Goal: Information Seeking & Learning: Learn about a topic

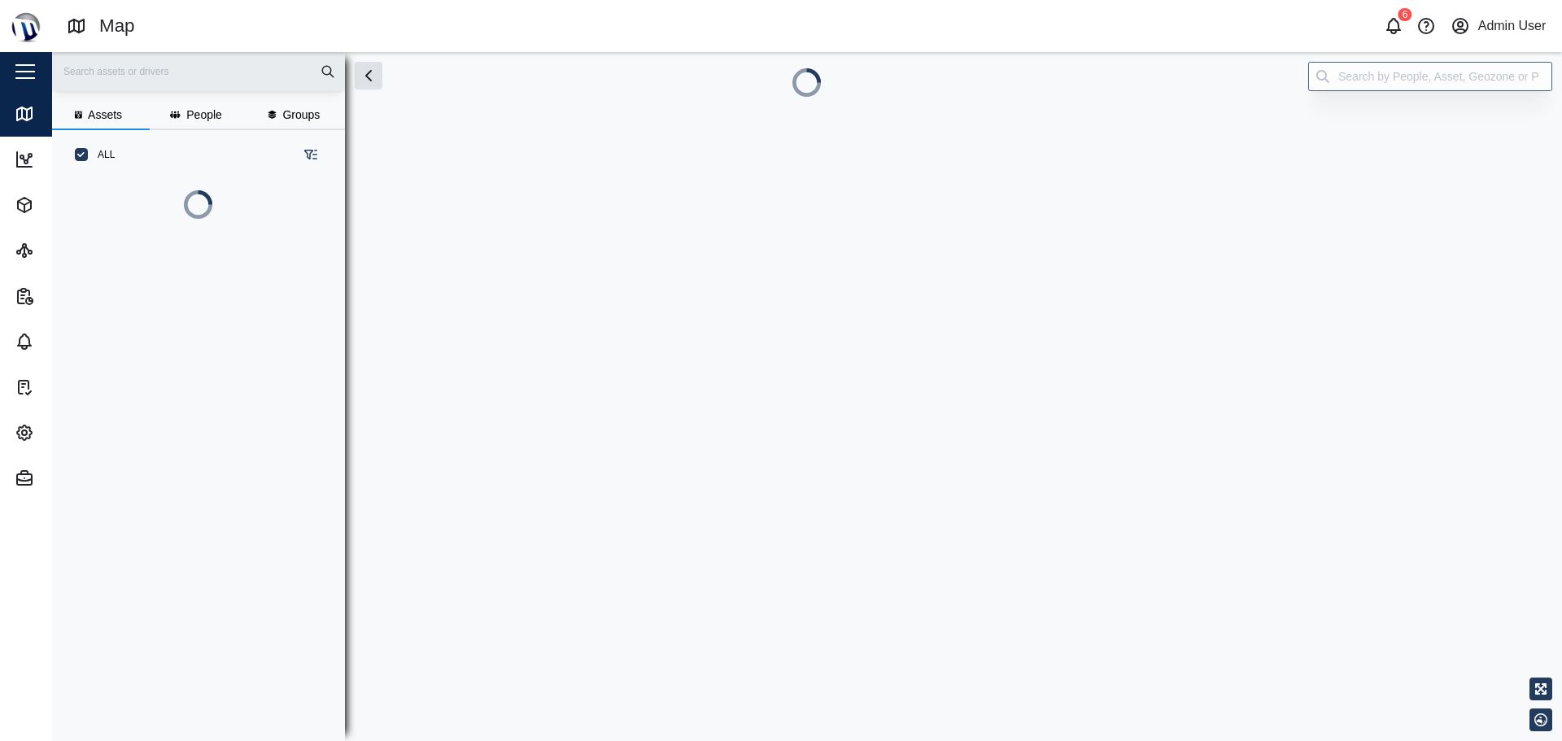
scroll to position [472, 255]
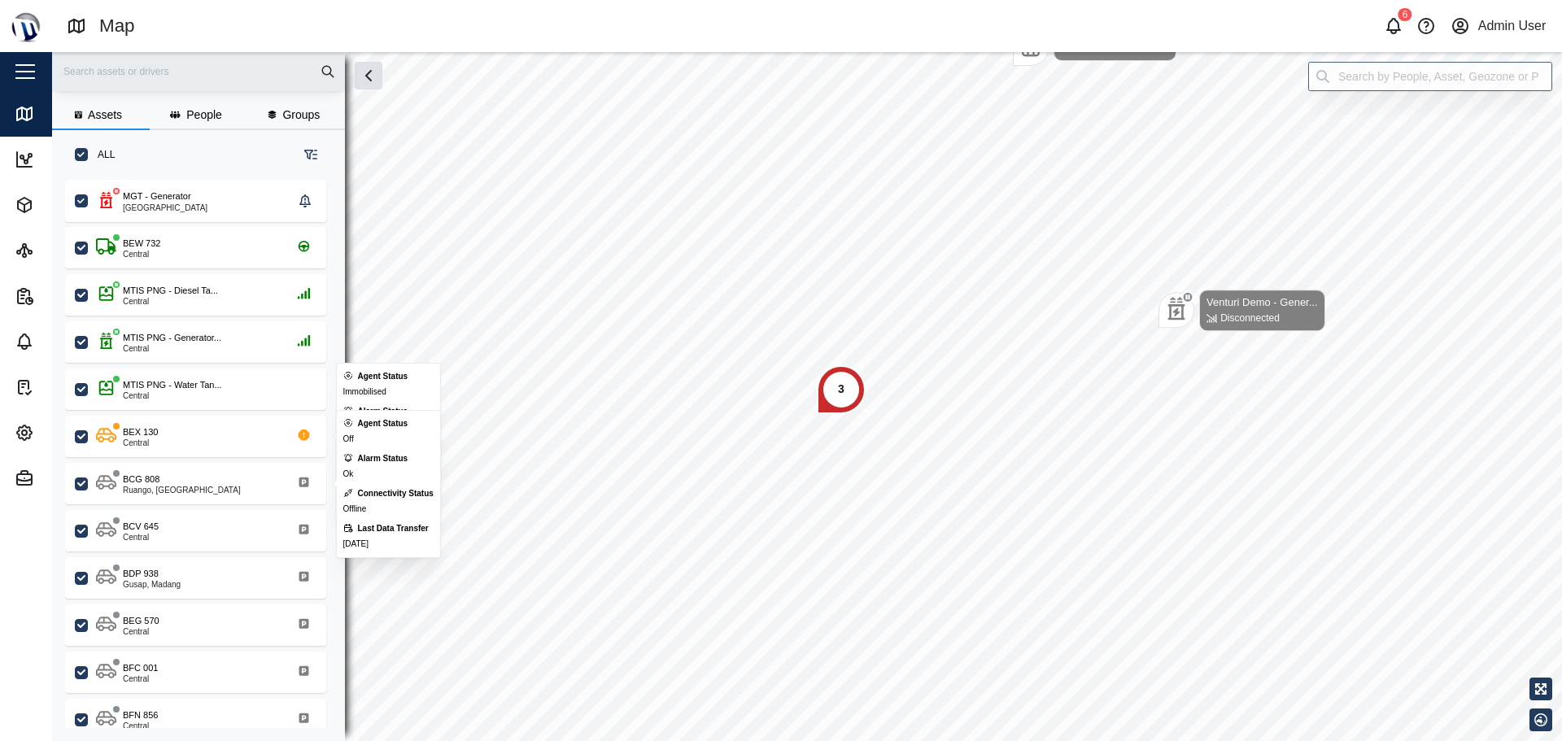
click at [33, 426] on icon "button" at bounding box center [25, 433] width 20 height 20
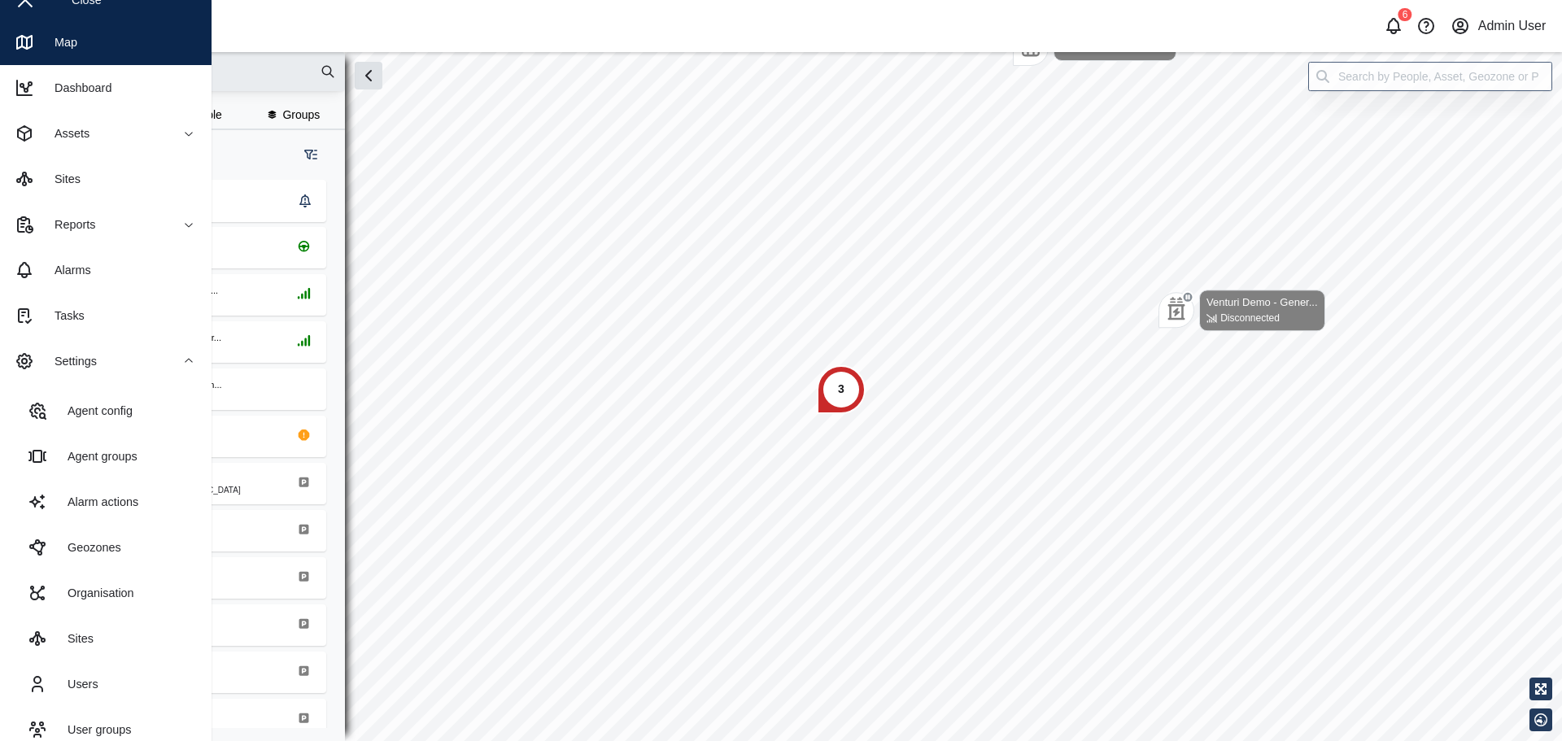
scroll to position [142, 0]
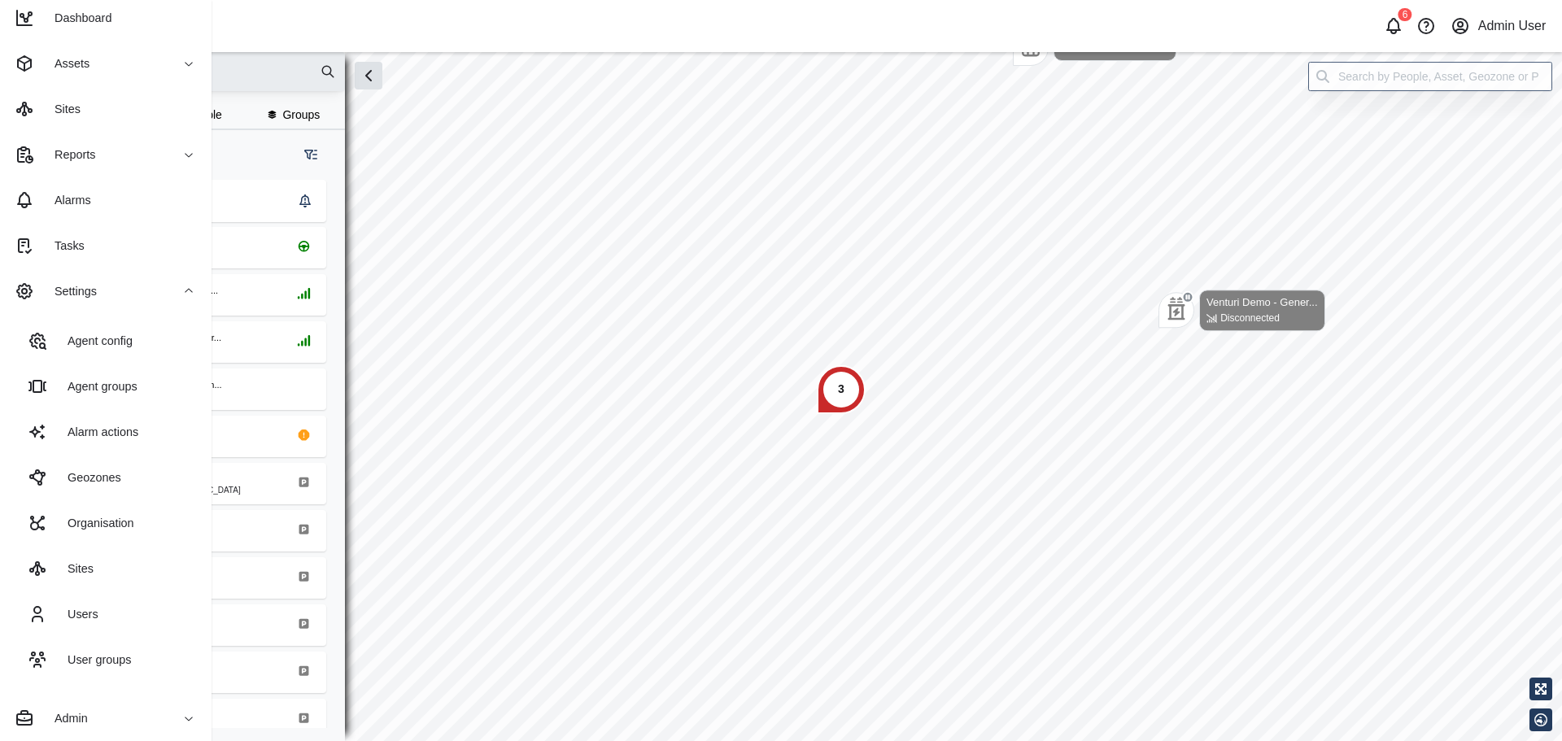
click at [68, 602] on link "Users" at bounding box center [106, 615] width 186 height 46
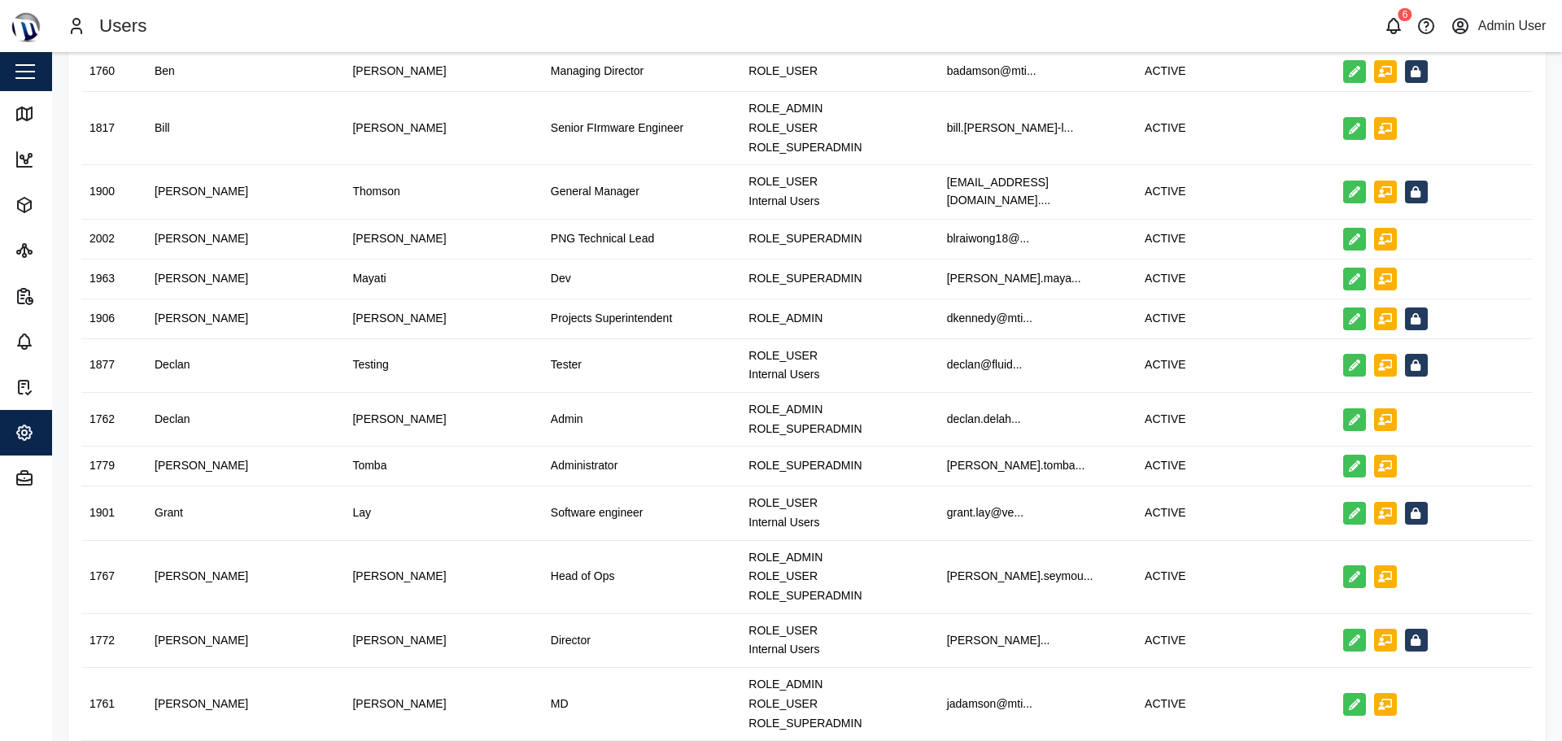
scroll to position [488, 0]
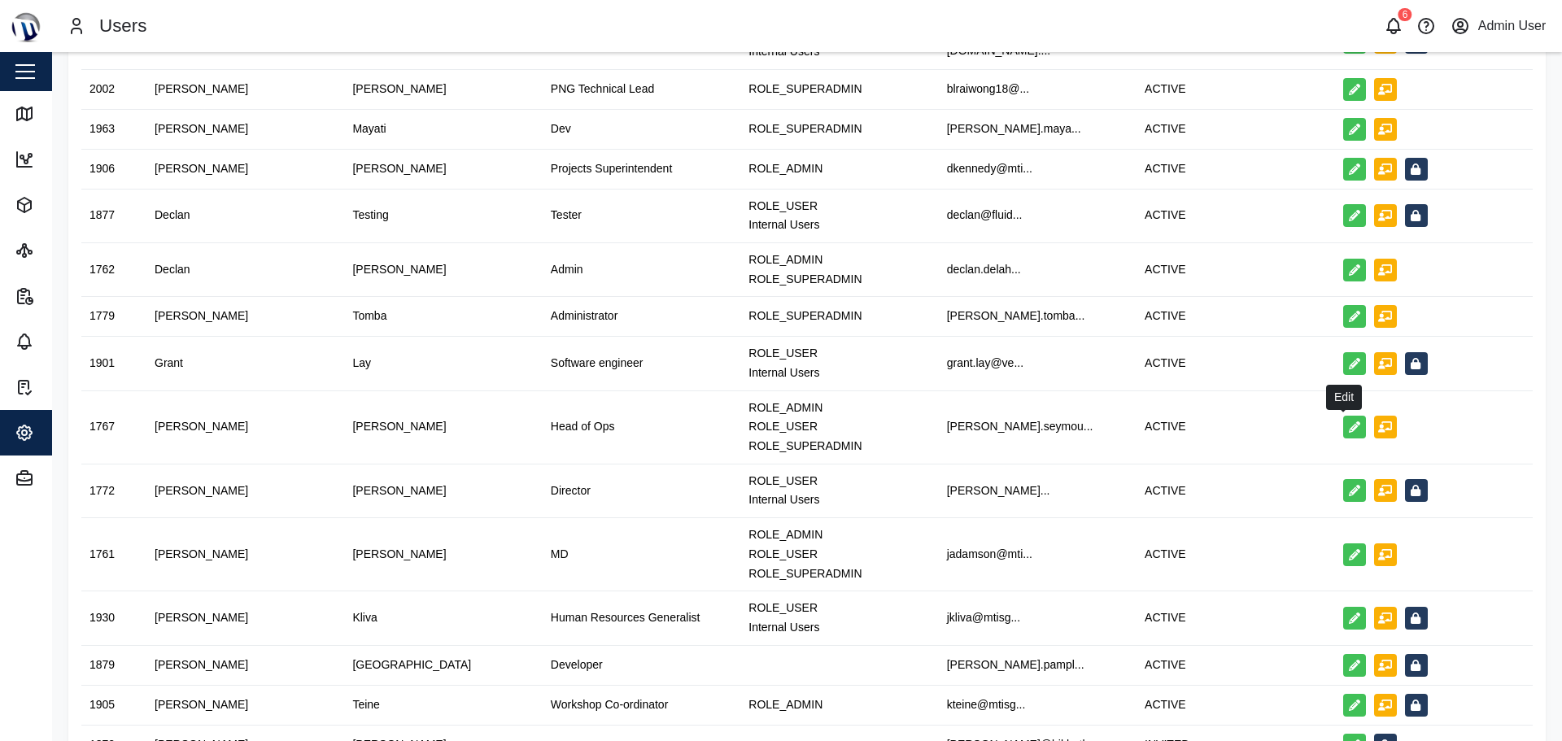
click at [1349, 433] on icon "button" at bounding box center [1354, 427] width 11 height 11
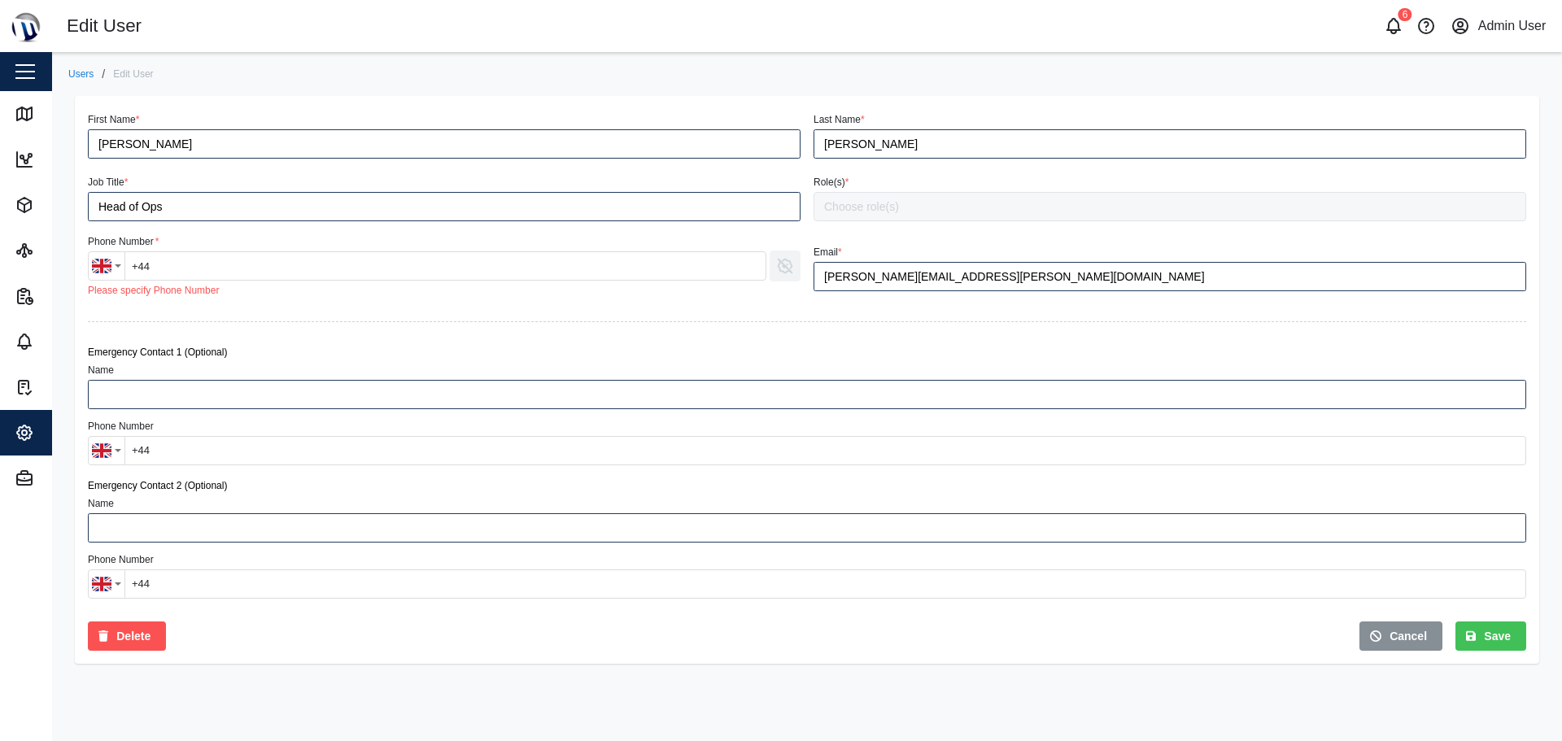
type input "[PERSON_NAME]"
type input "Head of Ops"
type input "[PERSON_NAME][EMAIL_ADDRESS][PERSON_NAME][DOMAIN_NAME]"
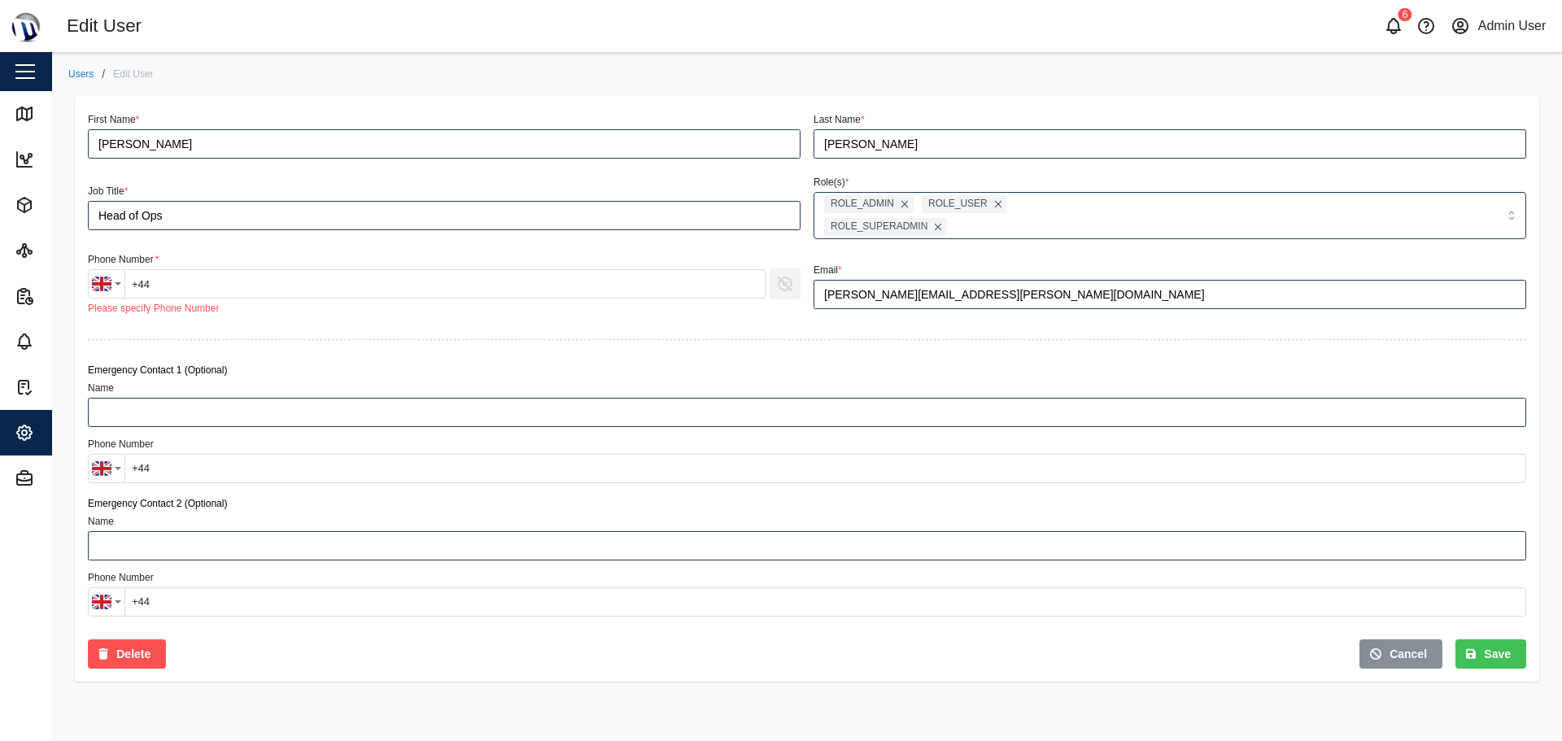
click at [257, 286] on input "+44" at bounding box center [446, 283] width 642 height 29
type input "[PHONE_NUMBER]"
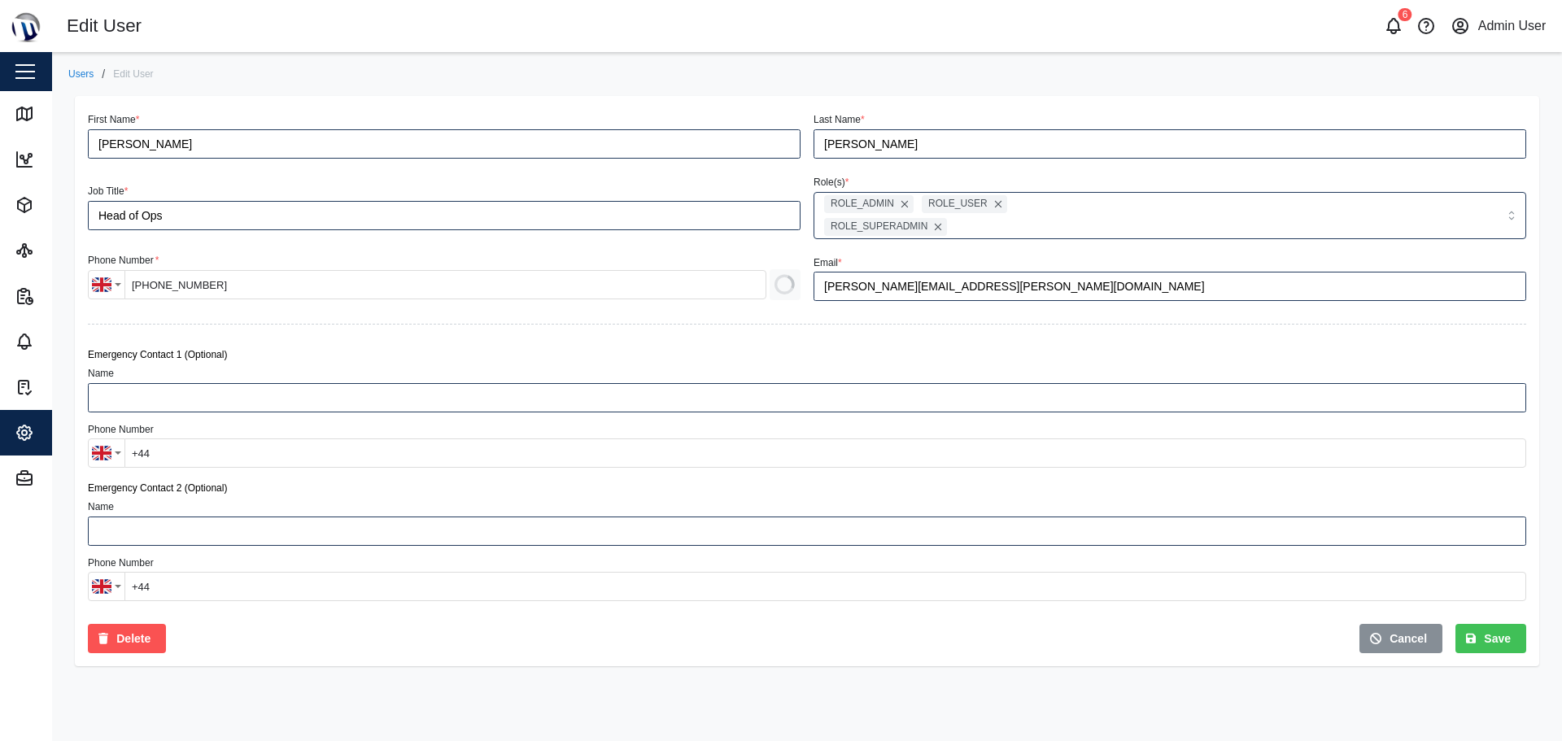
click at [787, 315] on div at bounding box center [807, 324] width 1452 height 33
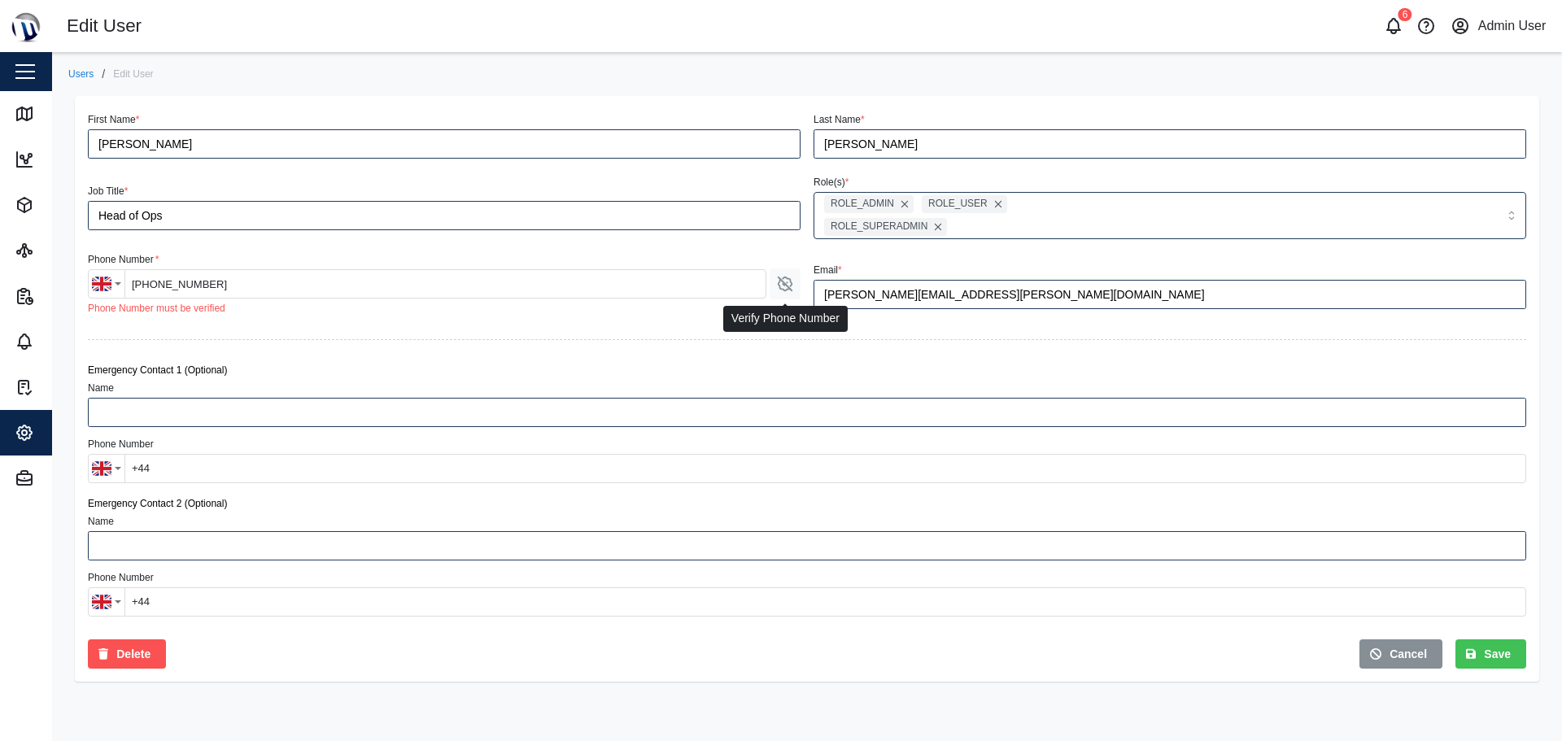
click at [797, 289] on button "button" at bounding box center [785, 284] width 31 height 31
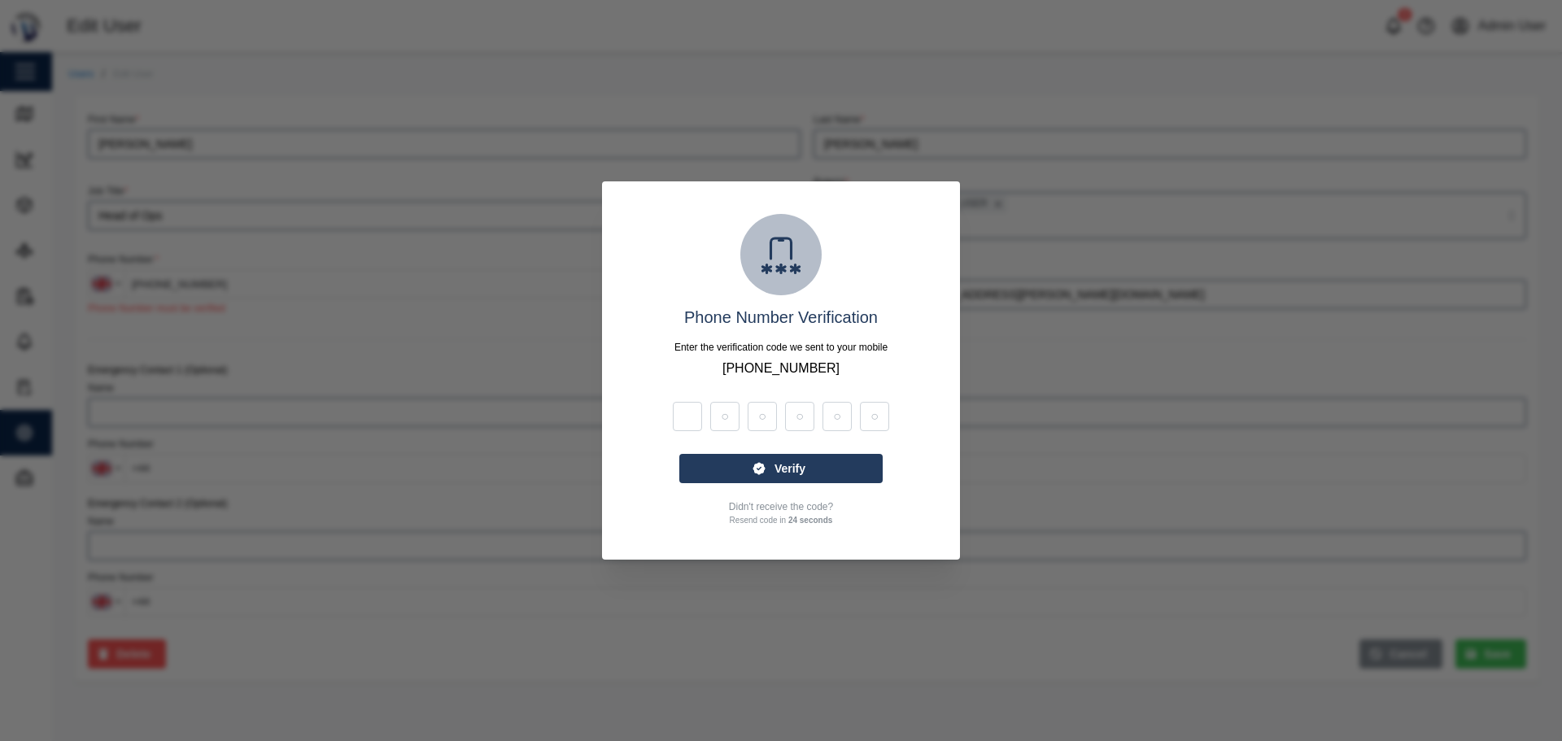
type input "5"
type input "3"
type input "5"
type input "9"
type input "3"
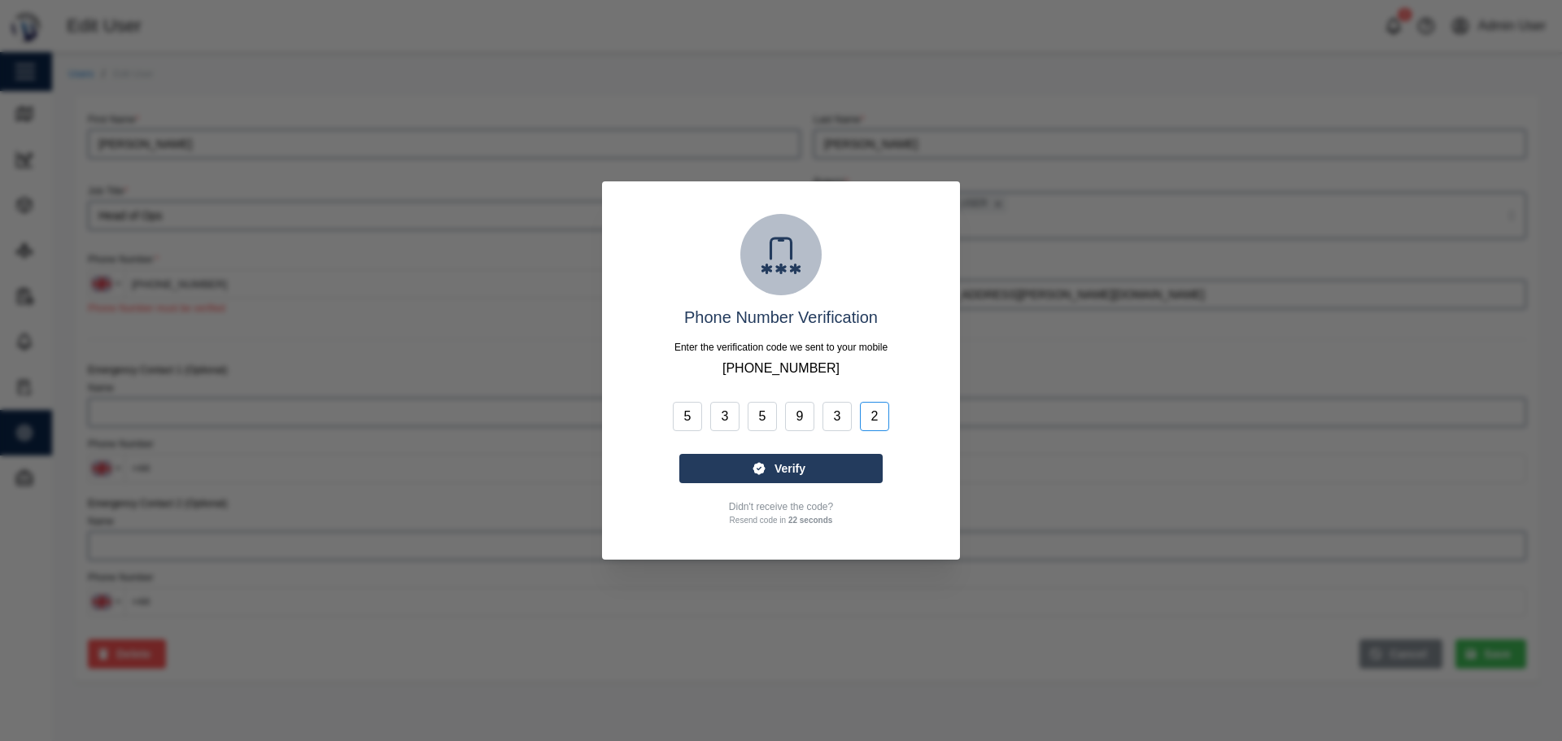
type input "2"
click at [791, 464] on span "Verify" at bounding box center [790, 469] width 31 height 28
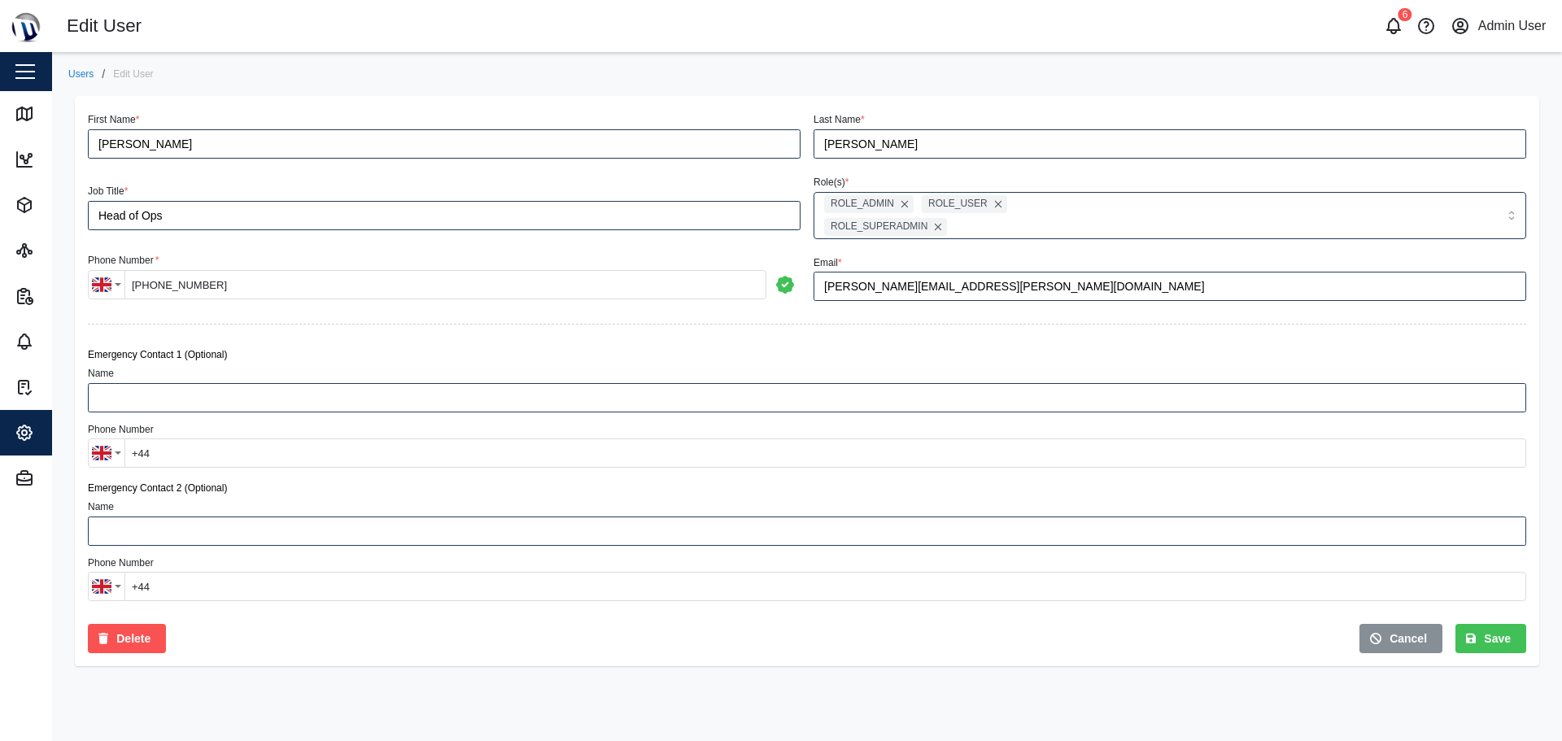
click at [1492, 639] on span "Save" at bounding box center [1497, 639] width 27 height 28
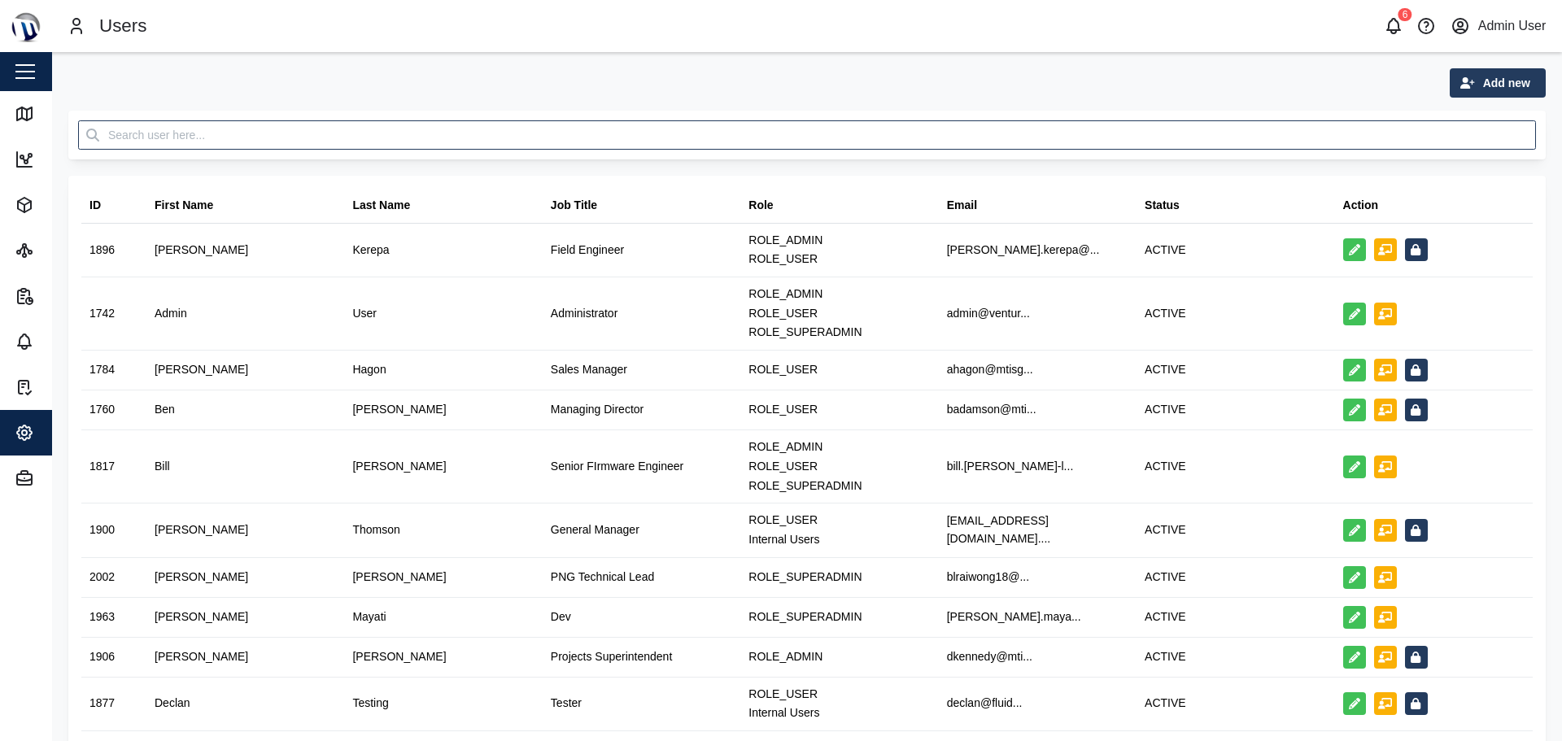
click at [1401, 28] on icon "button" at bounding box center [1394, 26] width 20 height 20
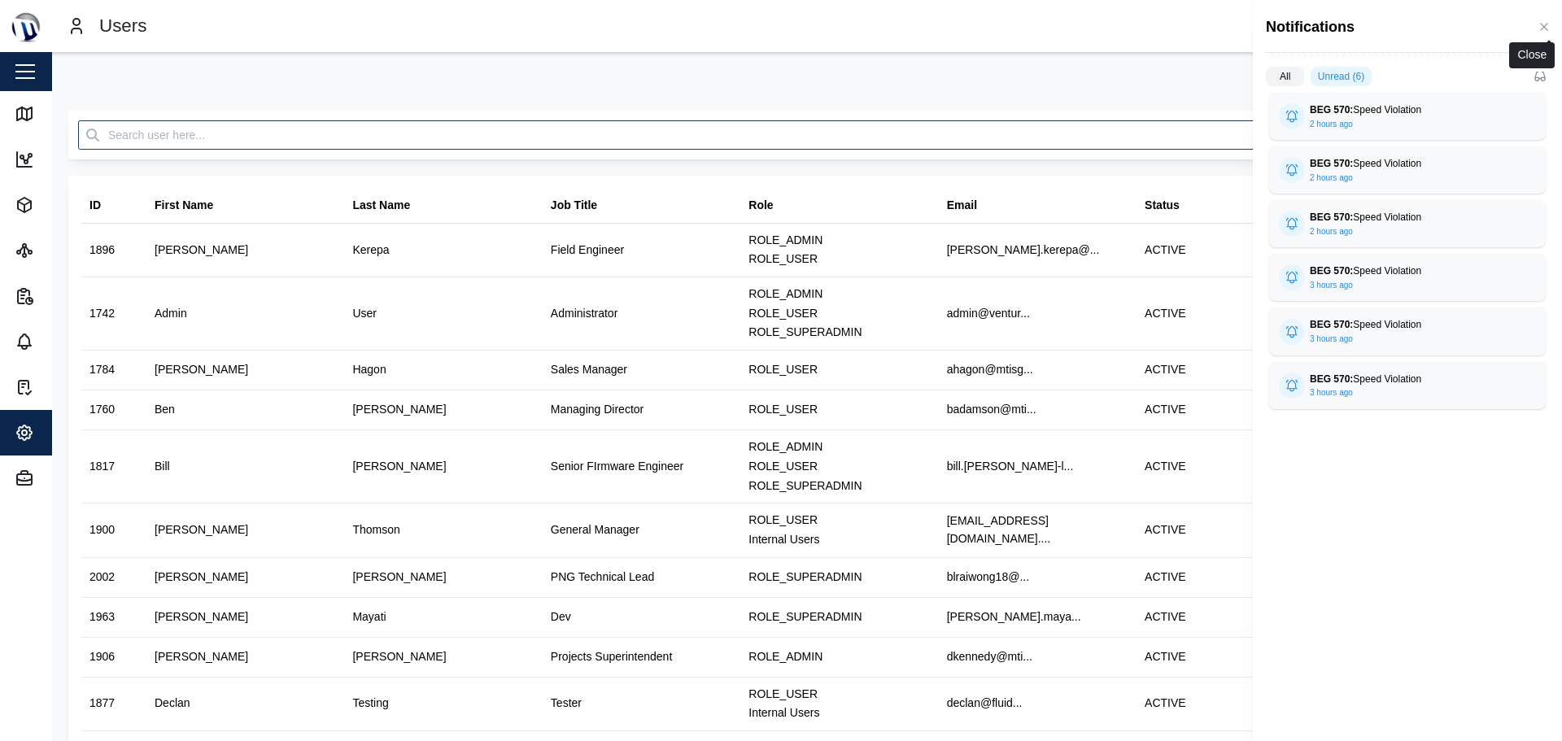
click at [1547, 23] on icon "button" at bounding box center [1544, 26] width 13 height 13
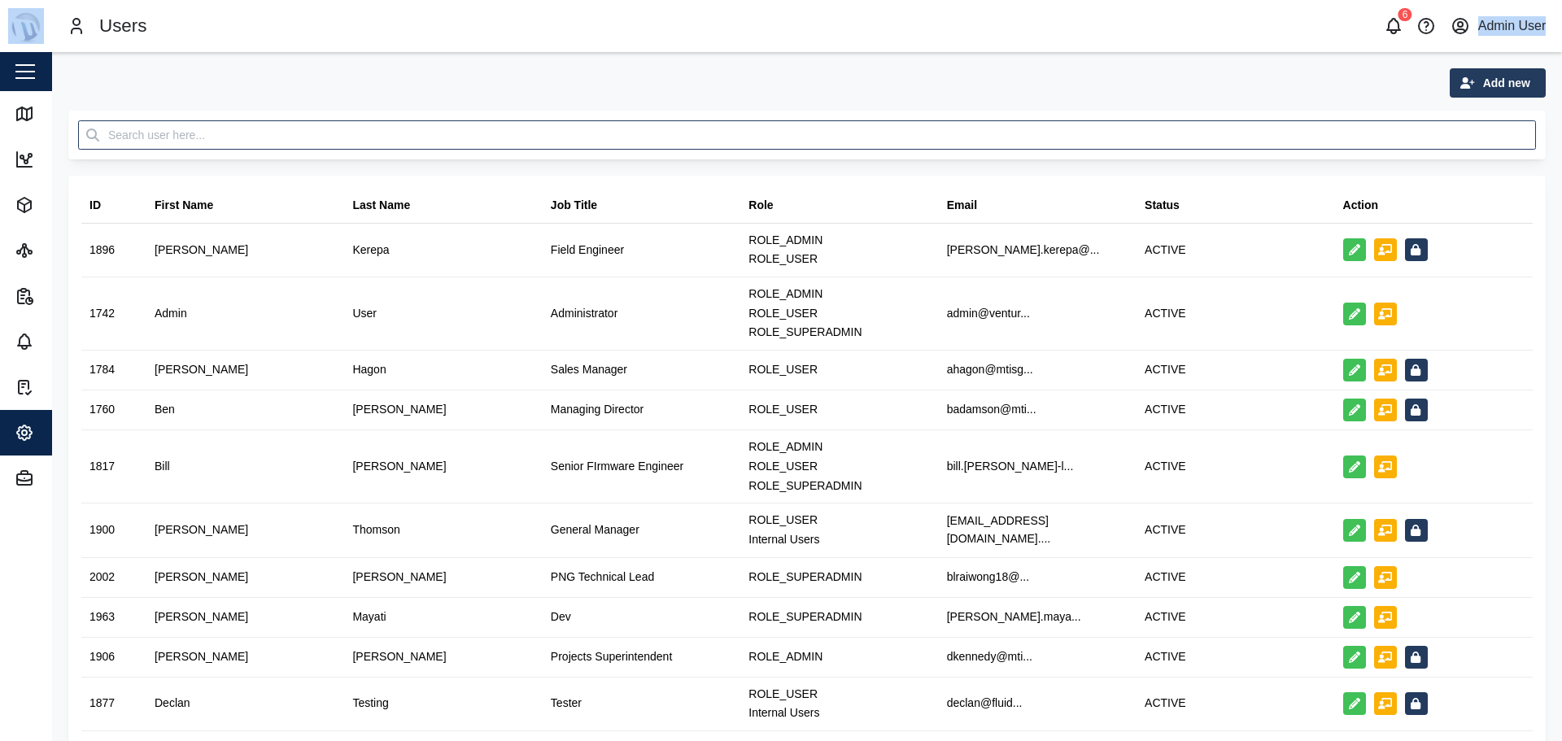
drag, startPoint x: 174, startPoint y: 14, endPoint x: 1346, endPoint y: 34, distance: 1172.0
click at [1346, 34] on div "Users 6 Admin User Close Map Dashboard Assets ATS Camera Generator Personnel Po…" at bounding box center [781, 370] width 1562 height 741
click at [1295, 82] on div "Add new" at bounding box center [807, 82] width 1478 height 29
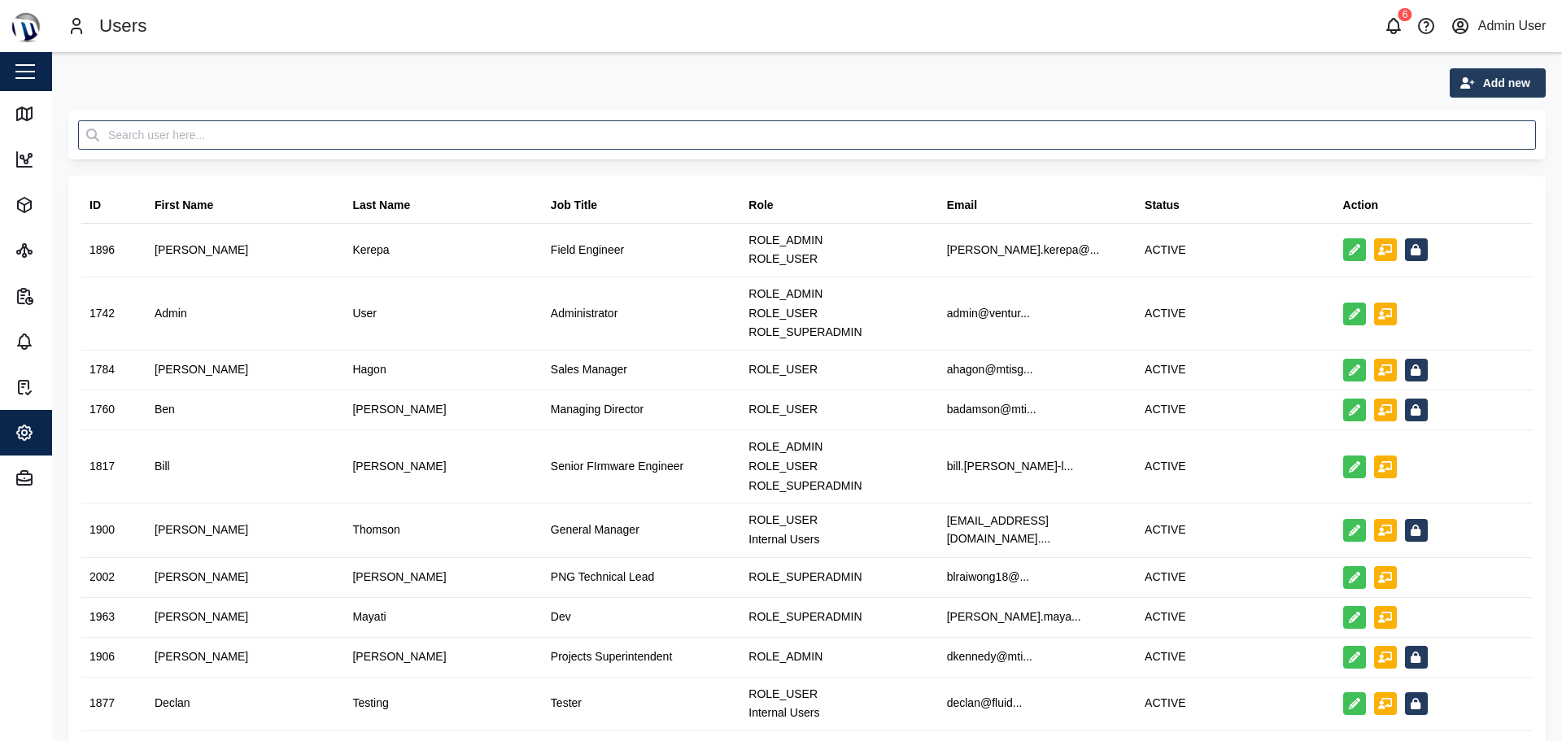
drag, startPoint x: 63, startPoint y: 64, endPoint x: 1540, endPoint y: 676, distance: 1598.8
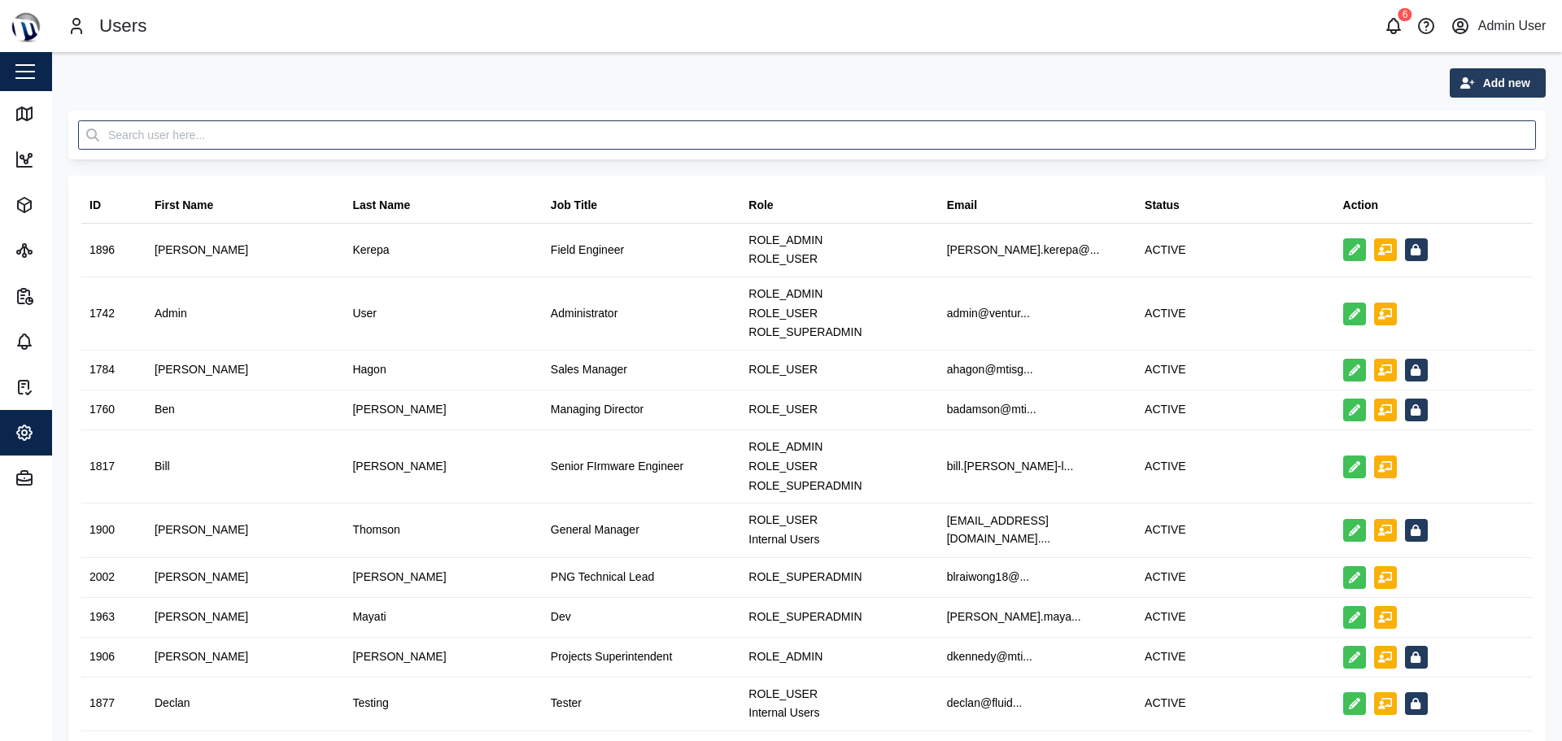
drag, startPoint x: 55, startPoint y: 60, endPoint x: 1552, endPoint y: 678, distance: 1619.0
click at [1552, 678] on main "Add new ID First Name Last Name Job Title Role Email Status Action 1896 [PERSON…" at bounding box center [807, 396] width 1510 height 689
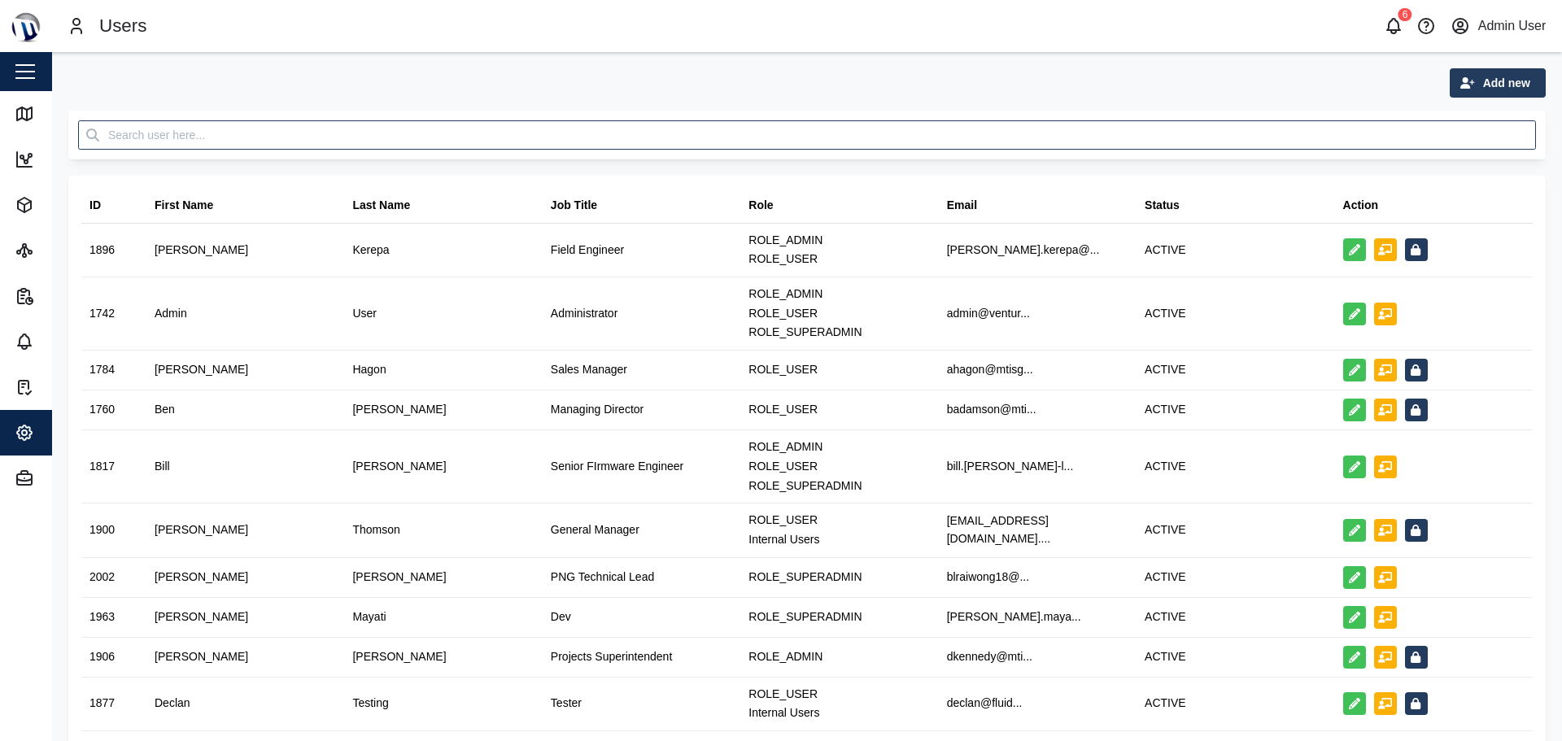
drag, startPoint x: 55, startPoint y: 65, endPoint x: 1551, endPoint y: 710, distance: 1628.7
click at [1551, 710] on main "Add new ID First Name Last Name Job Title Role Email Status Action 1896 [PERSON…" at bounding box center [807, 396] width 1510 height 689
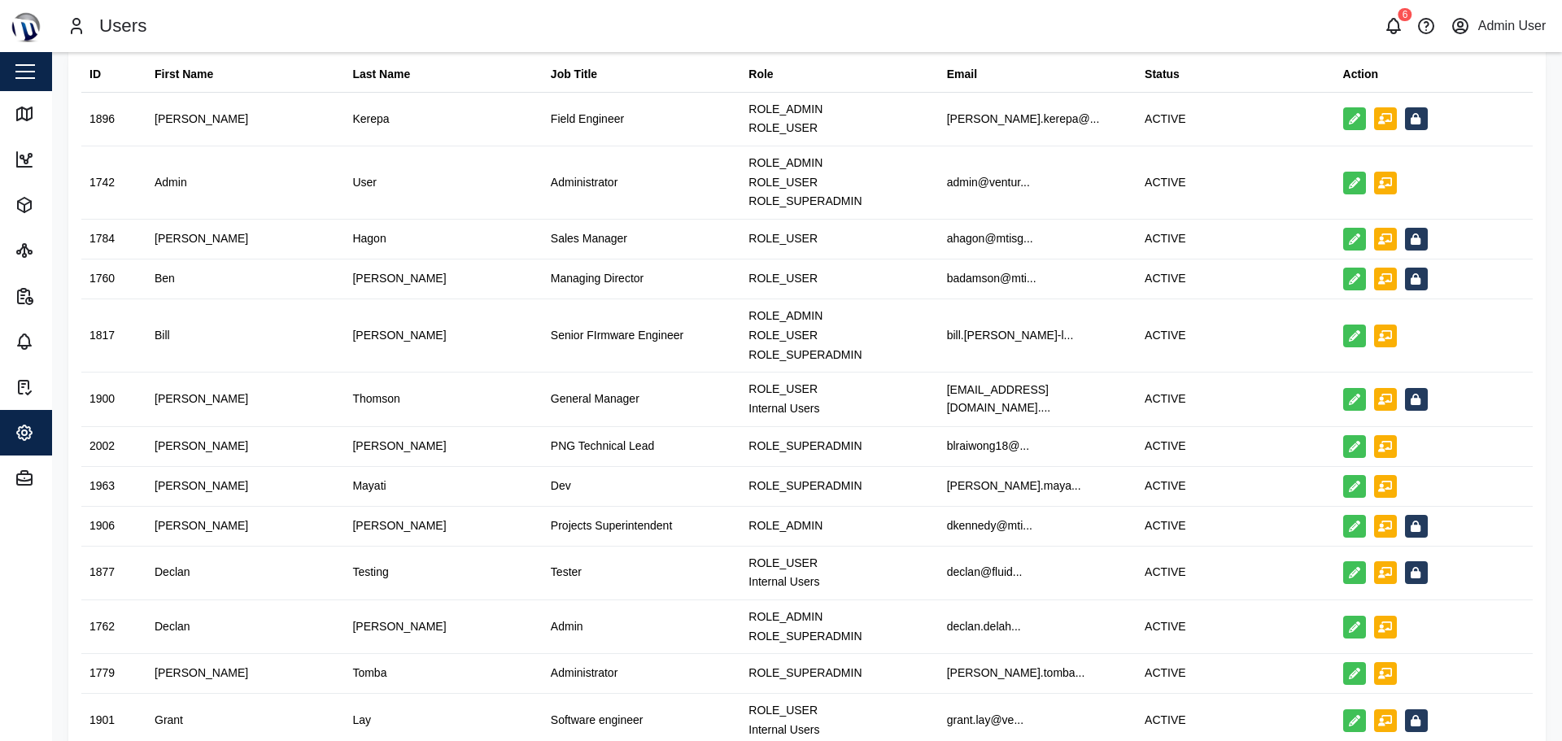
scroll to position [145, 0]
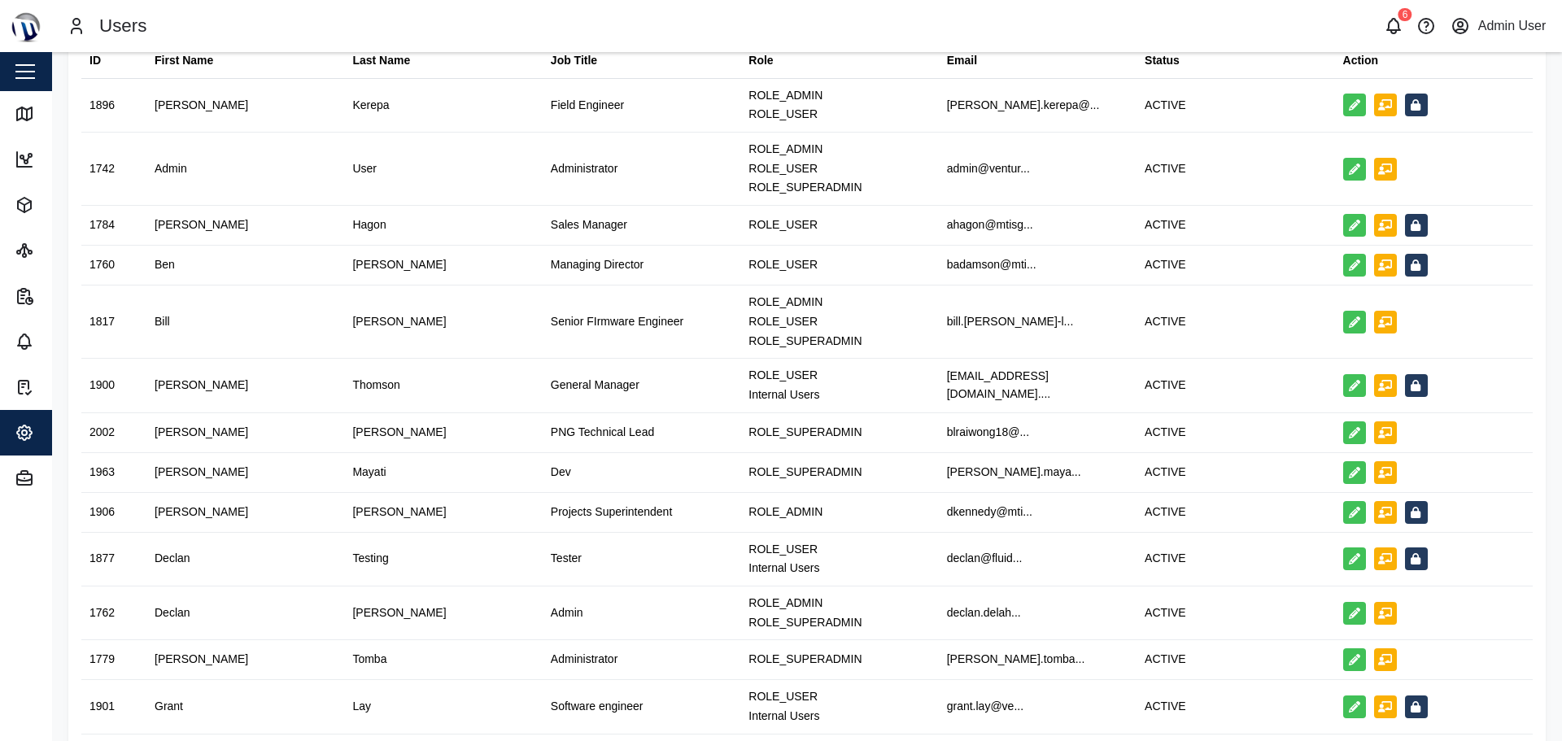
drag, startPoint x: 59, startPoint y: 63, endPoint x: 1536, endPoint y: 673, distance: 1597.8
click at [1536, 673] on div "Add new ID First Name Last Name Job Title Role Email Status Action 1896 [PERSON…" at bounding box center [807, 690] width 1510 height 1567
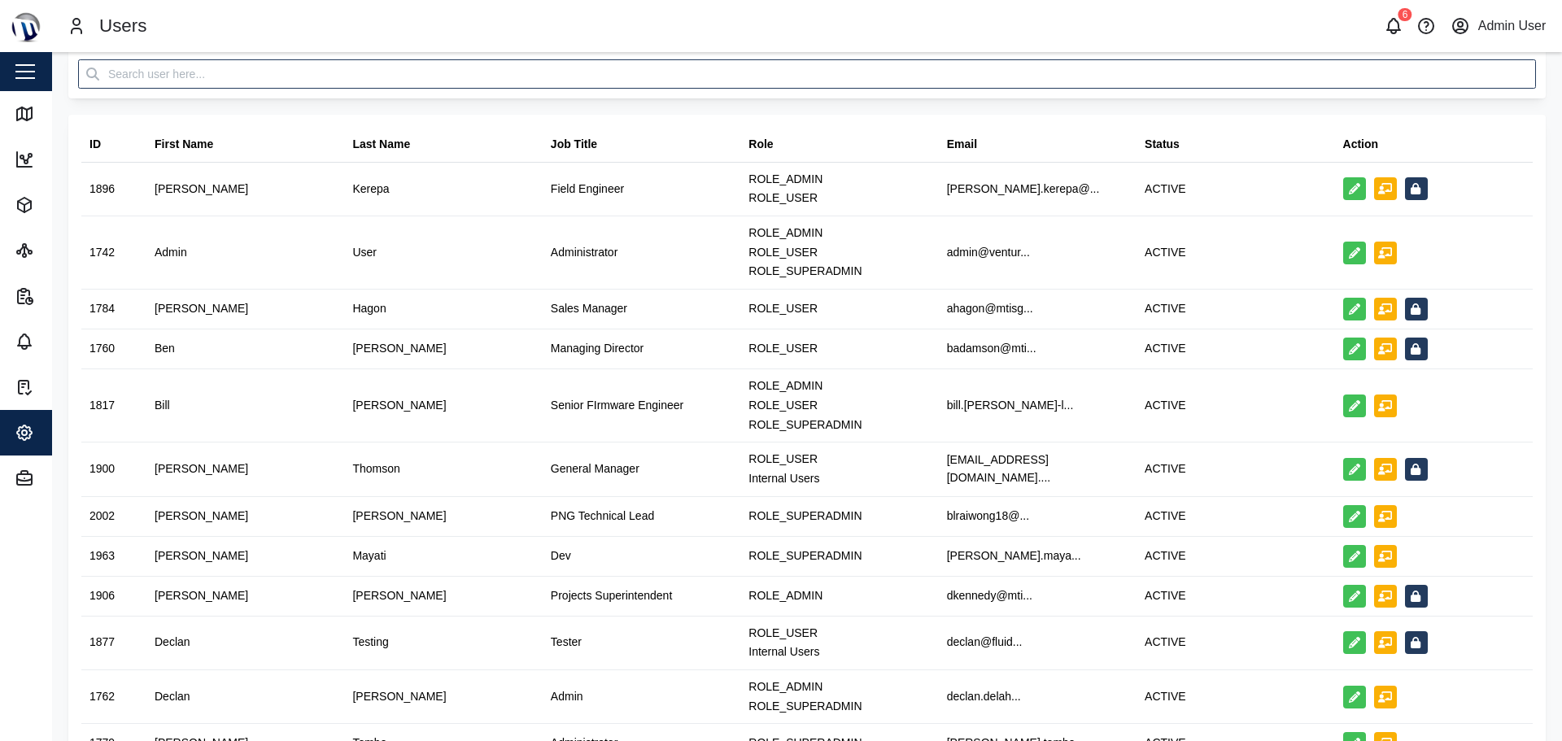
scroll to position [0, 0]
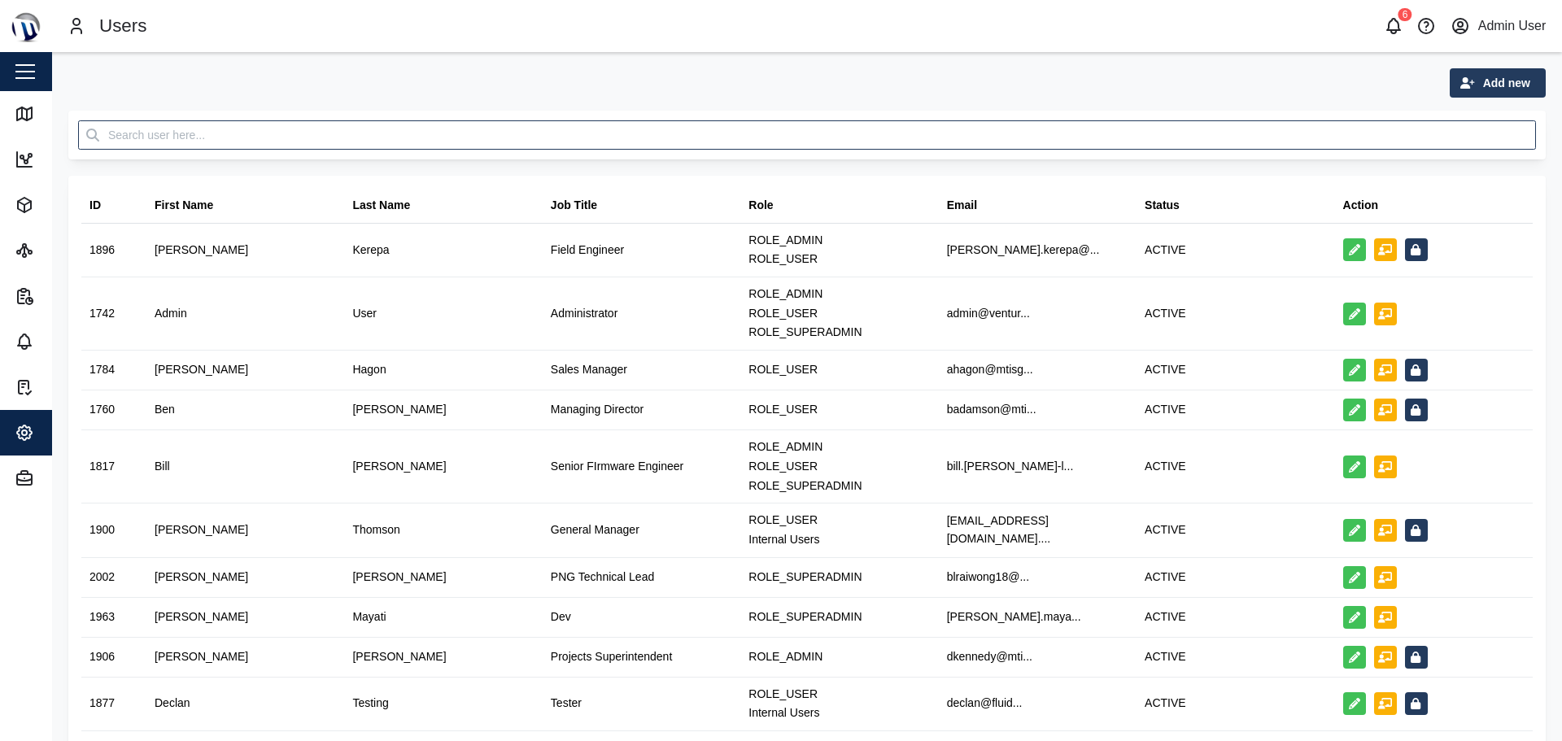
drag, startPoint x: 56, startPoint y: 55, endPoint x: 1539, endPoint y: 712, distance: 1621.6
drag, startPoint x: 58, startPoint y: 60, endPoint x: 1535, endPoint y: 698, distance: 1608.9
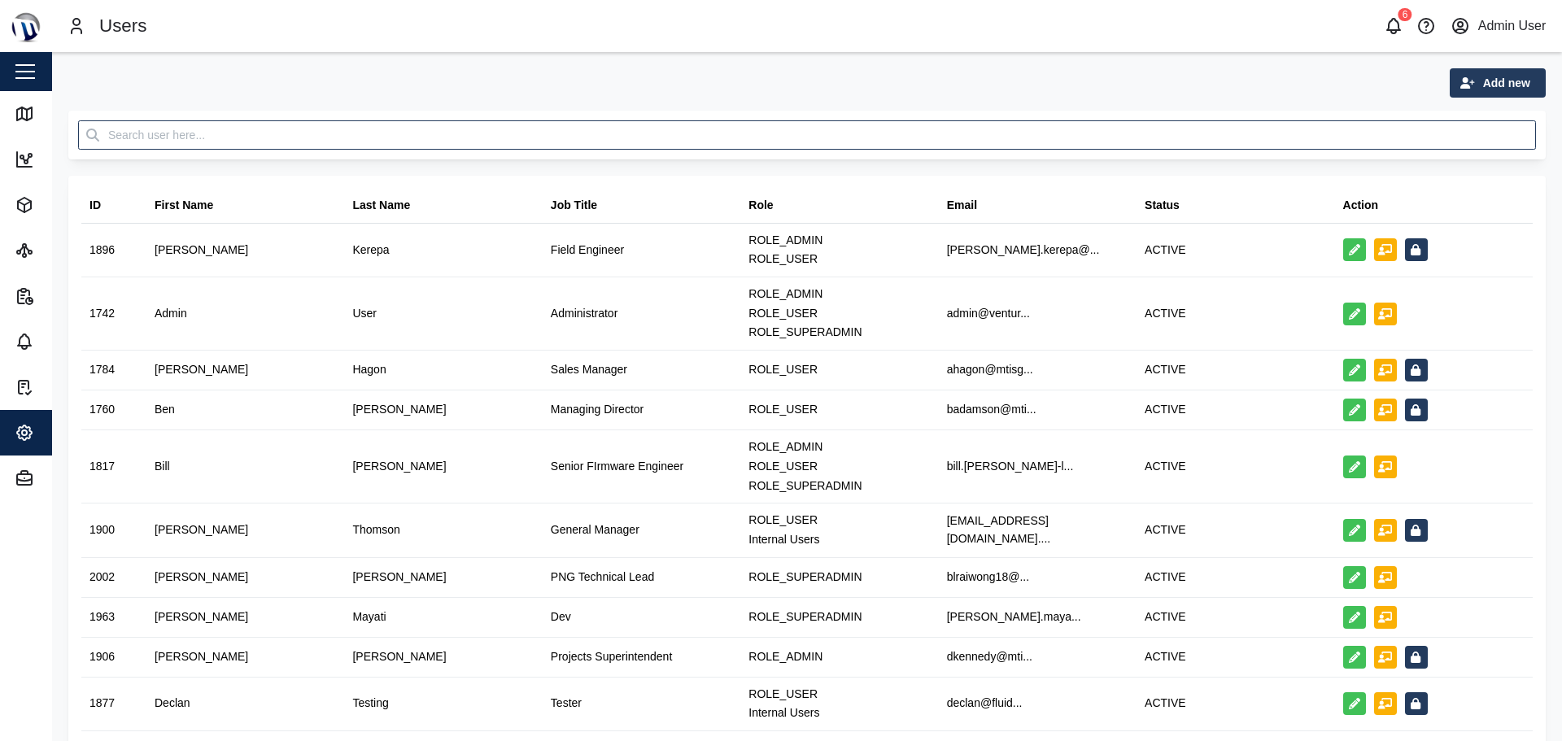
drag, startPoint x: 58, startPoint y: 59, endPoint x: 1542, endPoint y: 700, distance: 1616.9
click at [71, 72] on div "Add new" at bounding box center [807, 82] width 1478 height 29
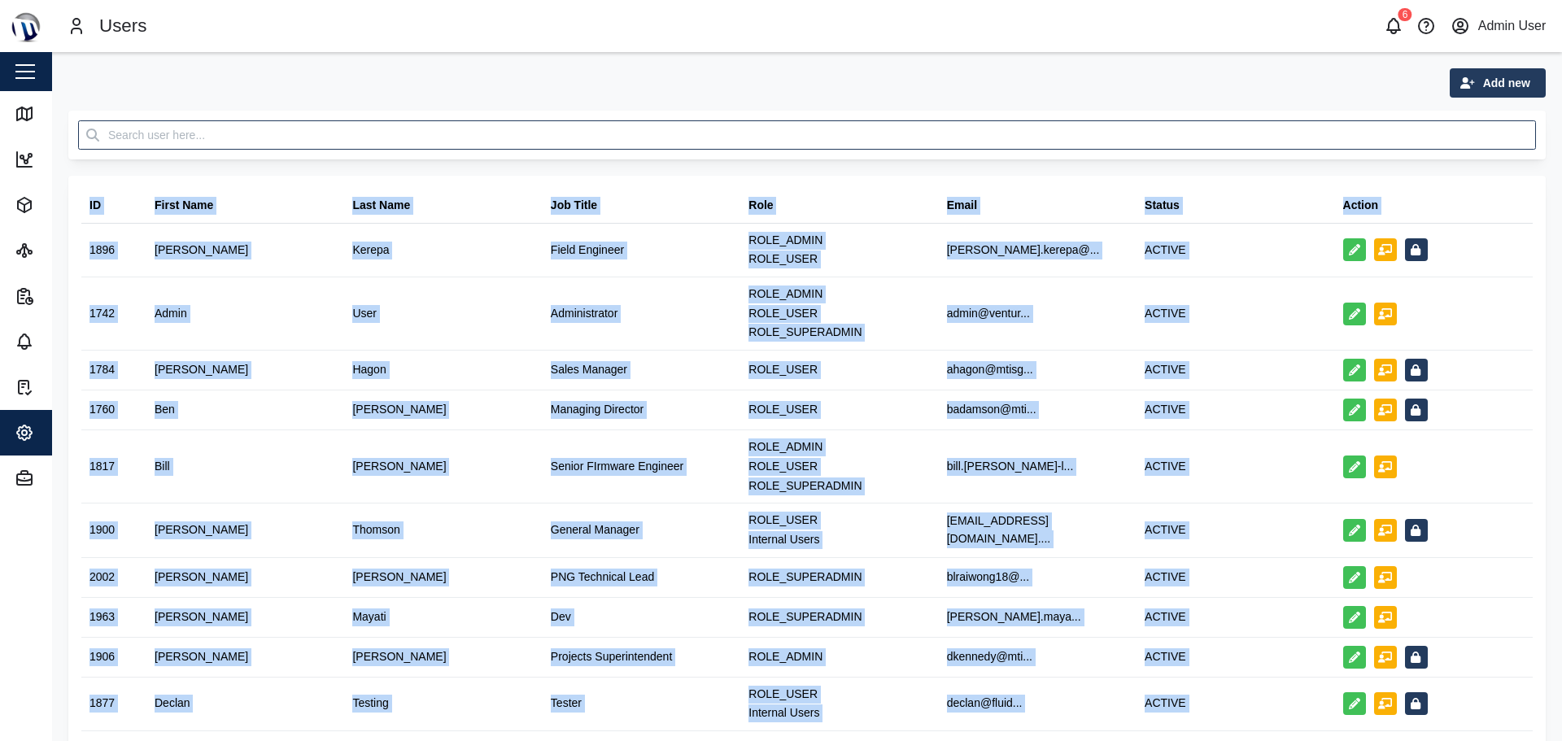
drag, startPoint x: 57, startPoint y: 56, endPoint x: 1505, endPoint y: 697, distance: 1583.4
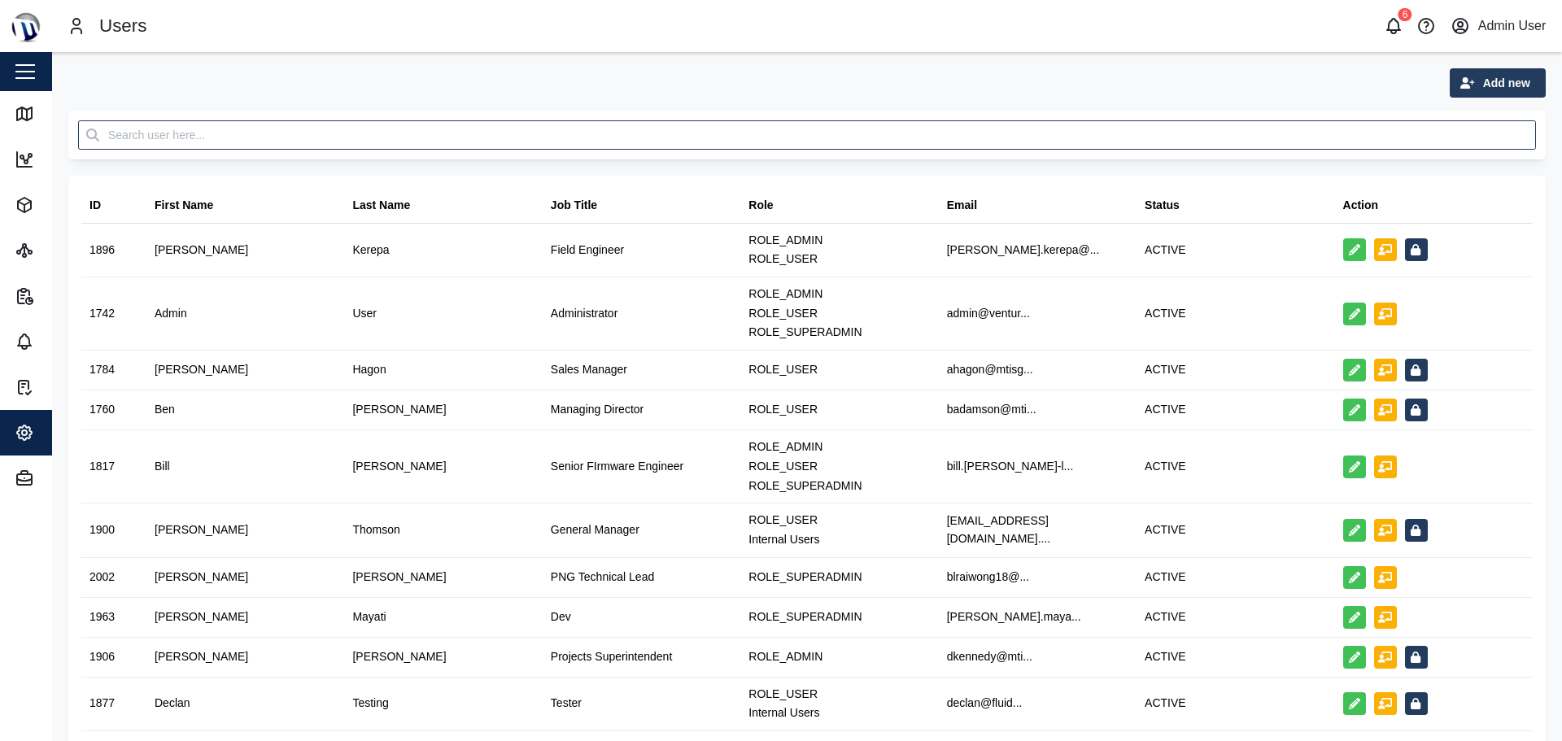
drag, startPoint x: 57, startPoint y: 61, endPoint x: 1545, endPoint y: 701, distance: 1619.3
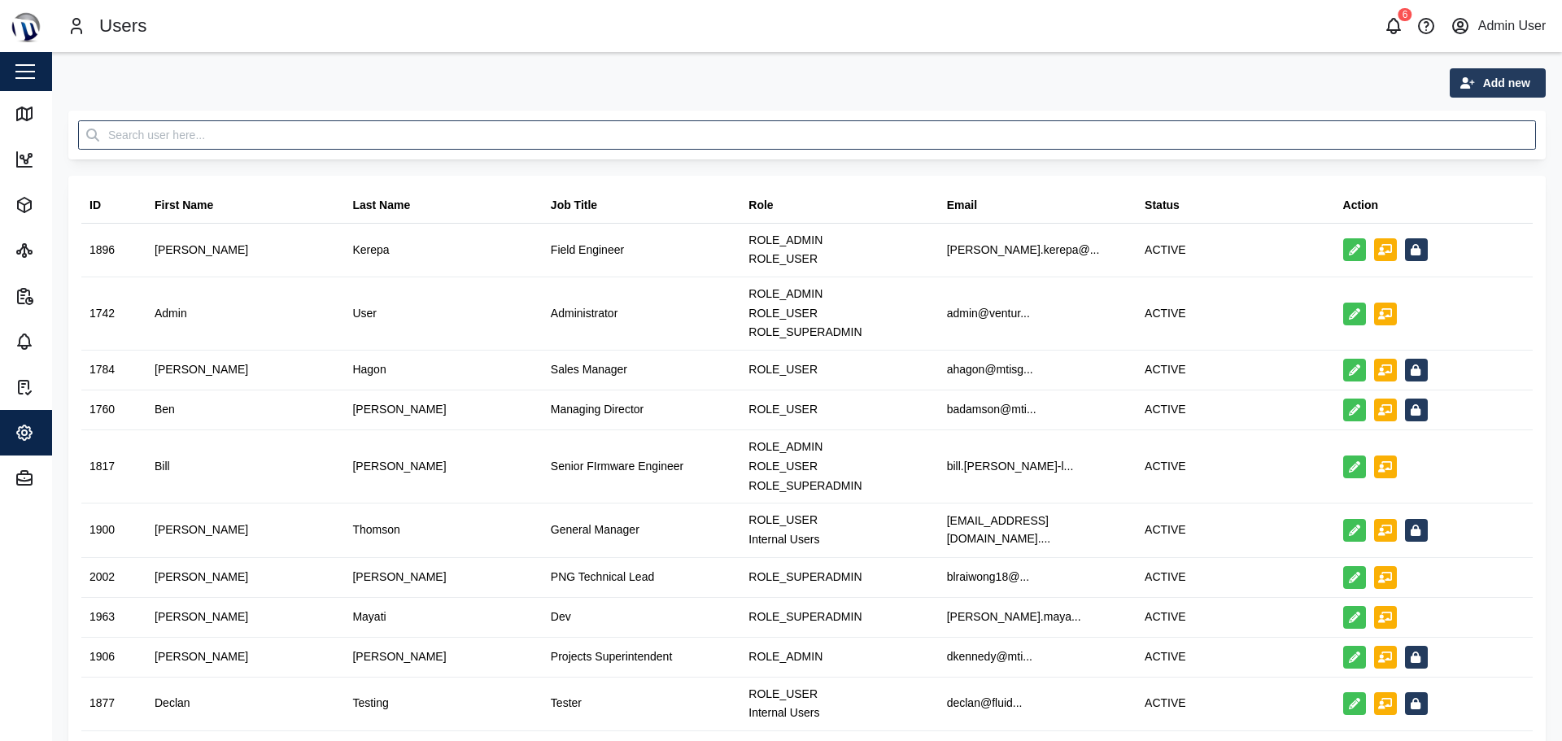
drag, startPoint x: 59, startPoint y: 61, endPoint x: 1525, endPoint y: 703, distance: 1600.8
click at [76, 89] on div "Add new" at bounding box center [807, 82] width 1478 height 29
drag, startPoint x: 55, startPoint y: 63, endPoint x: 1539, endPoint y: 706, distance: 1616.8
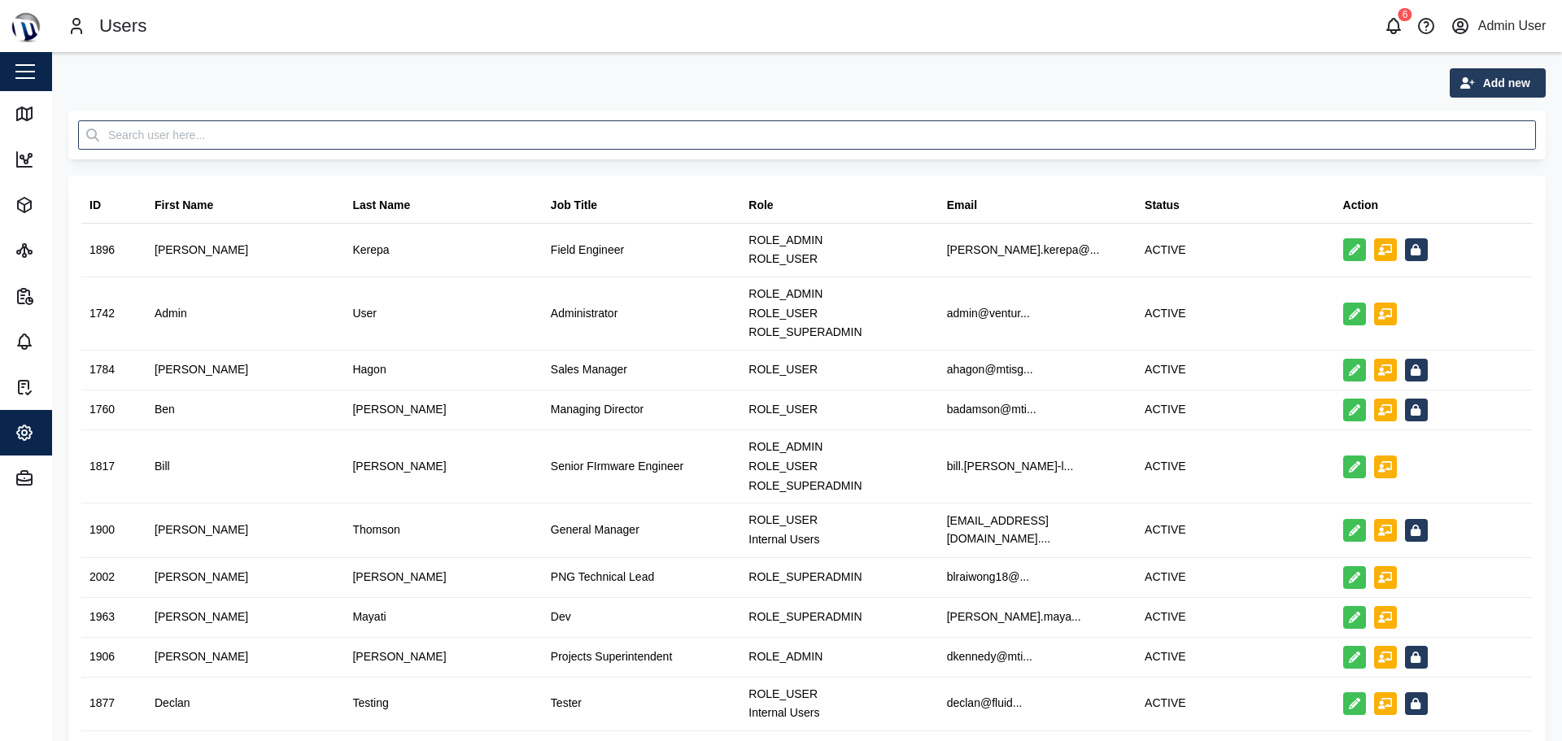
click at [147, 81] on div "Add new" at bounding box center [807, 82] width 1478 height 29
drag, startPoint x: 59, startPoint y: 63, endPoint x: 1533, endPoint y: 721, distance: 1614.1
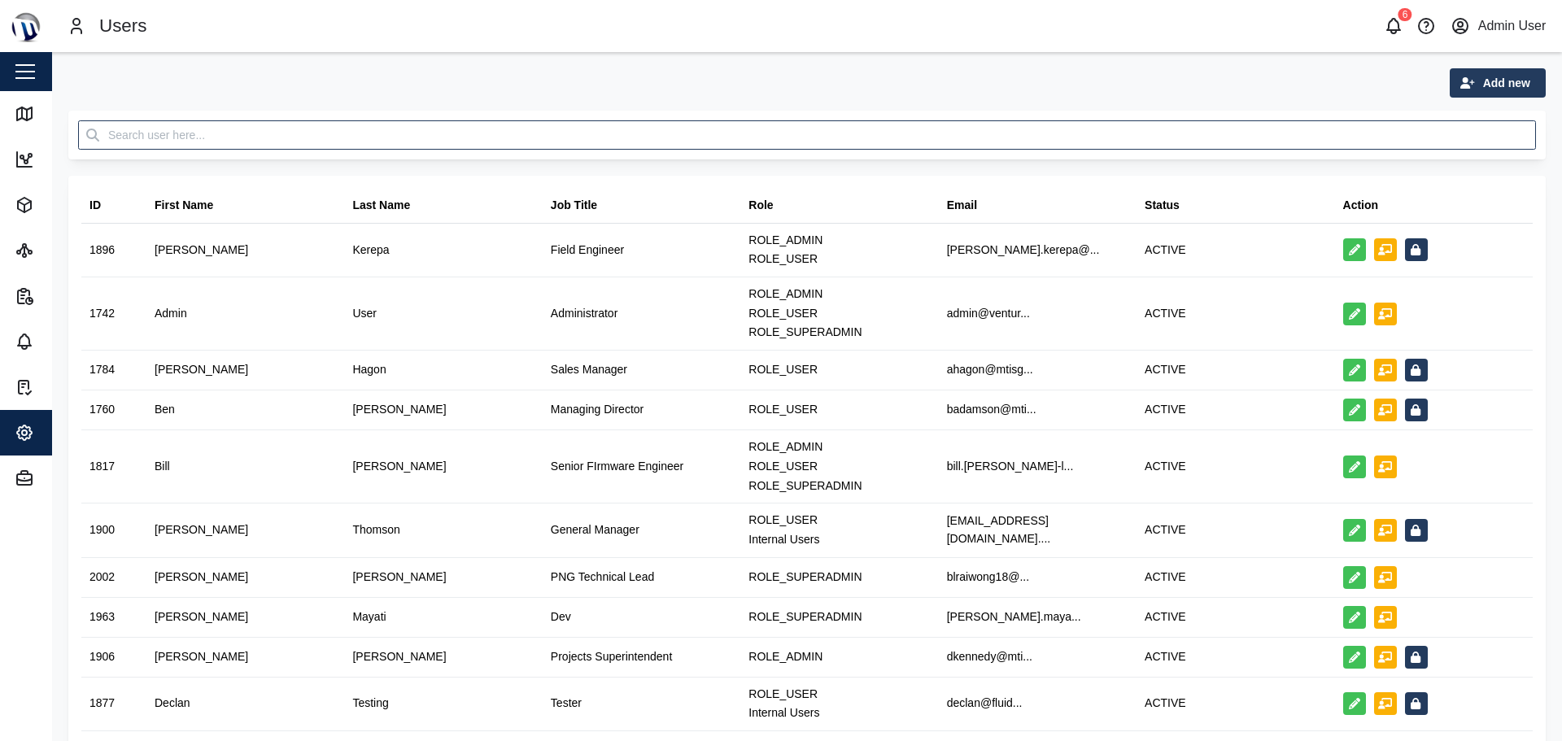
drag, startPoint x: 55, startPoint y: 56, endPoint x: 1527, endPoint y: 526, distance: 1545.2
drag, startPoint x: 56, startPoint y: 58, endPoint x: 1557, endPoint y: 678, distance: 1623.7
click at [1557, 678] on main "Add new ID First Name Last Name Job Title Role Email Status Action 1896 [PERSON…" at bounding box center [807, 396] width 1510 height 689
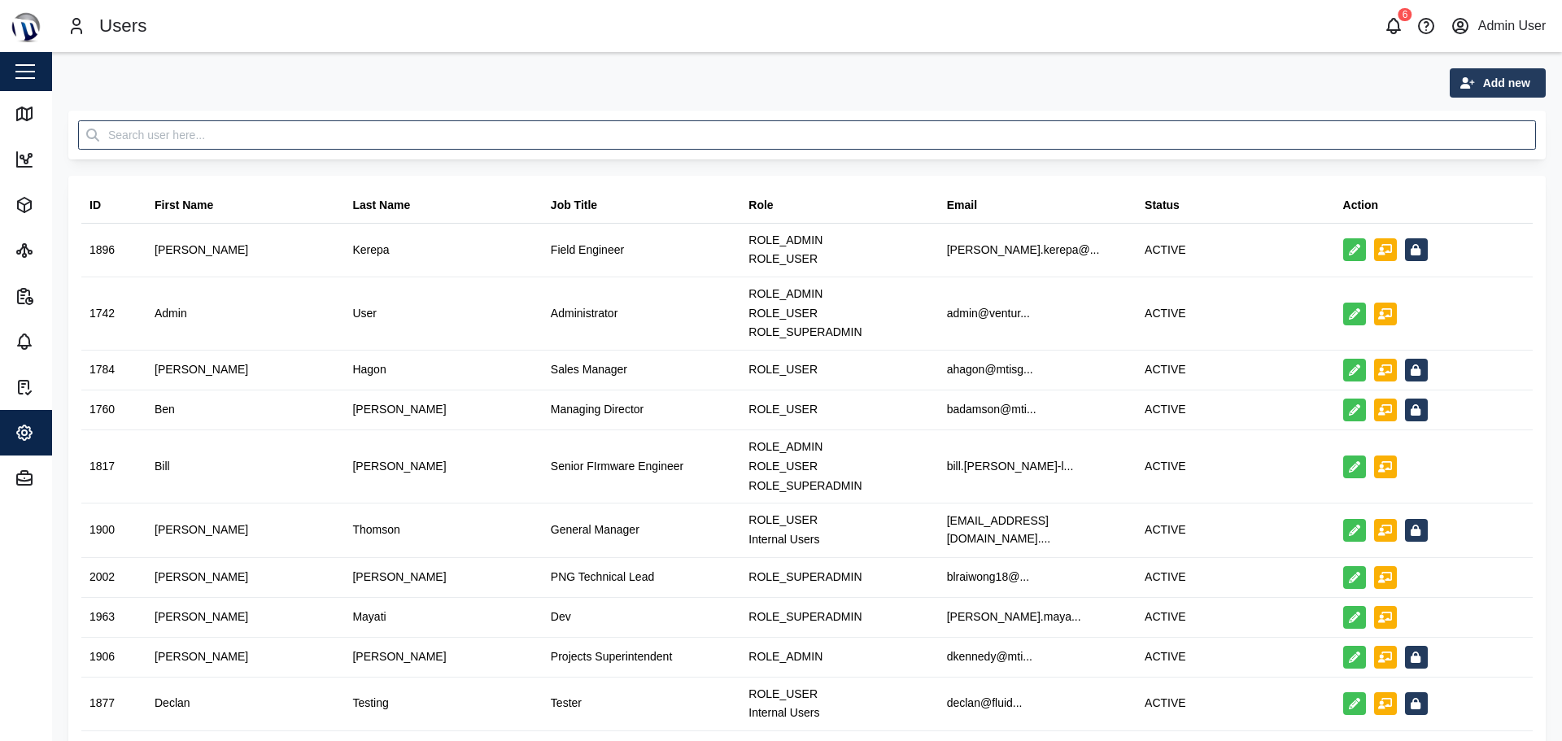
drag, startPoint x: 61, startPoint y: 63, endPoint x: 1529, endPoint y: 651, distance: 1581.3
drag, startPoint x: 61, startPoint y: 63, endPoint x: 1541, endPoint y: 709, distance: 1615.1
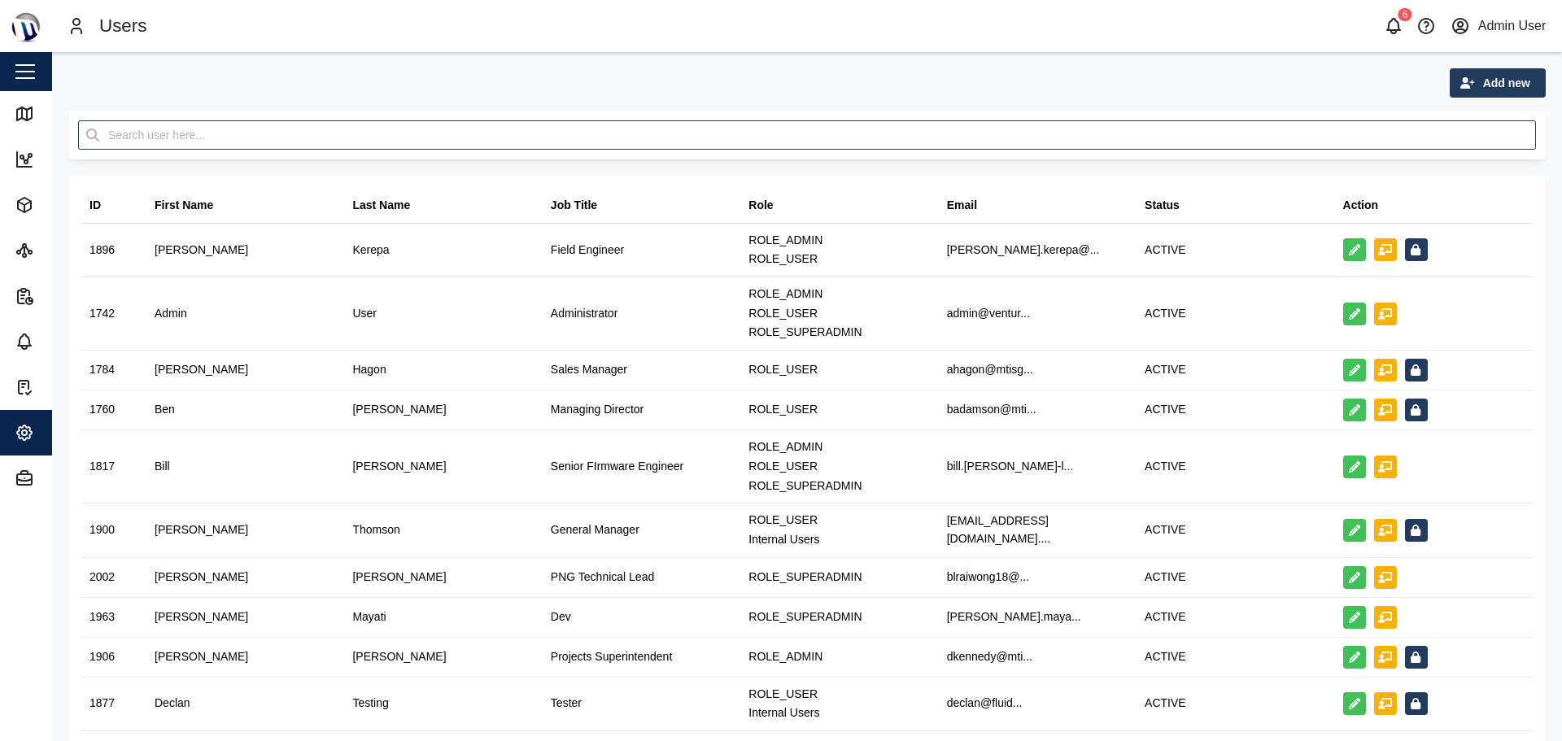
drag, startPoint x: 63, startPoint y: 62, endPoint x: 1552, endPoint y: 100, distance: 1489.7
click at [1552, 100] on main "Add new ID First Name Last Name Job Title Role Email Status Action 1896 [PERSON…" at bounding box center [807, 396] width 1510 height 689
drag, startPoint x: 59, startPoint y: 59, endPoint x: 1533, endPoint y: 611, distance: 1574.4
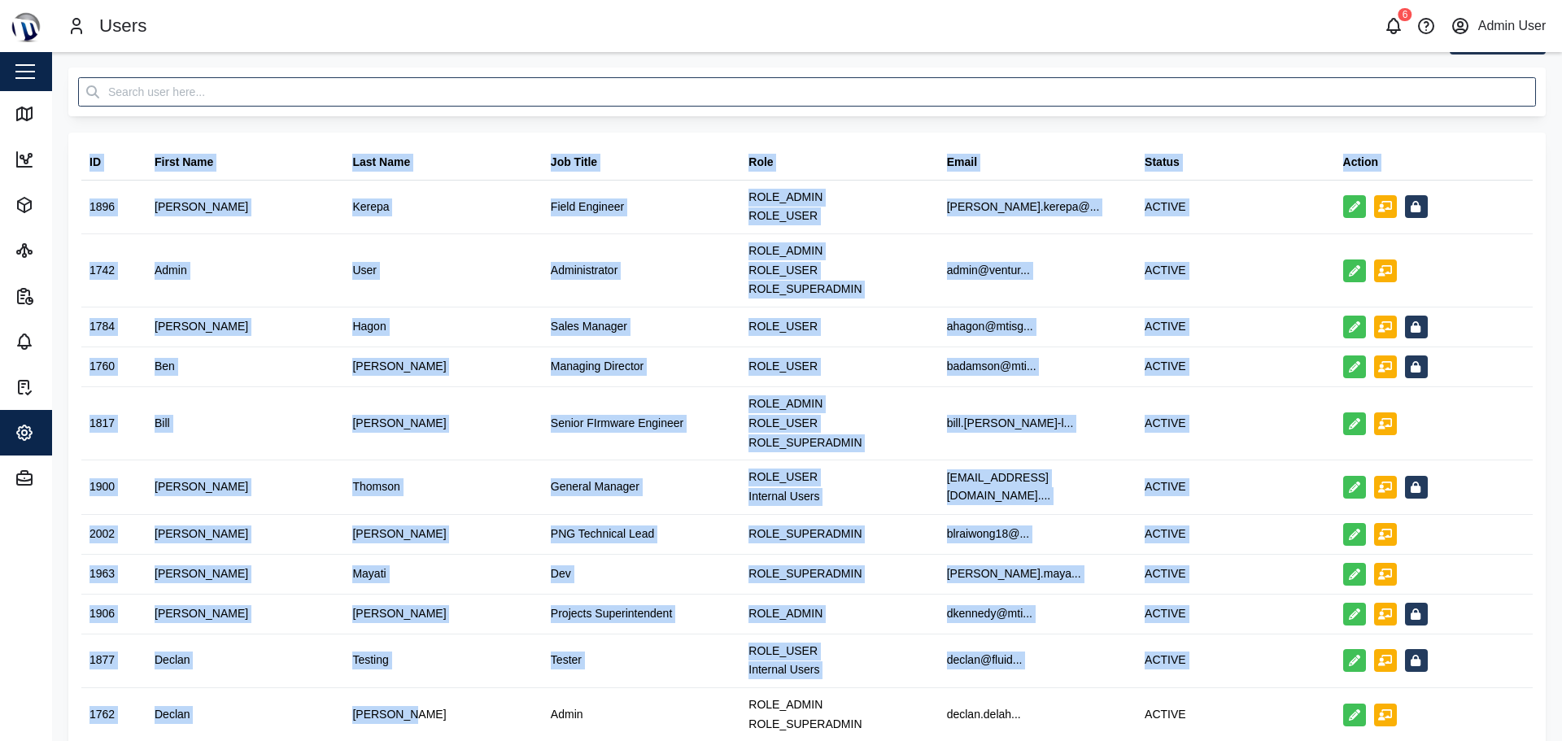
scroll to position [157, 0]
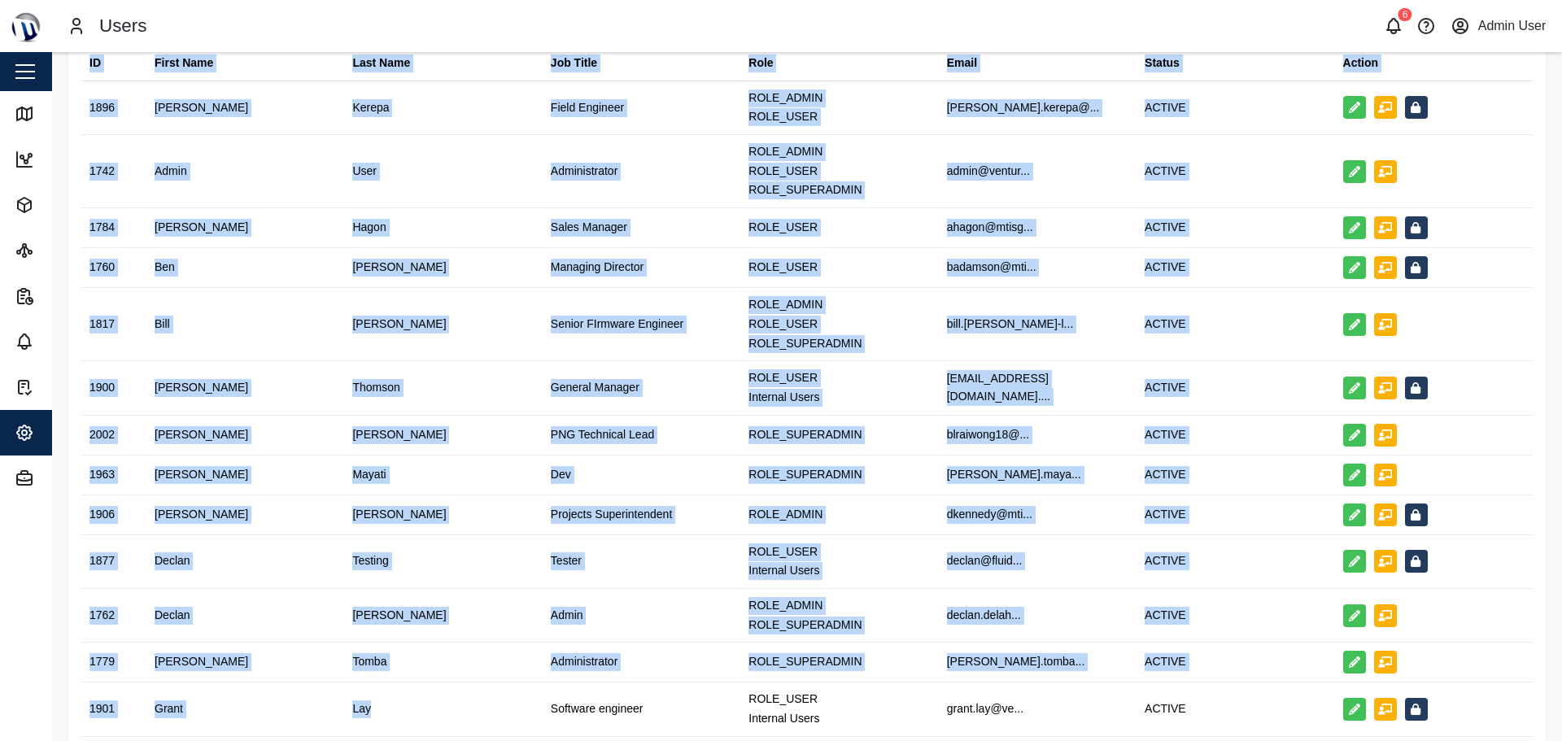
drag, startPoint x: 1549, startPoint y: 62, endPoint x: 405, endPoint y: 736, distance: 1327.8
click at [405, 736] on div "Add new ID First Name Last Name Job Title Role Email Status Action 1896 [PERSON…" at bounding box center [807, 693] width 1510 height 1567
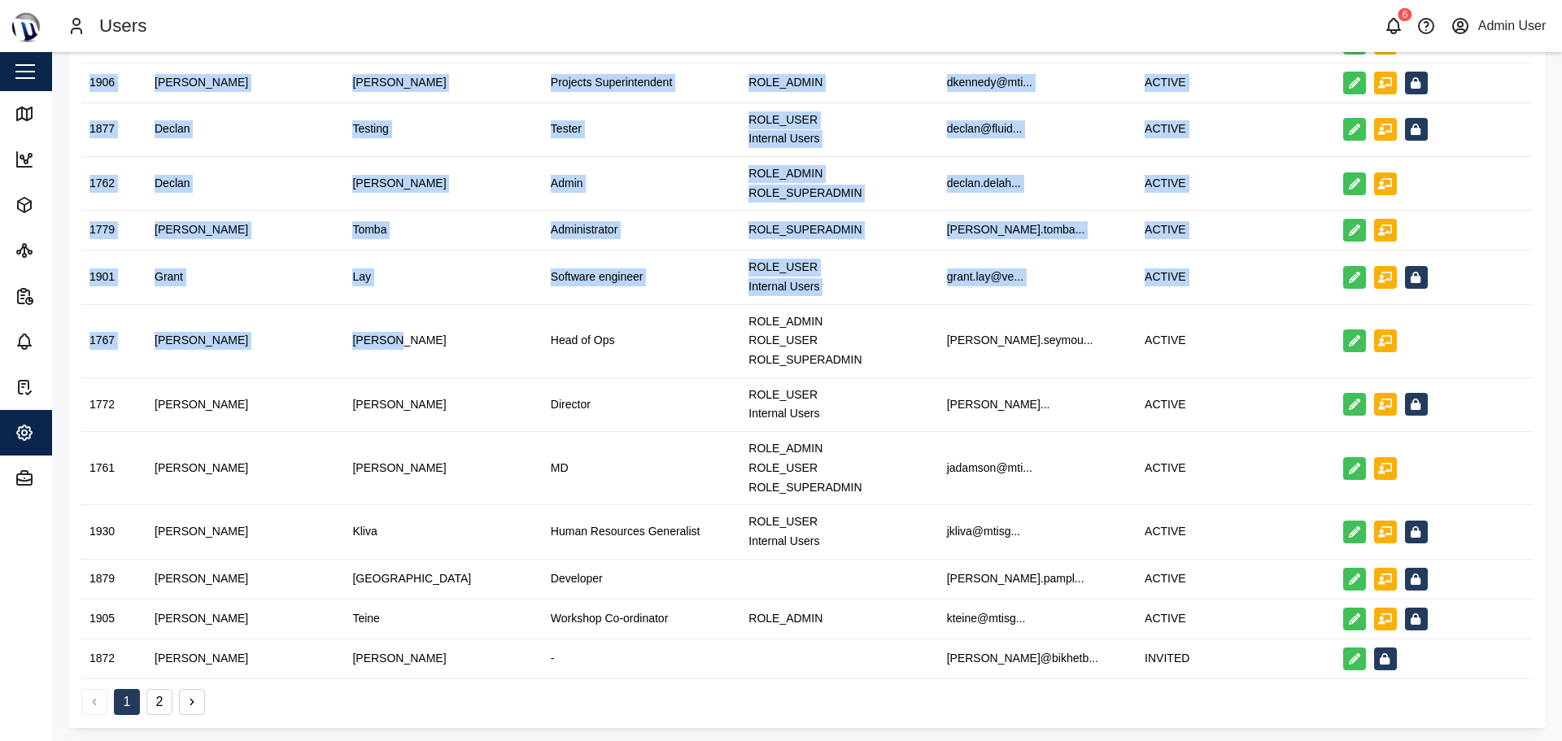
scroll to position [0, 0]
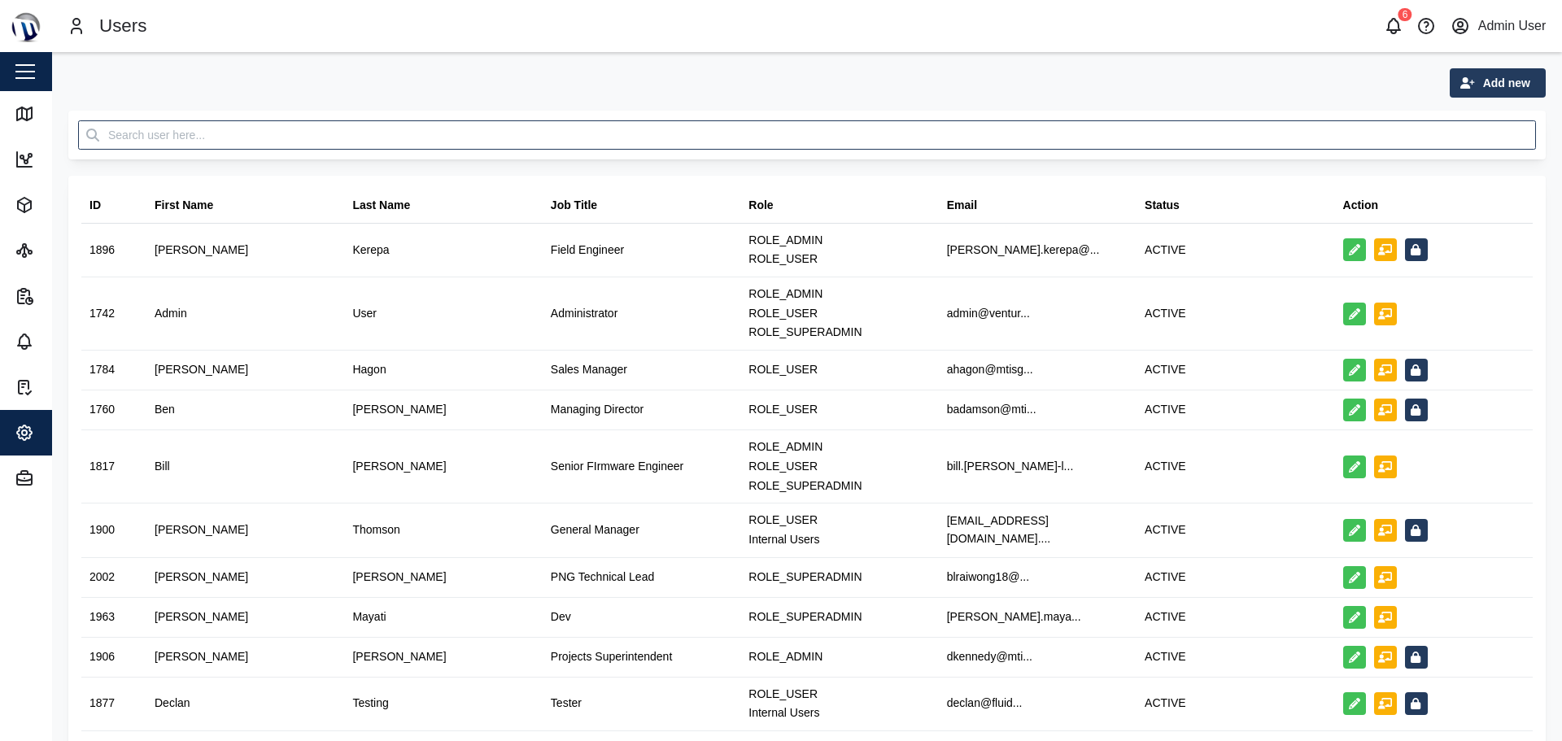
drag, startPoint x: 58, startPoint y: 63, endPoint x: 1545, endPoint y: 706, distance: 1619.8
click at [1399, 9] on header "Users 6 Admin User" at bounding box center [781, 26] width 1562 height 52
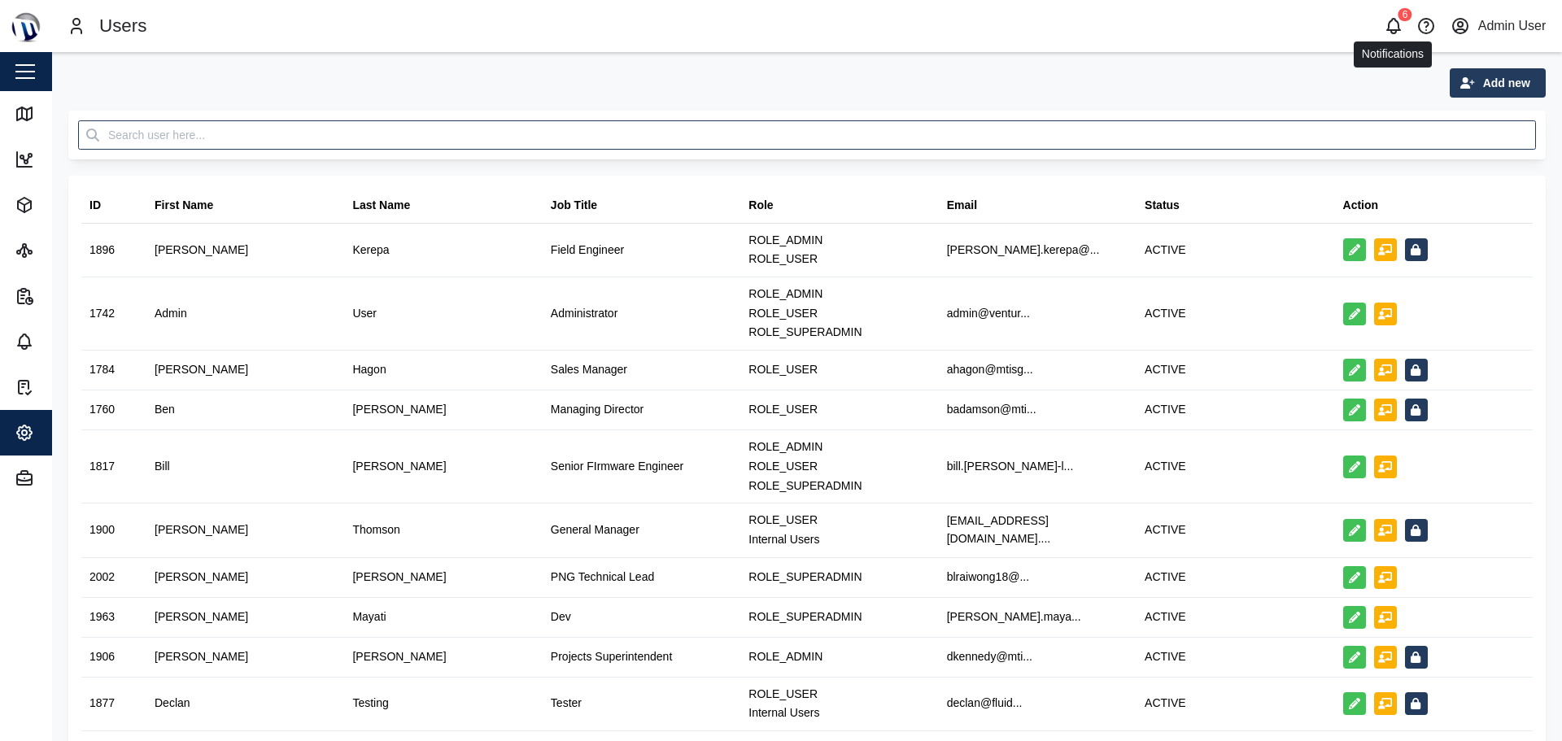
click at [1396, 22] on icon "button" at bounding box center [1394, 26] width 20 height 20
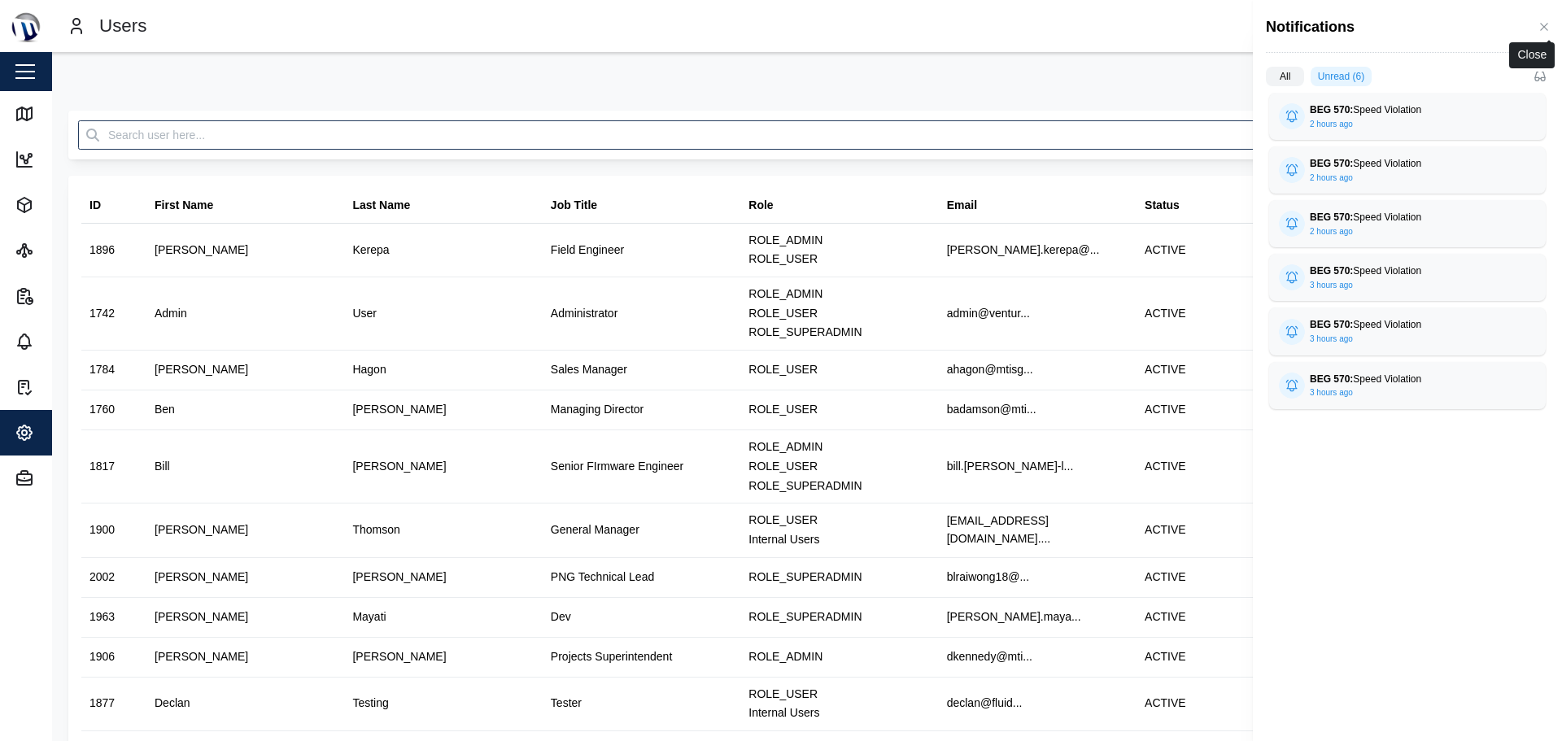
click at [1549, 20] on button "button" at bounding box center [1545, 27] width 18 height 18
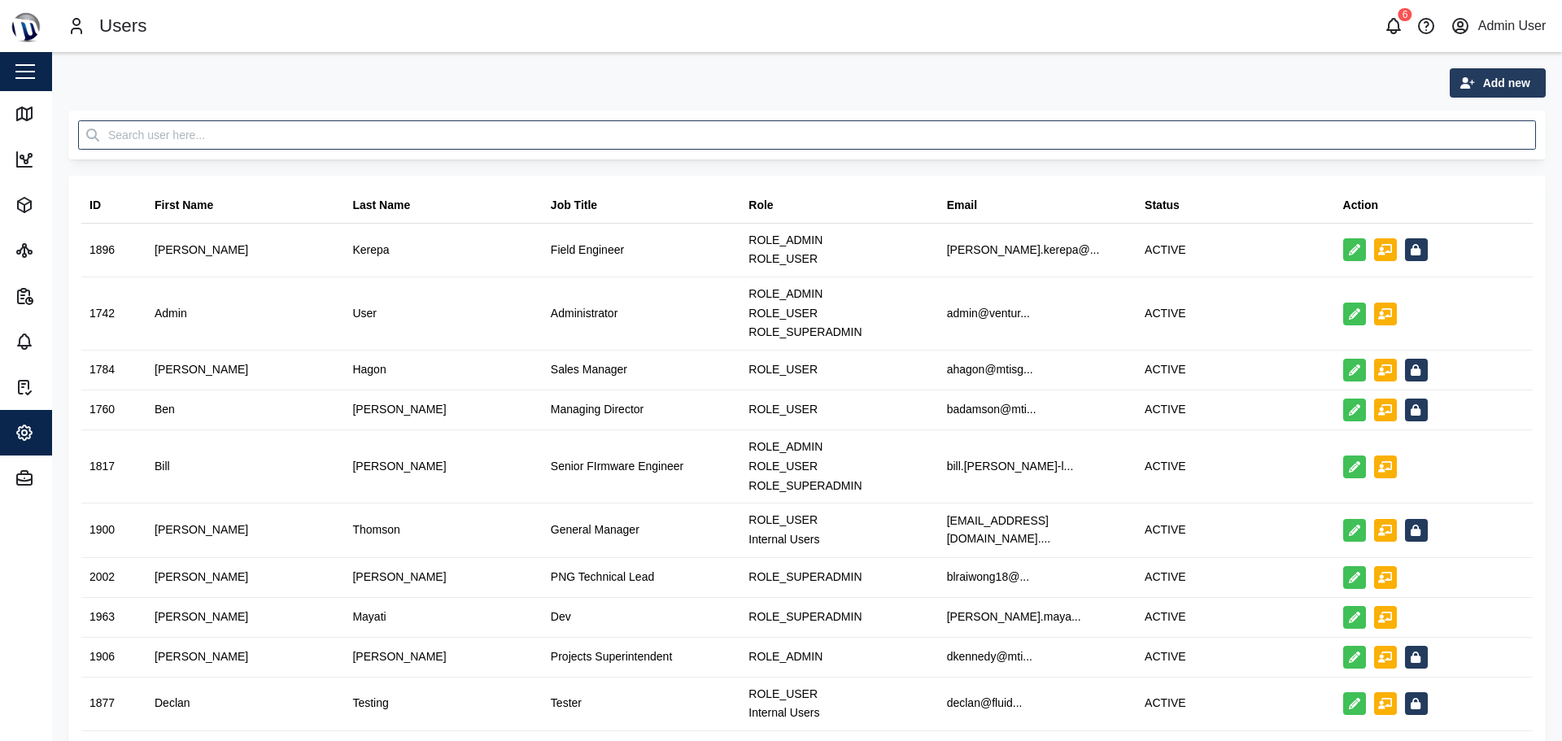
click at [322, 36] on div "Users" at bounding box center [437, 26] width 741 height 28
click at [1397, 23] on icon "button" at bounding box center [1394, 26] width 20 height 20
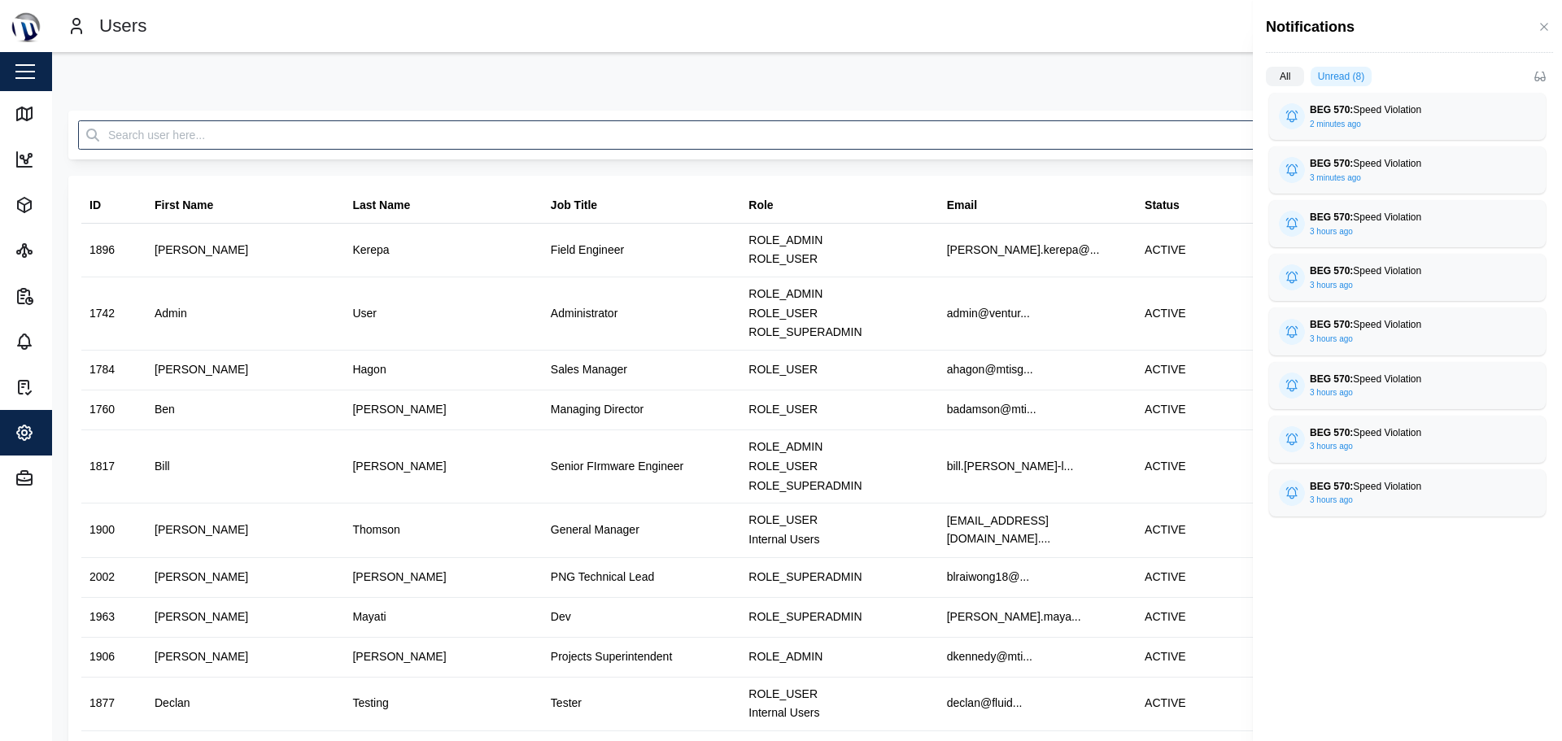
click at [1020, 75] on div at bounding box center [781, 370] width 1562 height 741
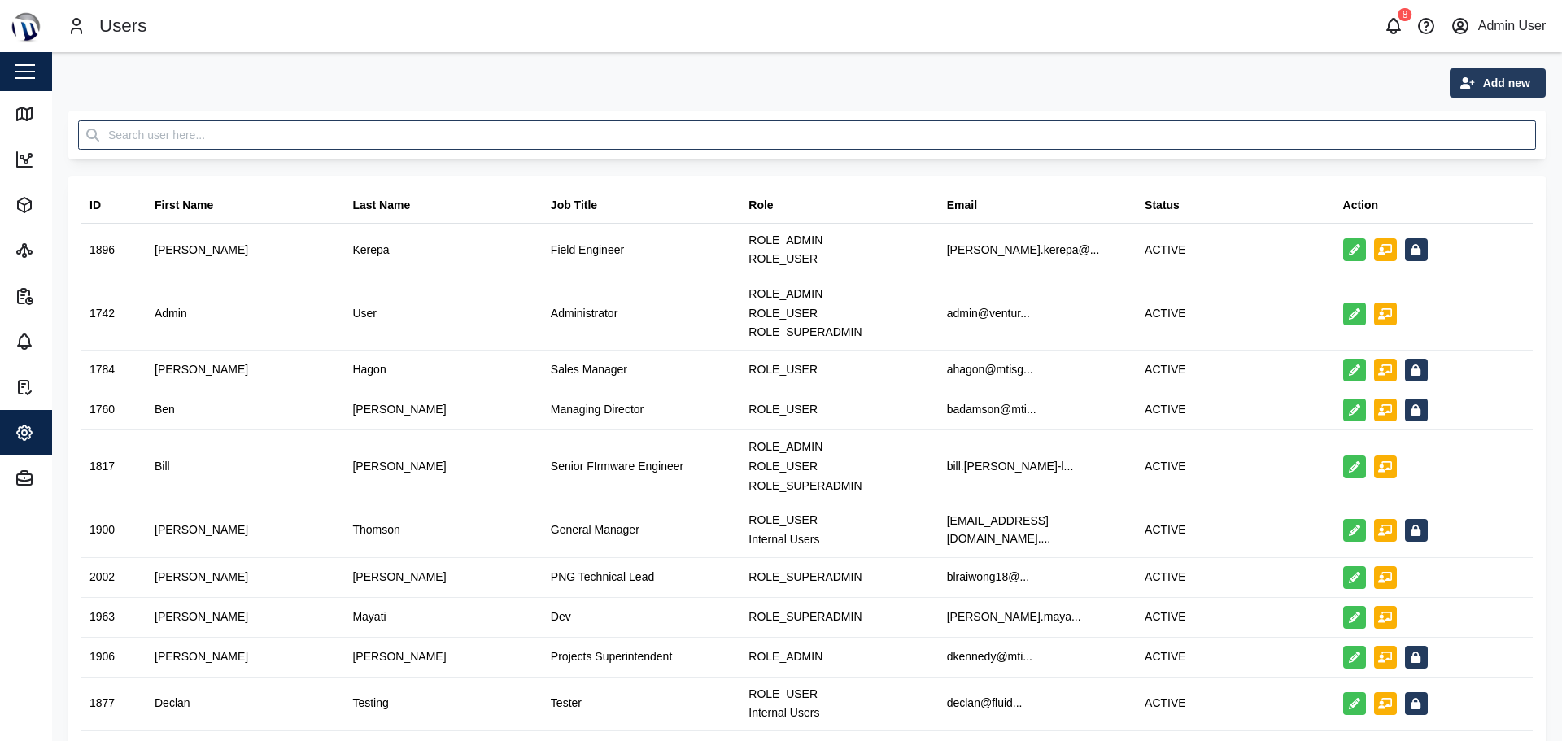
click at [8, 4] on div at bounding box center [106, 26] width 212 height 52
drag, startPoint x: 0, startPoint y: 2, endPoint x: 1367, endPoint y: 59, distance: 1368.3
click at [1367, 59] on div "Users 8 Admin User Close Map Dashboard Assets ATS Camera Generator Personnel Po…" at bounding box center [781, 370] width 1562 height 741
click at [1367, 68] on div "Add new" at bounding box center [807, 82] width 1478 height 29
drag, startPoint x: 61, startPoint y: 72, endPoint x: 1550, endPoint y: 384, distance: 1521.7
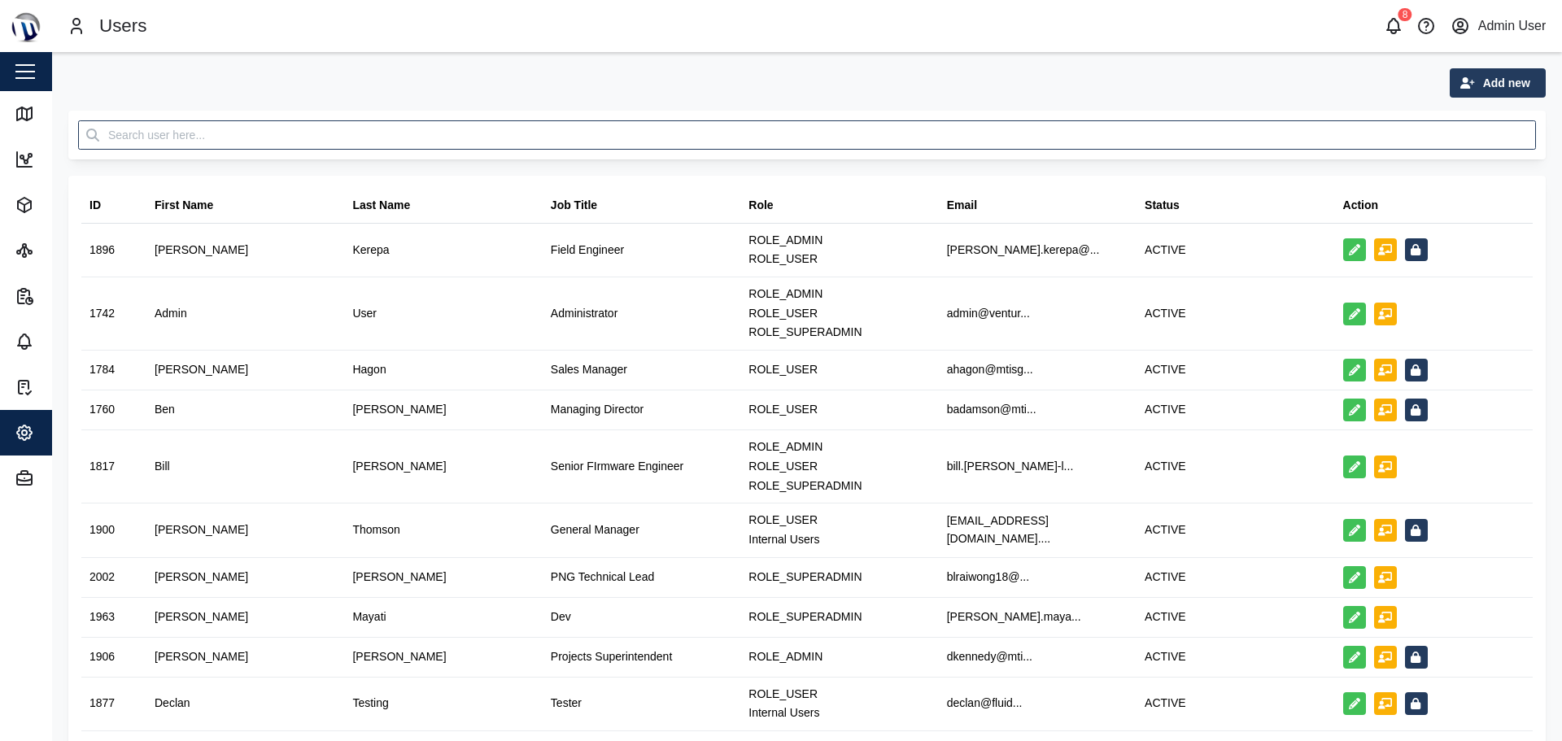
click at [1550, 384] on main "Add new ID First Name Last Name Job Title Role Email Status Action 1896 [PERSON…" at bounding box center [807, 396] width 1510 height 689
click at [74, 112] on div at bounding box center [807, 135] width 1478 height 49
drag, startPoint x: 66, startPoint y: 87, endPoint x: 1553, endPoint y: 663, distance: 1594.5
click at [1553, 663] on main "Add new ID First Name Last Name Job Title Role Email Status Action 1896 [PERSON…" at bounding box center [807, 396] width 1510 height 689
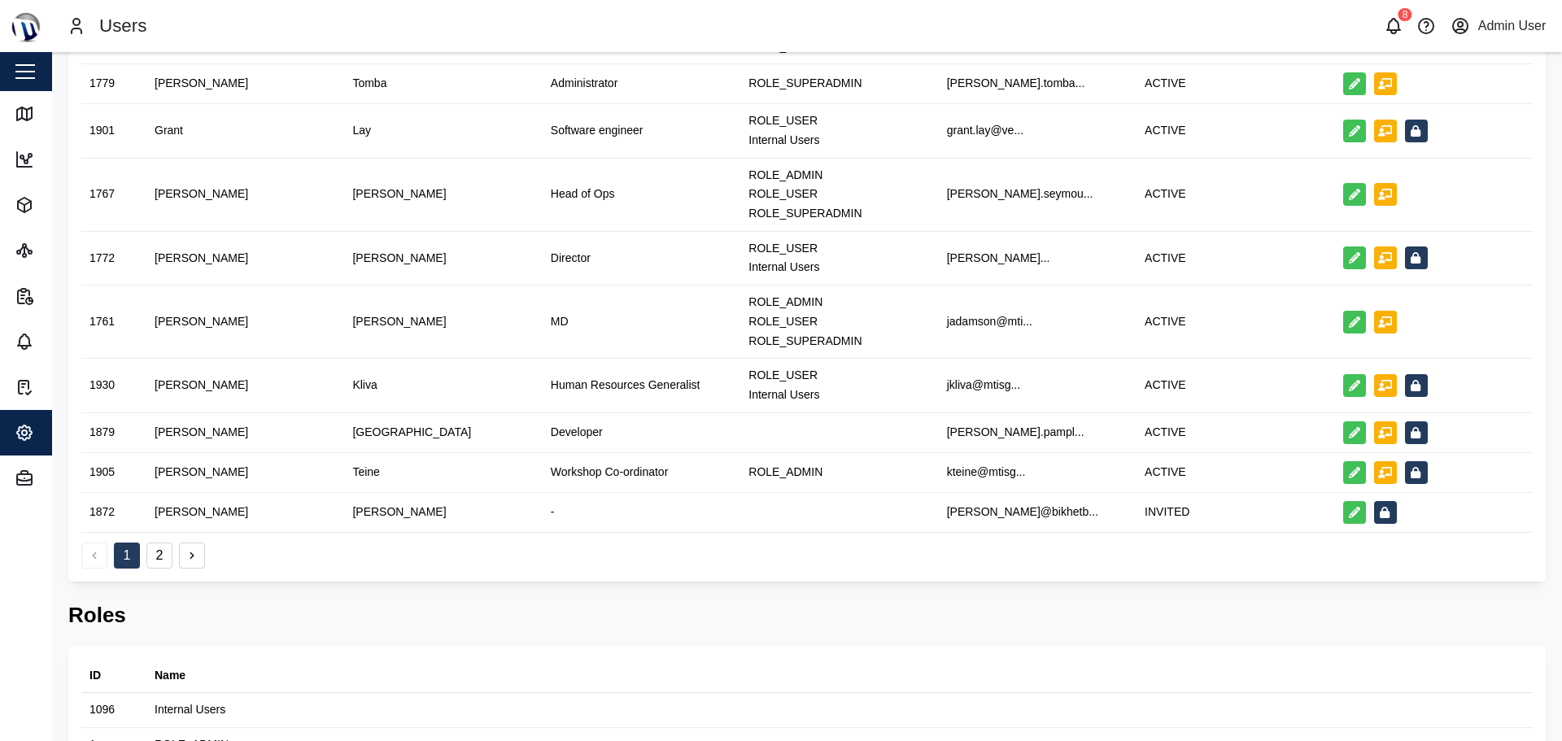
scroll to position [847, 0]
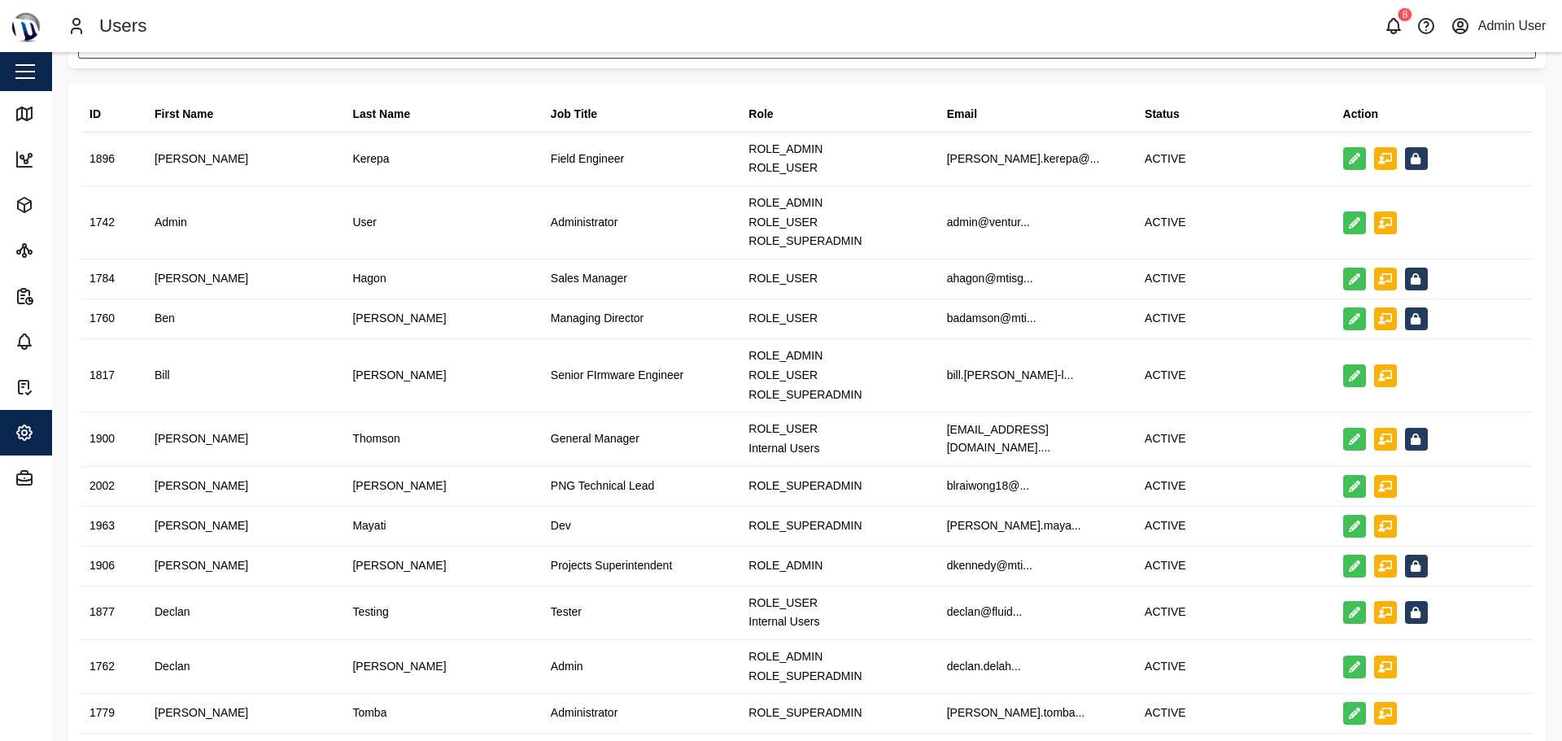
scroll to position [0, 0]
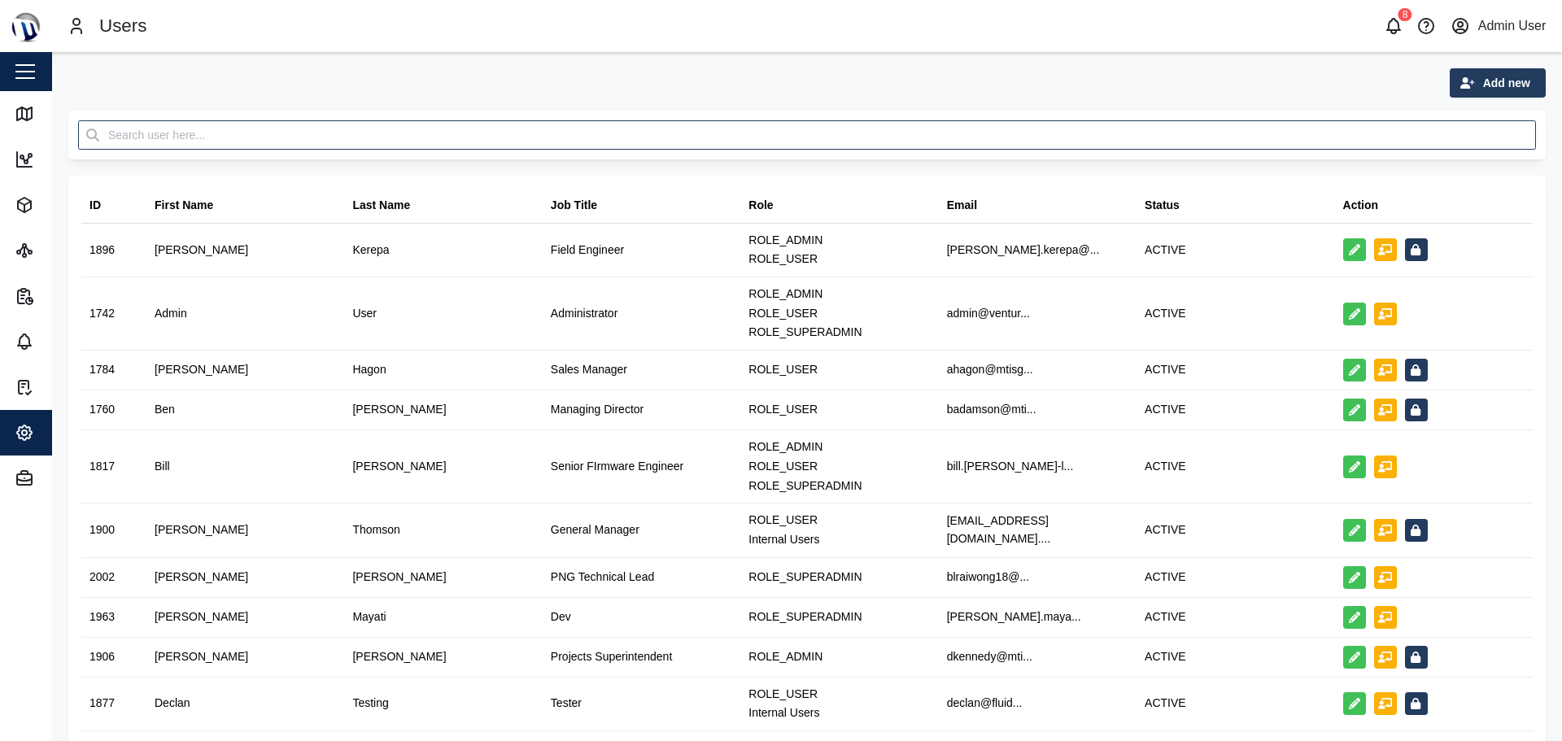
drag, startPoint x: 1542, startPoint y: 106, endPoint x: 77, endPoint y: 321, distance: 1480.5
drag, startPoint x: 68, startPoint y: 103, endPoint x: 1442, endPoint y: 496, distance: 1429.6
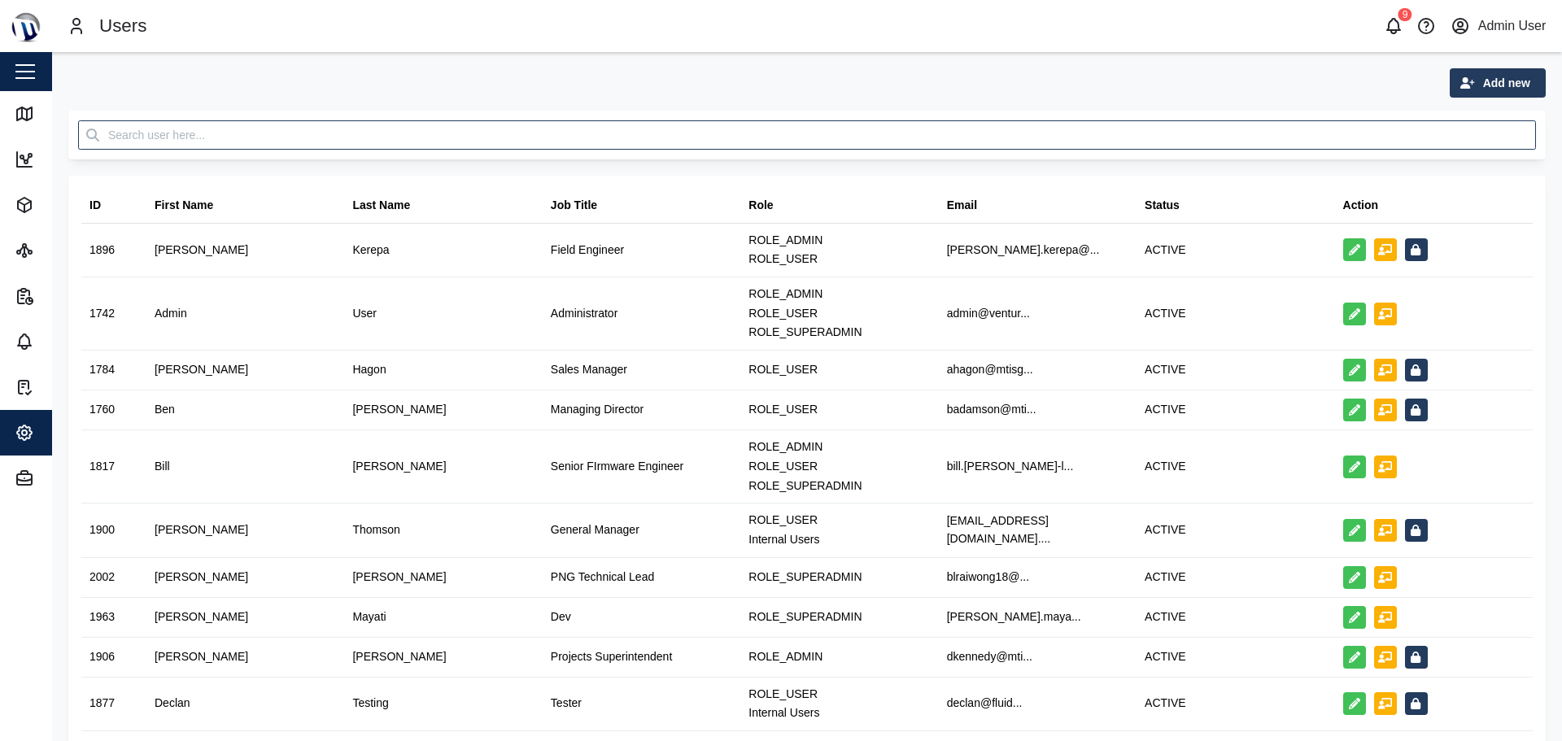
drag, startPoint x: 62, startPoint y: 95, endPoint x: 1540, endPoint y: 675, distance: 1588.1
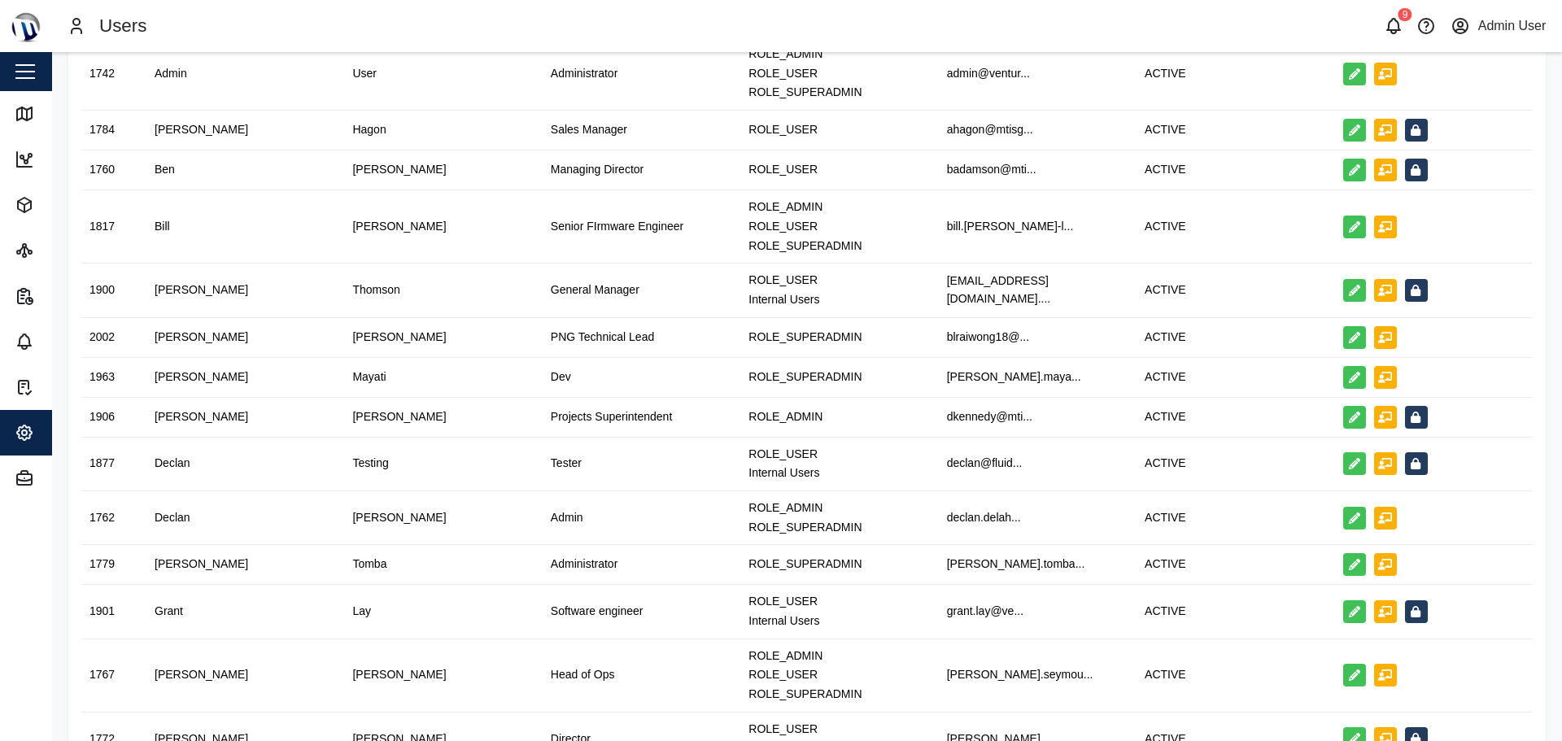
scroll to position [326, 0]
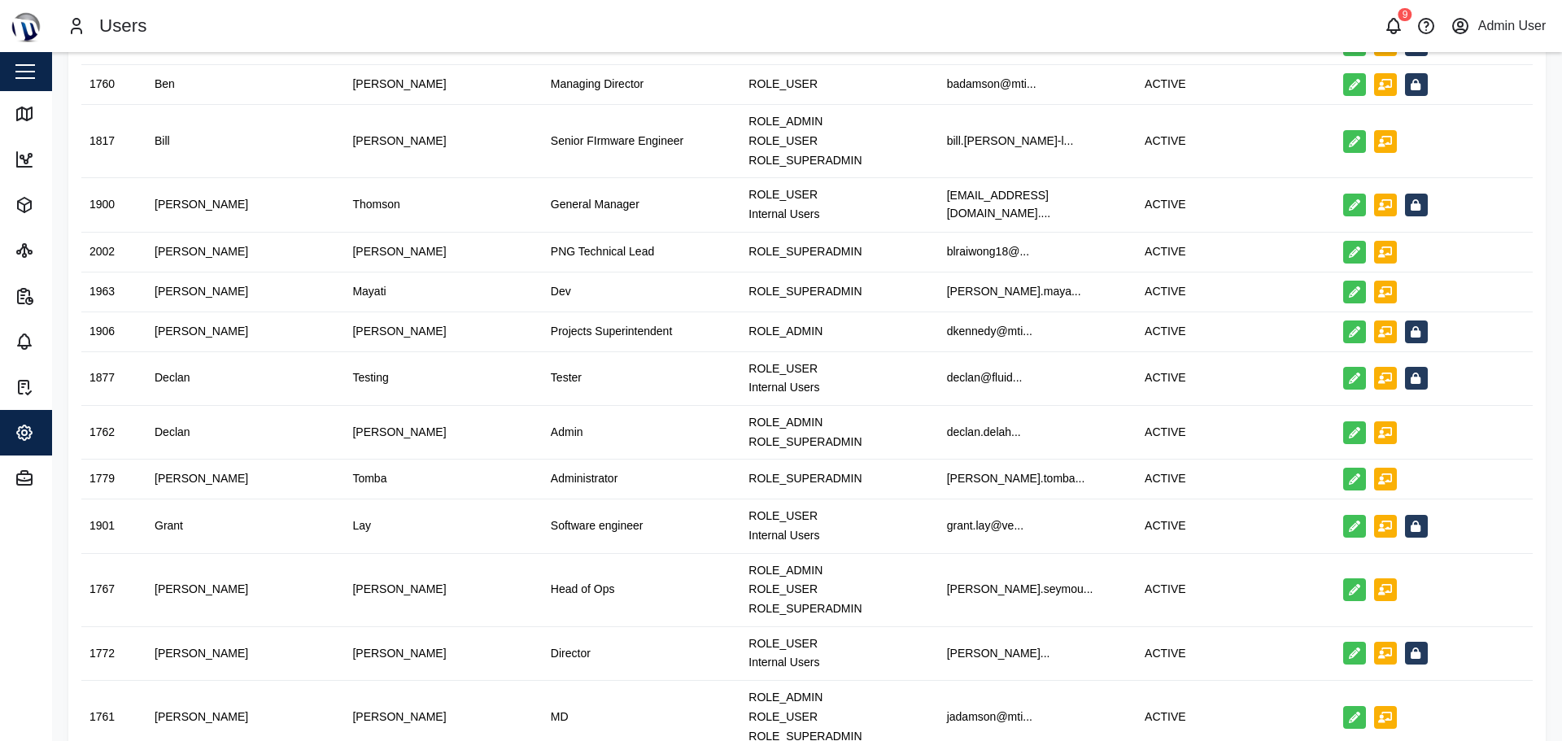
click at [1539, 682] on div "Add new ID First Name Last Name Job Title Role Email Status Action 1896 [PERSON…" at bounding box center [807, 510] width 1510 height 1567
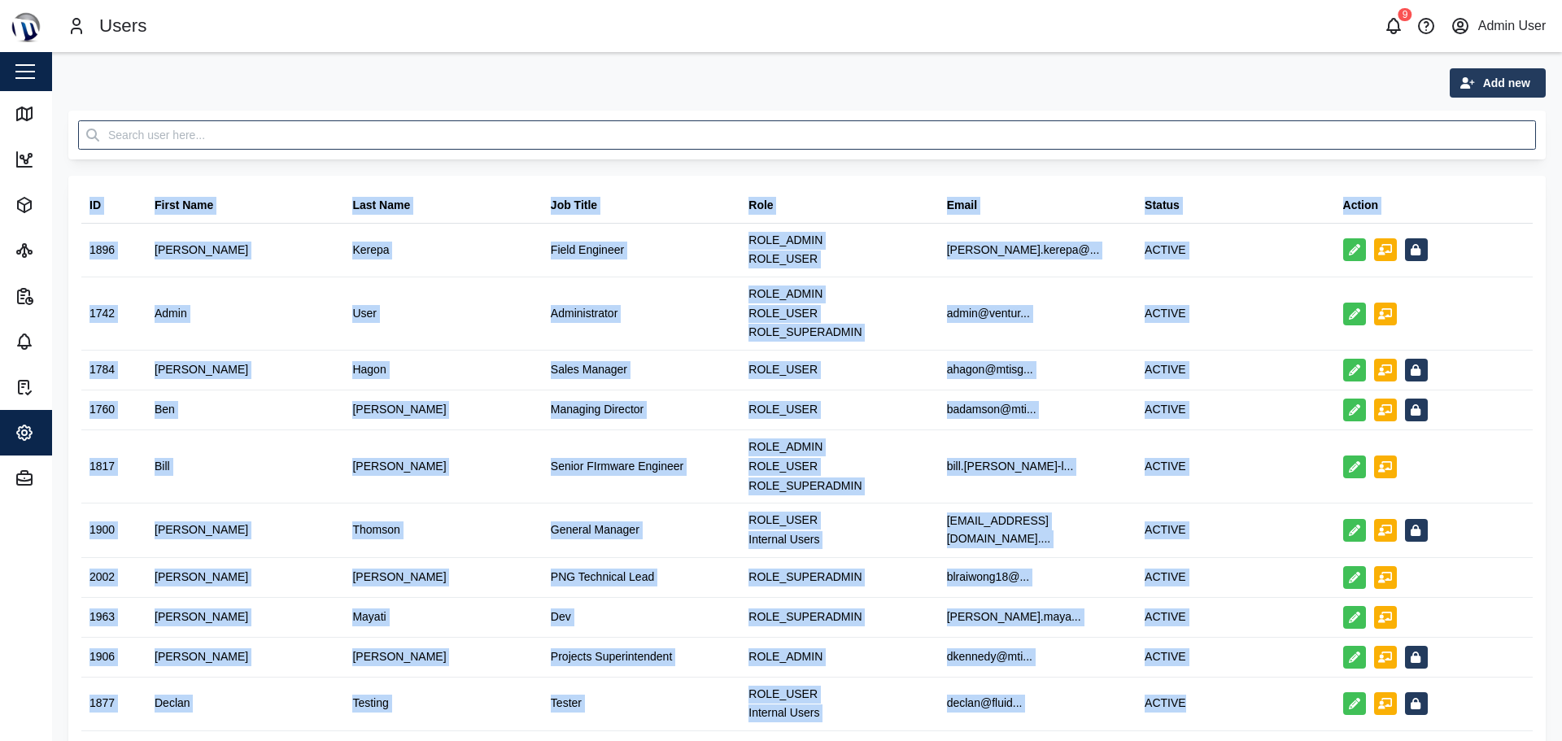
drag, startPoint x: 85, startPoint y: 208, endPoint x: 1196, endPoint y: 696, distance: 1213.4
click at [1196, 696] on table "ID First Name Last Name Job Title Role Email Status Action 1896 [PERSON_NAME] F…" at bounding box center [807, 721] width 1452 height 1065
drag, startPoint x: 1201, startPoint y: 629, endPoint x: 68, endPoint y: 197, distance: 1212.4
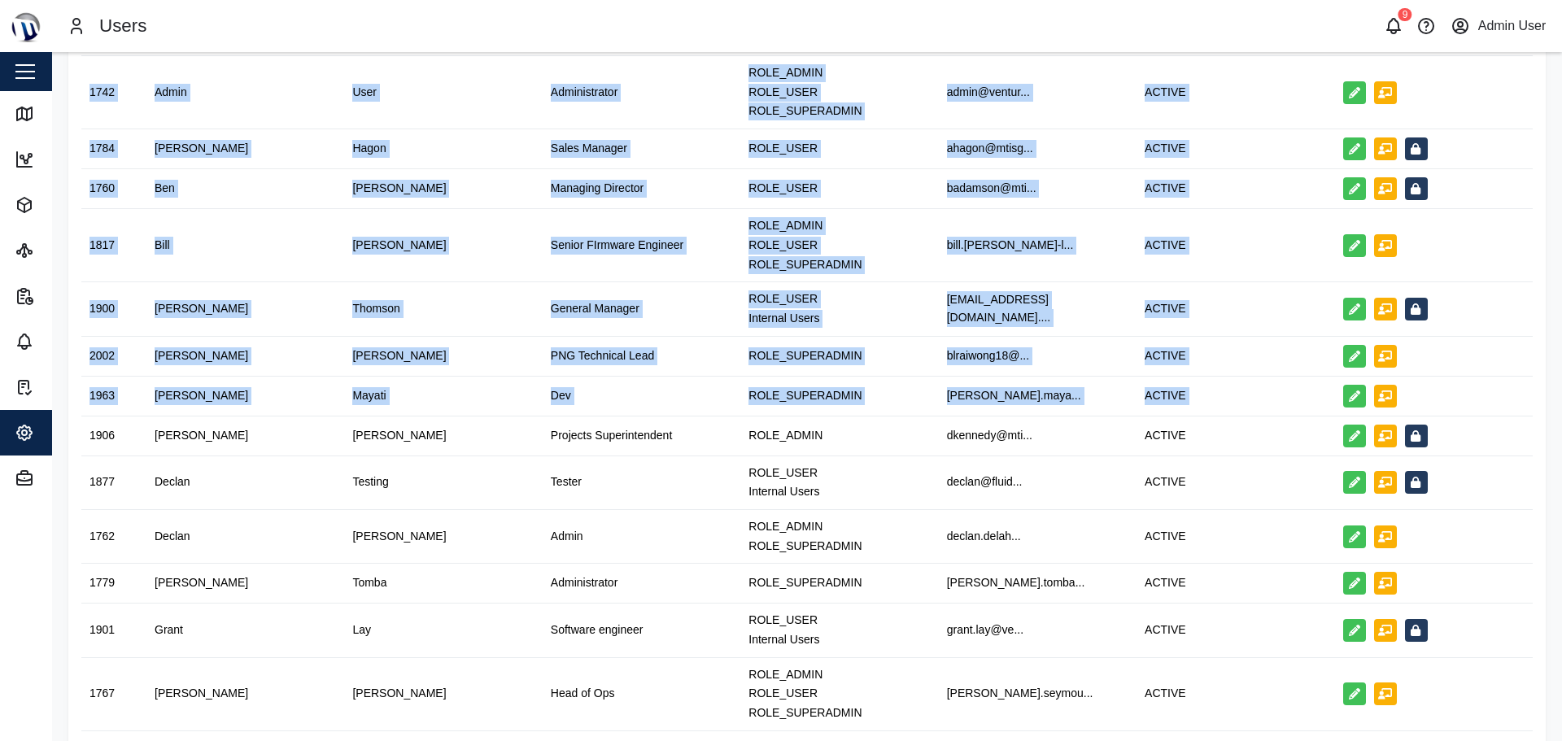
scroll to position [244, 0]
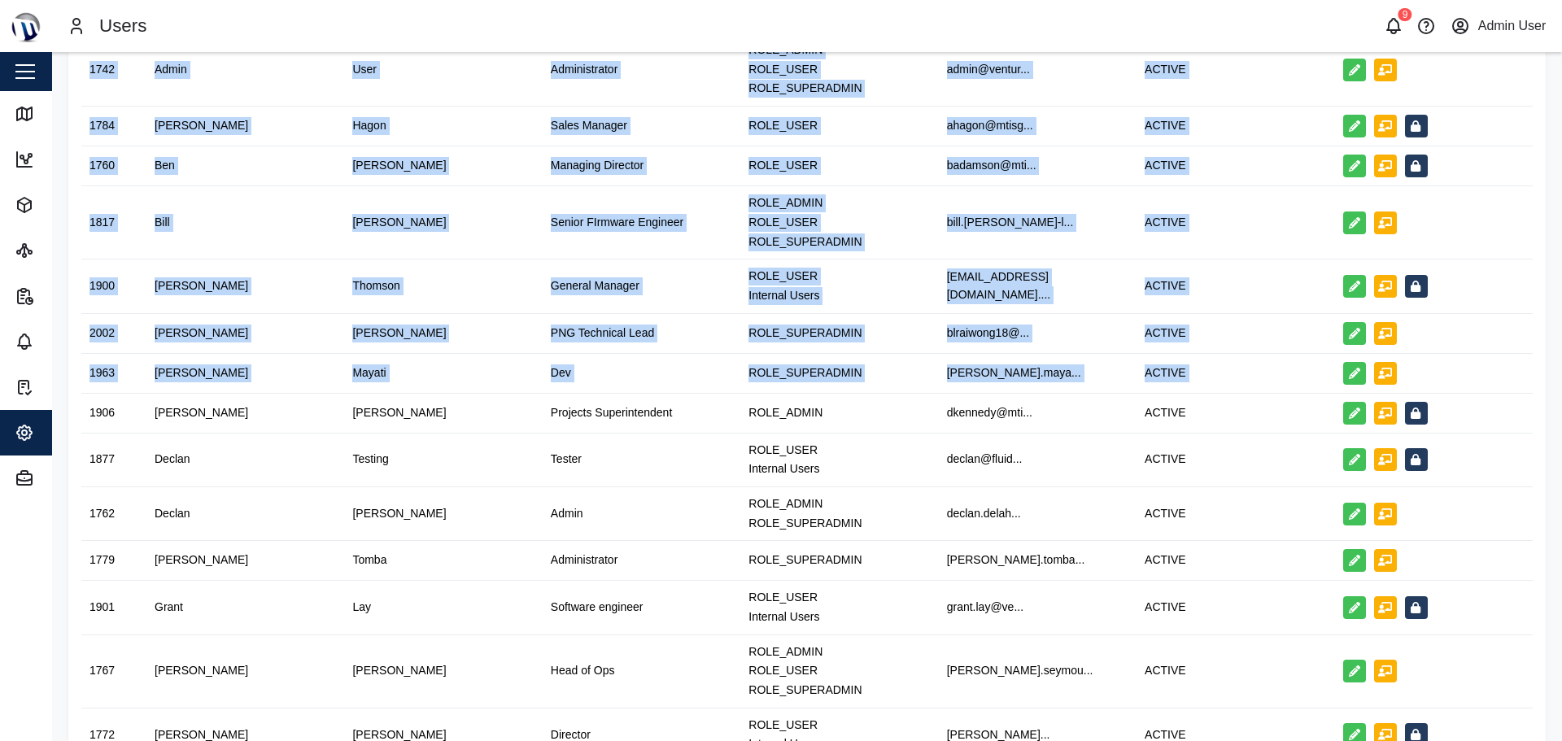
drag, startPoint x: 67, startPoint y: 188, endPoint x: 1362, endPoint y: 387, distance: 1310.8
click at [1362, 387] on div "Add new ID First Name Last Name Job Title Role Email Status Action 1896 [PERSON…" at bounding box center [807, 591] width 1510 height 1567
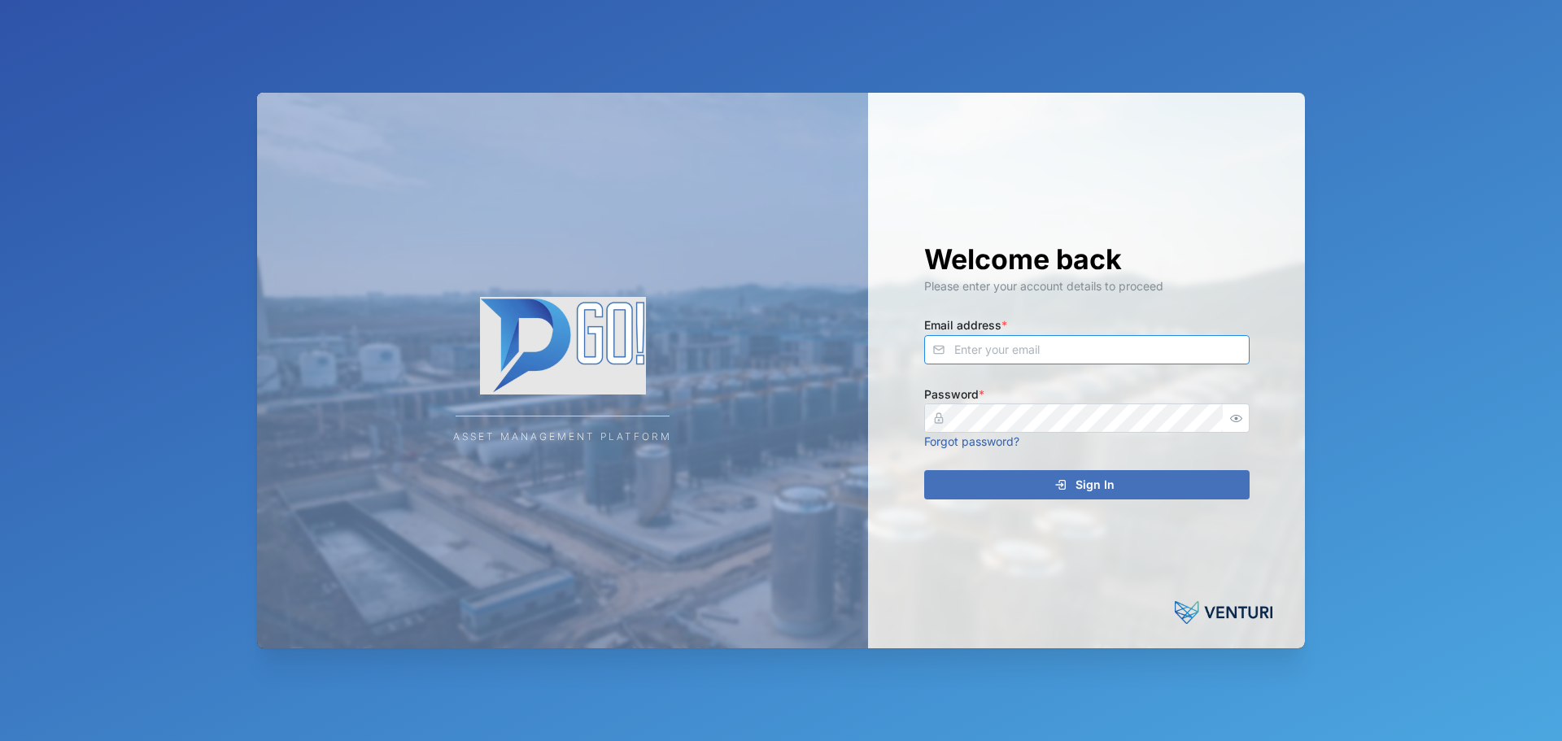
click at [1140, 361] on input "Email address *" at bounding box center [1087, 349] width 326 height 29
type input "[EMAIL_ADDRESS][DOMAIN_NAME]"
click at [1108, 494] on span "Sign In" at bounding box center [1095, 485] width 39 height 28
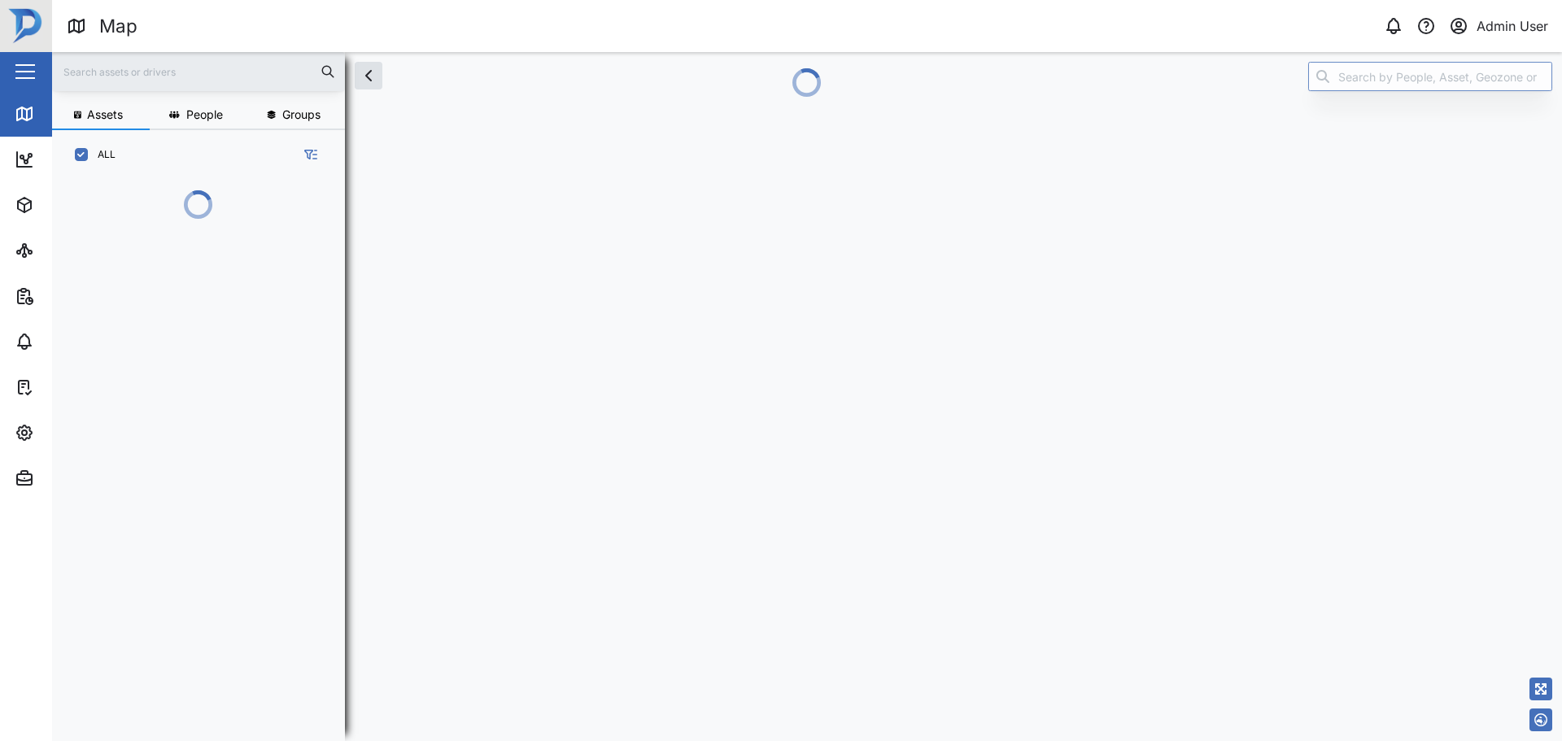
scroll to position [472, 255]
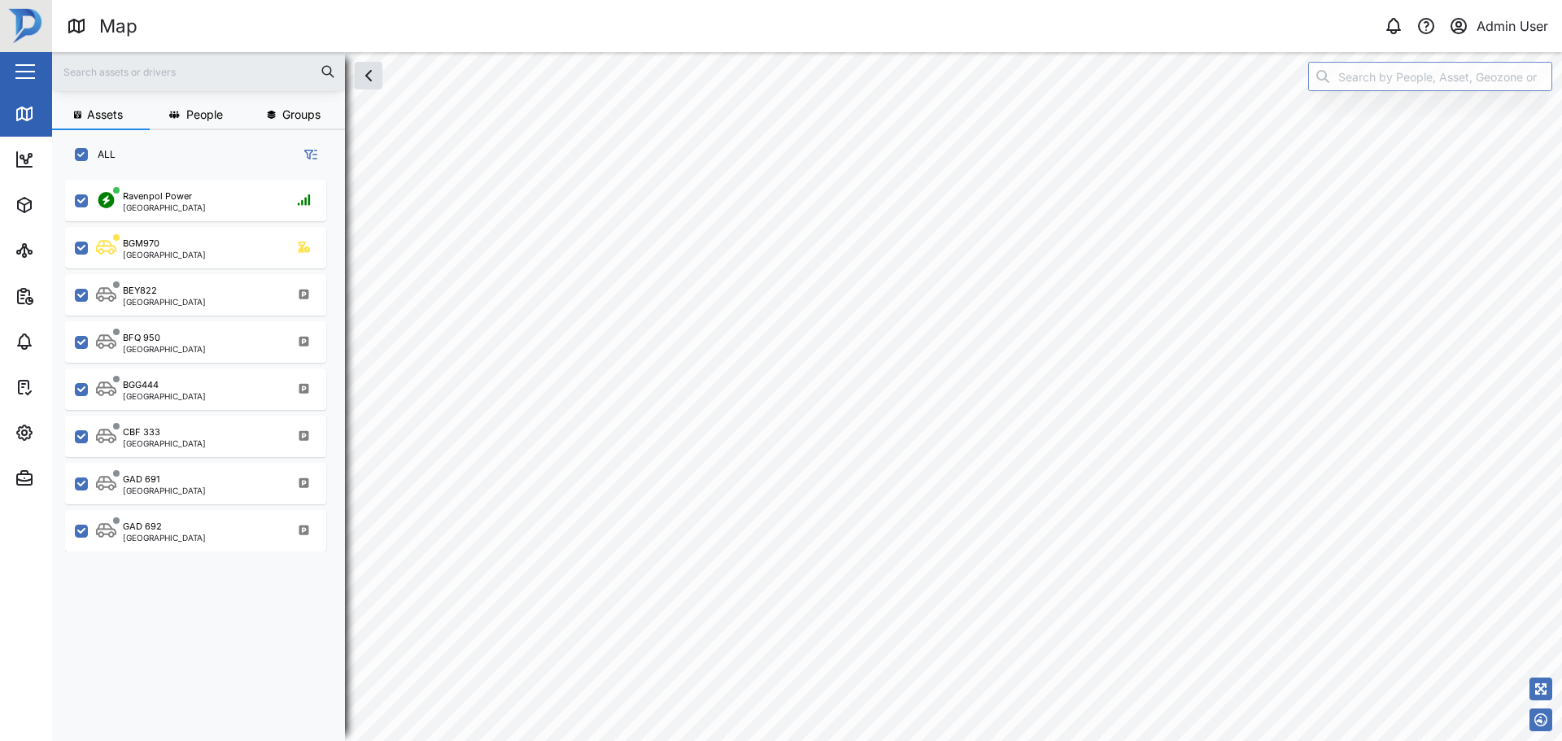
scroll to position [542, 255]
click at [252, 199] on div "Ravenpol Power Port Moresby" at bounding box center [206, 201] width 221 height 22
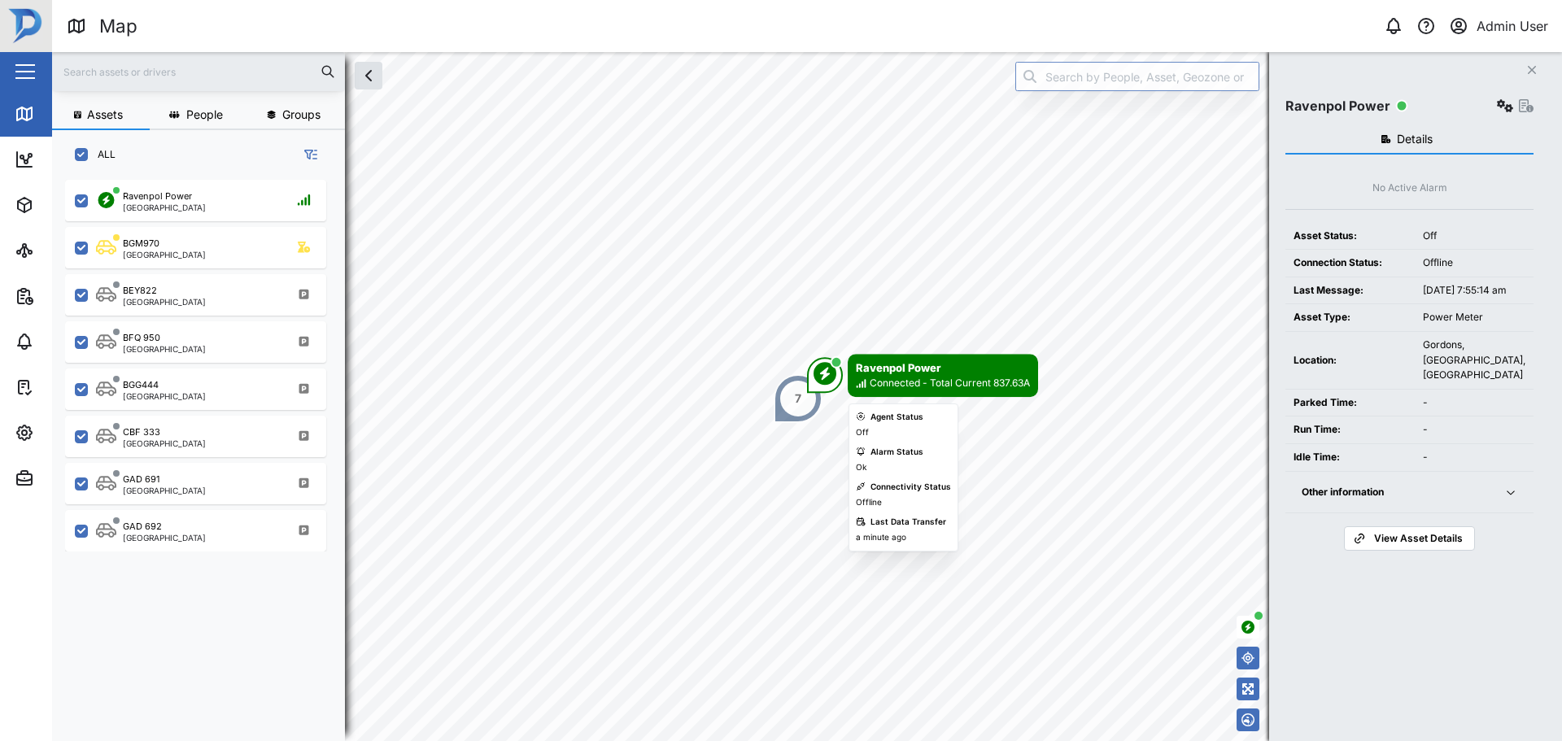
click at [939, 373] on div "Ravenpol Power" at bounding box center [943, 368] width 174 height 16
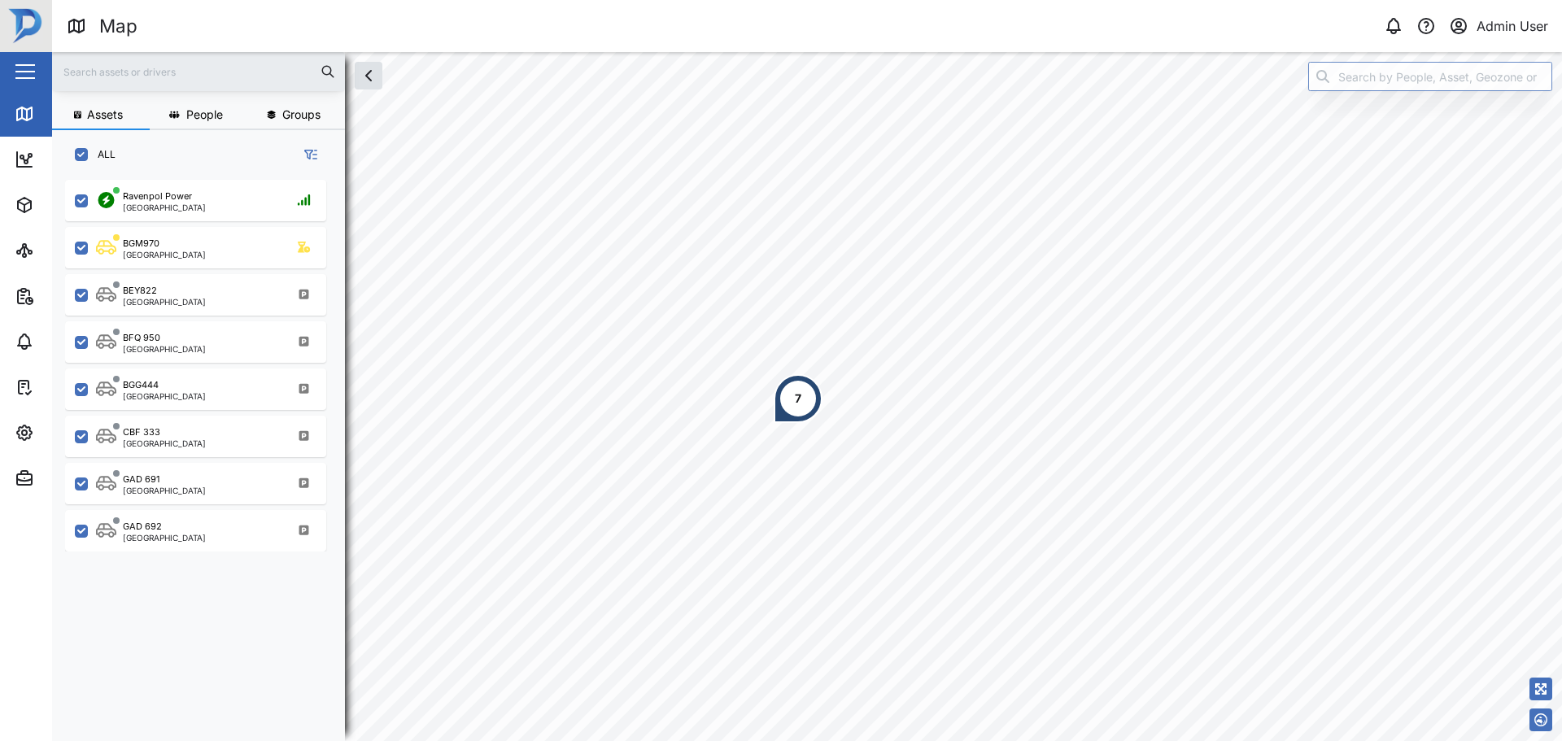
click at [789, 396] on div "7" at bounding box center [798, 398] width 49 height 49
click at [885, 282] on div "Ravenpol Power" at bounding box center [850, 282] width 94 height 16
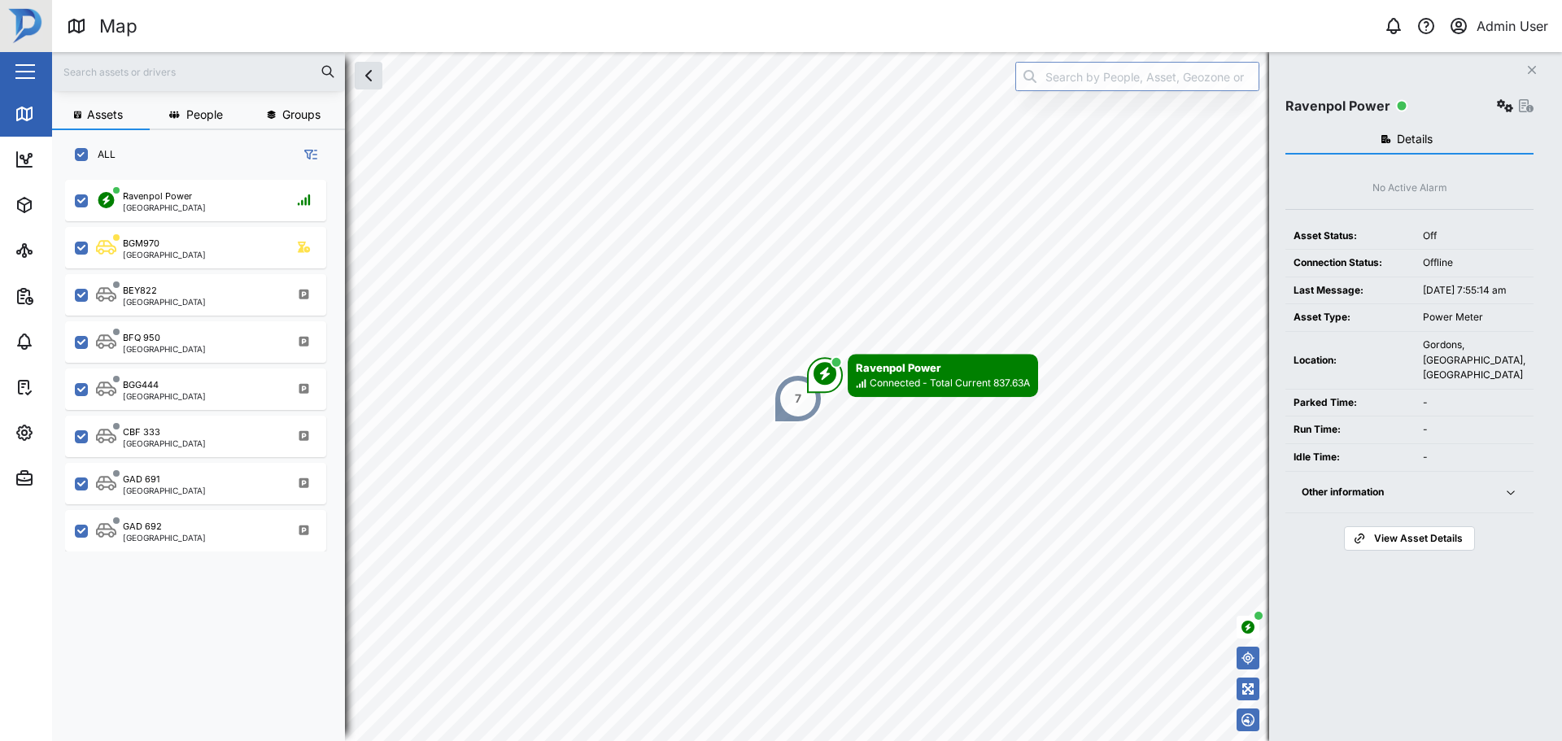
click at [1504, 499] on span "button" at bounding box center [1511, 492] width 20 height 13
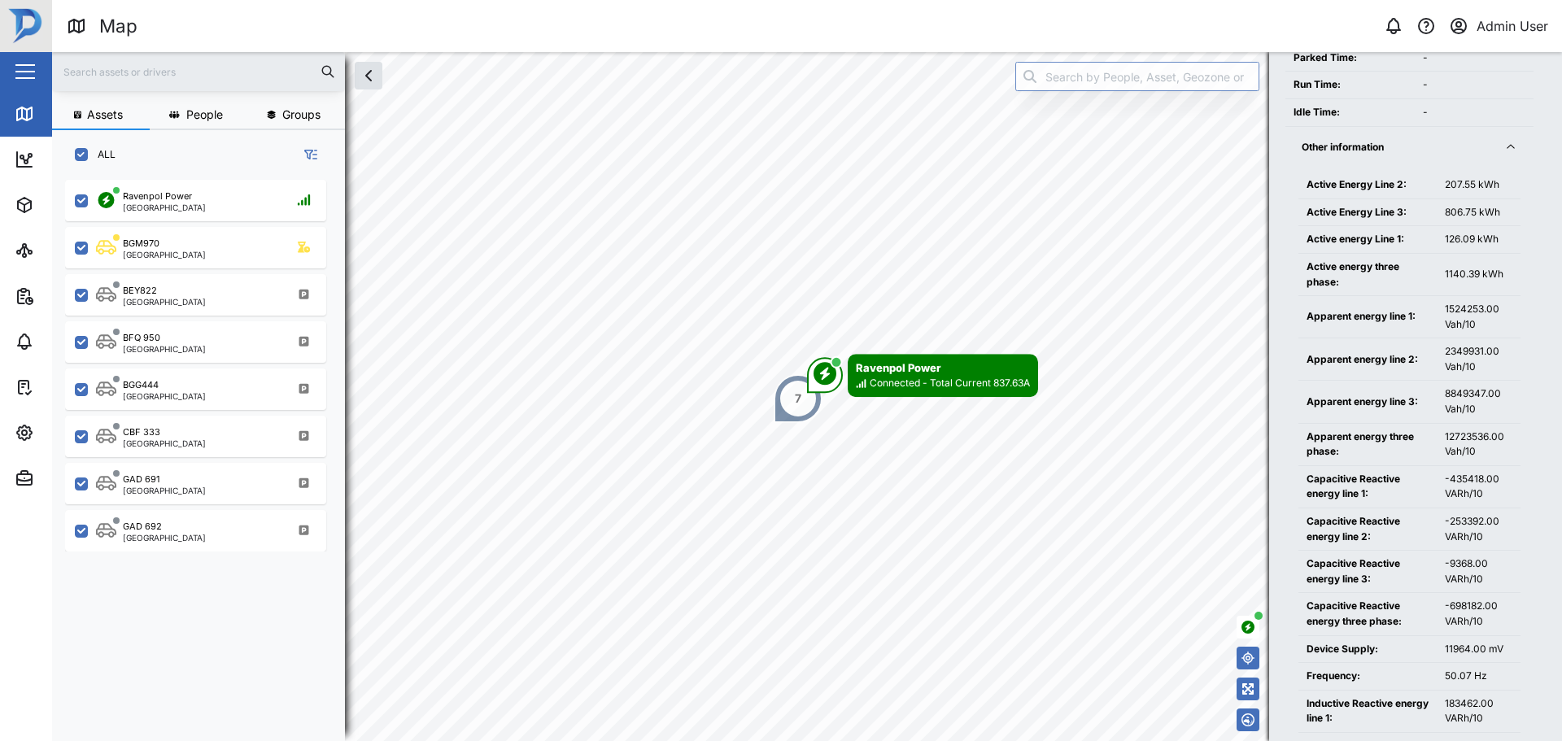
scroll to position [98, 0]
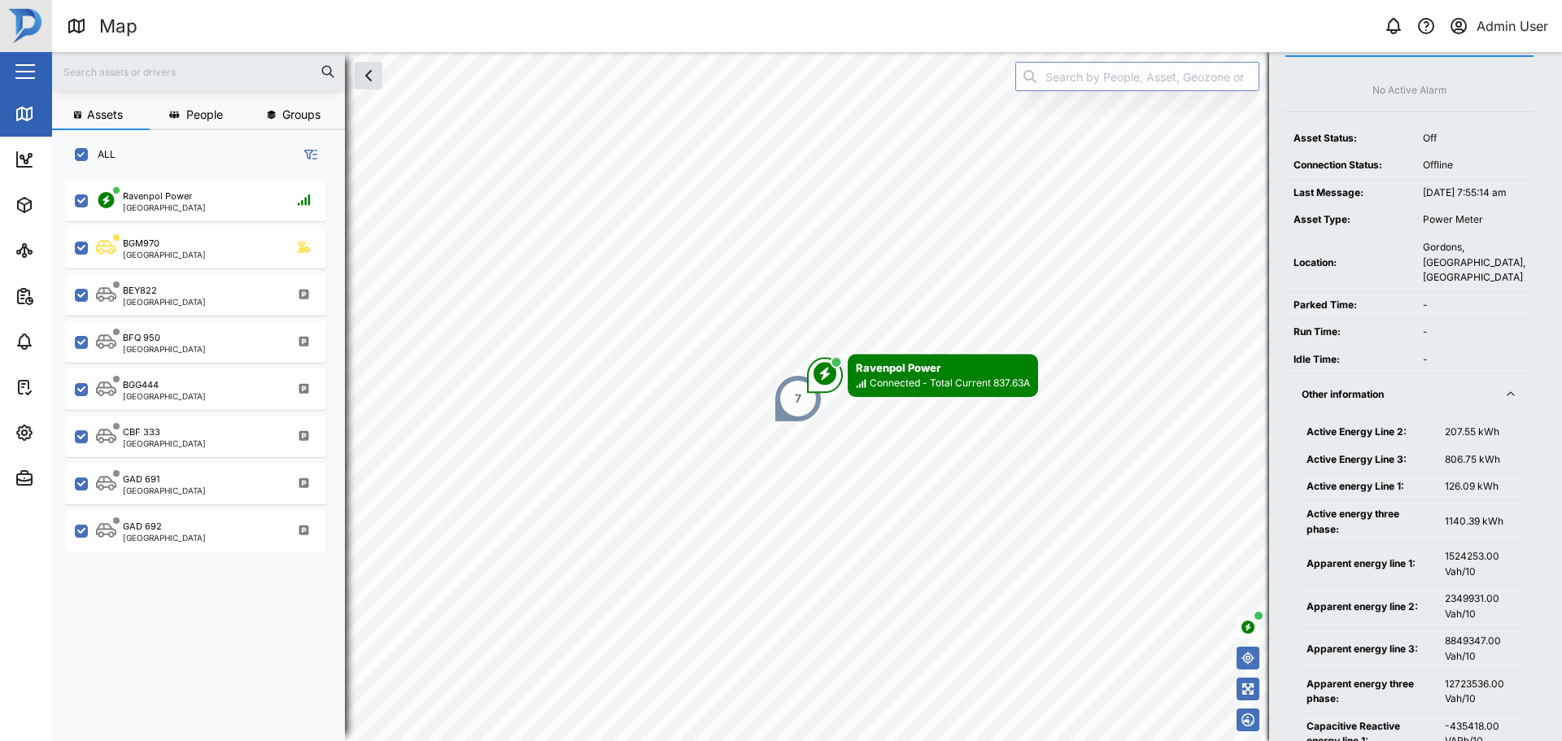
click at [1512, 401] on icon "button" at bounding box center [1511, 394] width 13 height 13
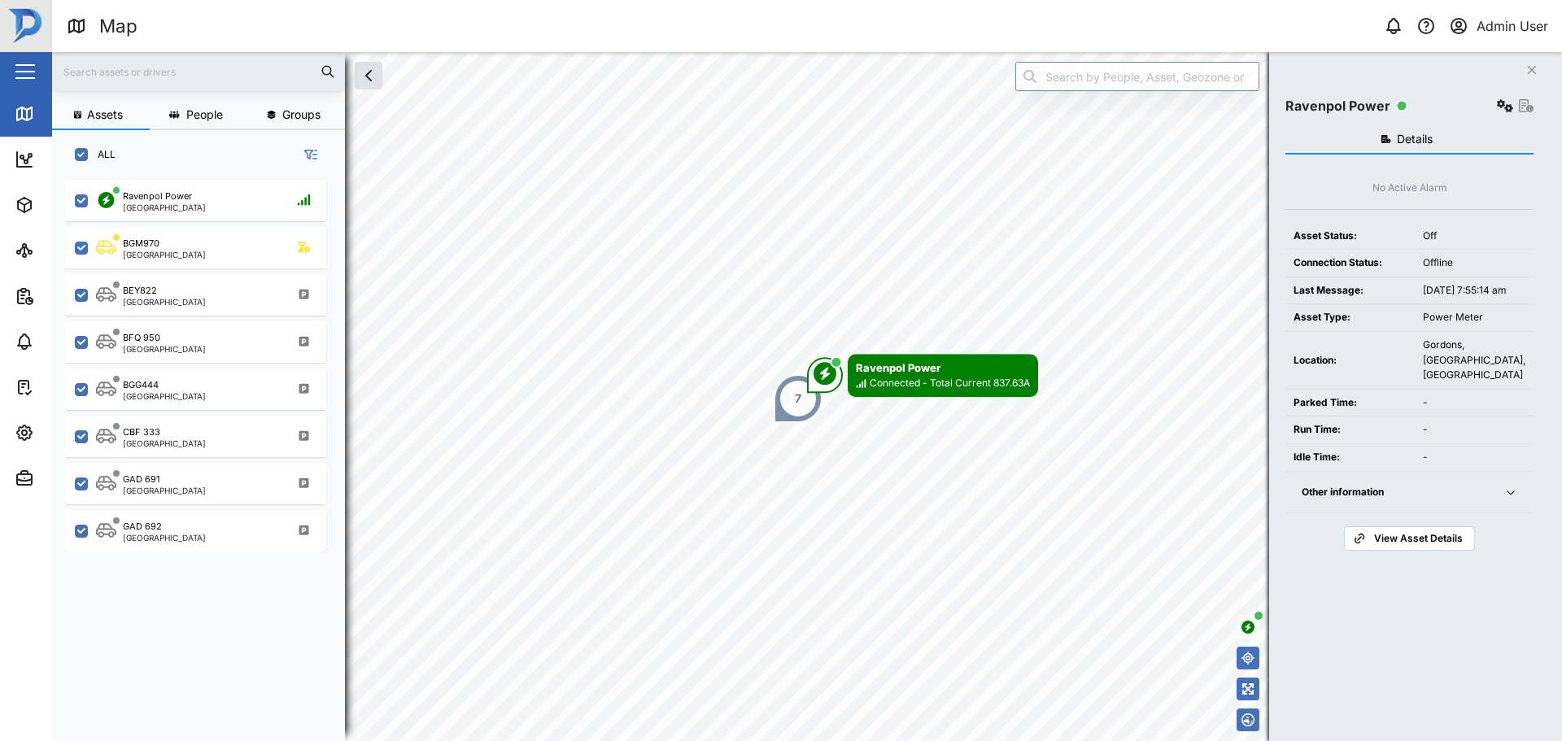
scroll to position [0, 0]
click at [20, 206] on icon "button" at bounding box center [25, 205] width 20 height 20
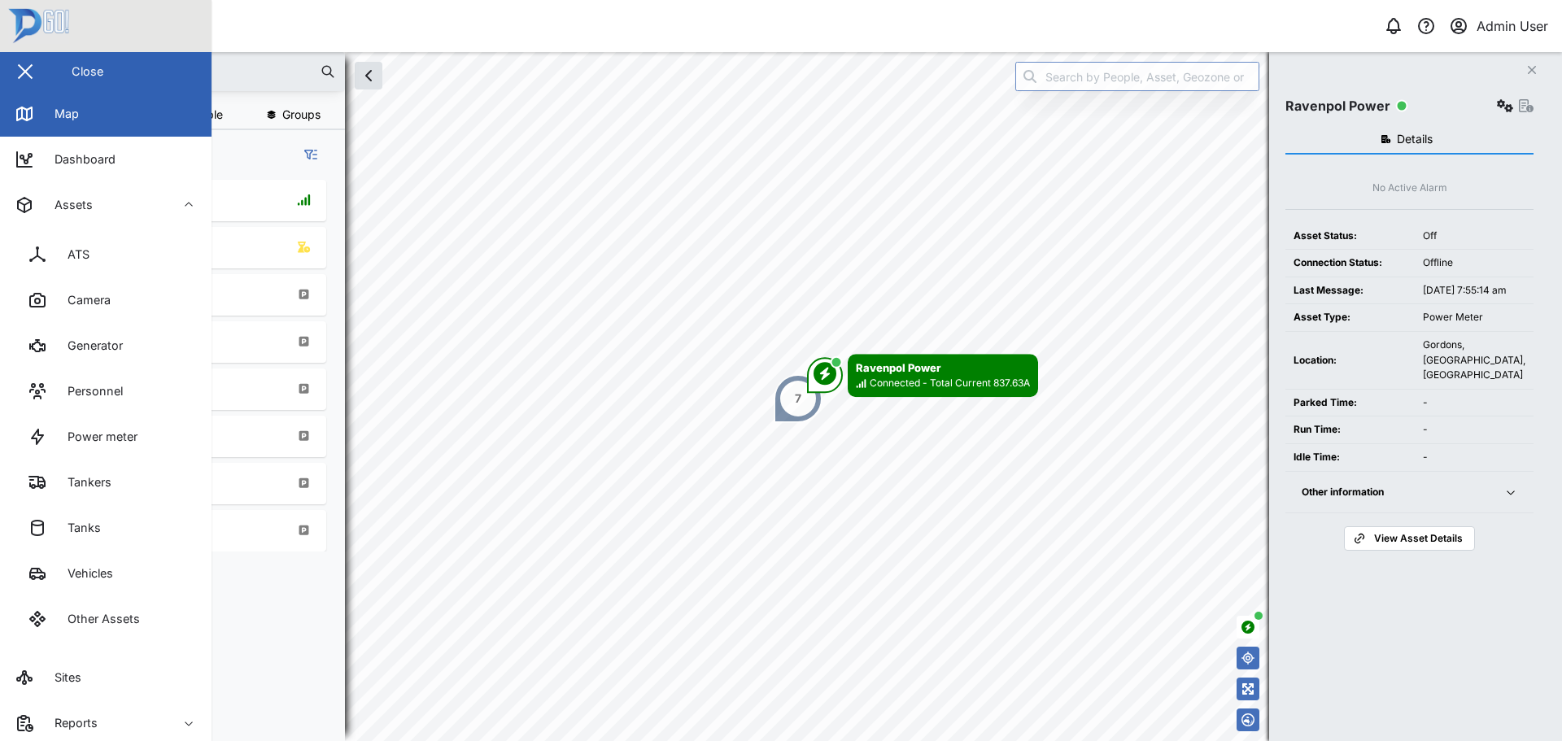
click at [95, 426] on link "Power meter" at bounding box center [106, 437] width 186 height 46
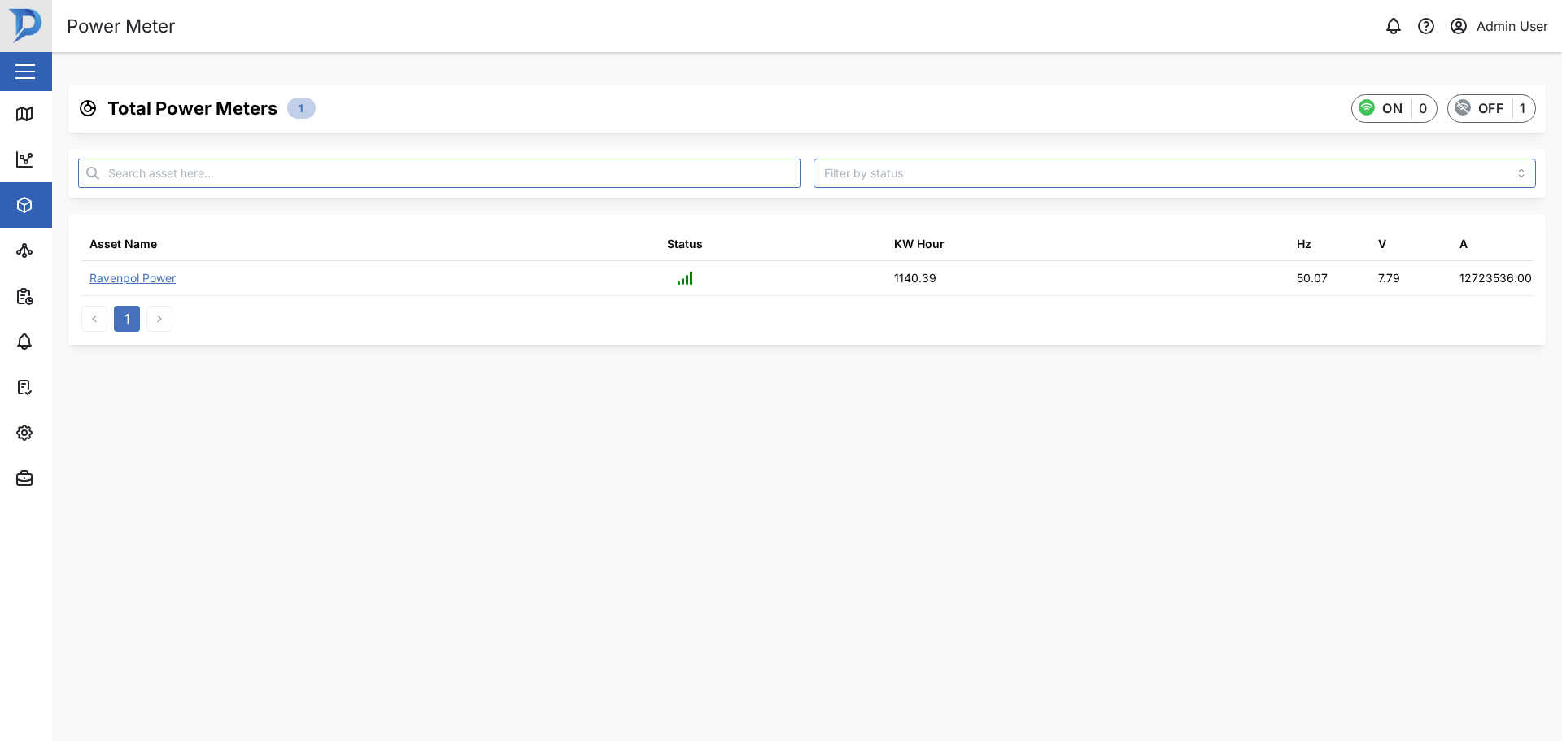
click at [125, 286] on div "Ravenpol Power" at bounding box center [133, 278] width 86 height 18
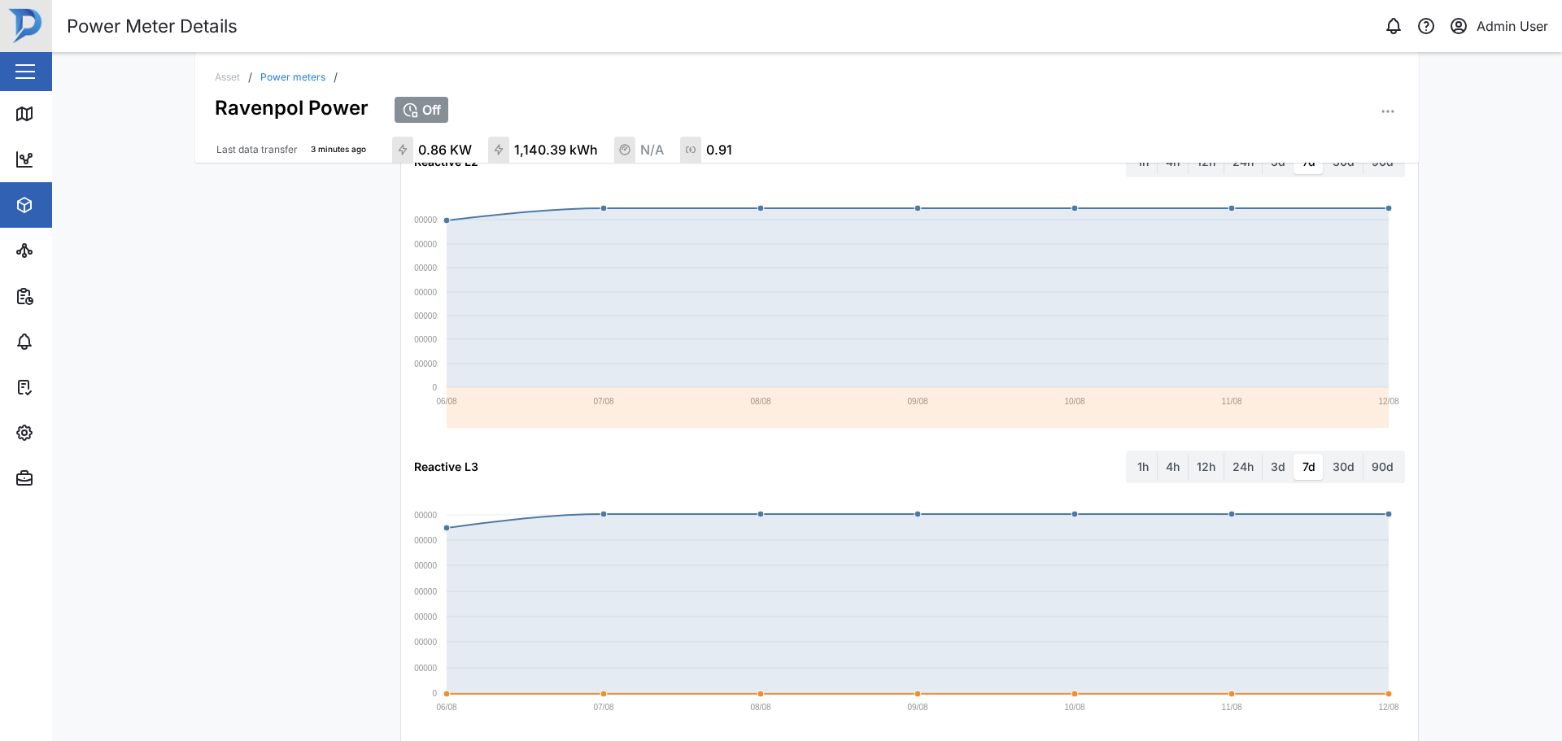
scroll to position [2021, 0]
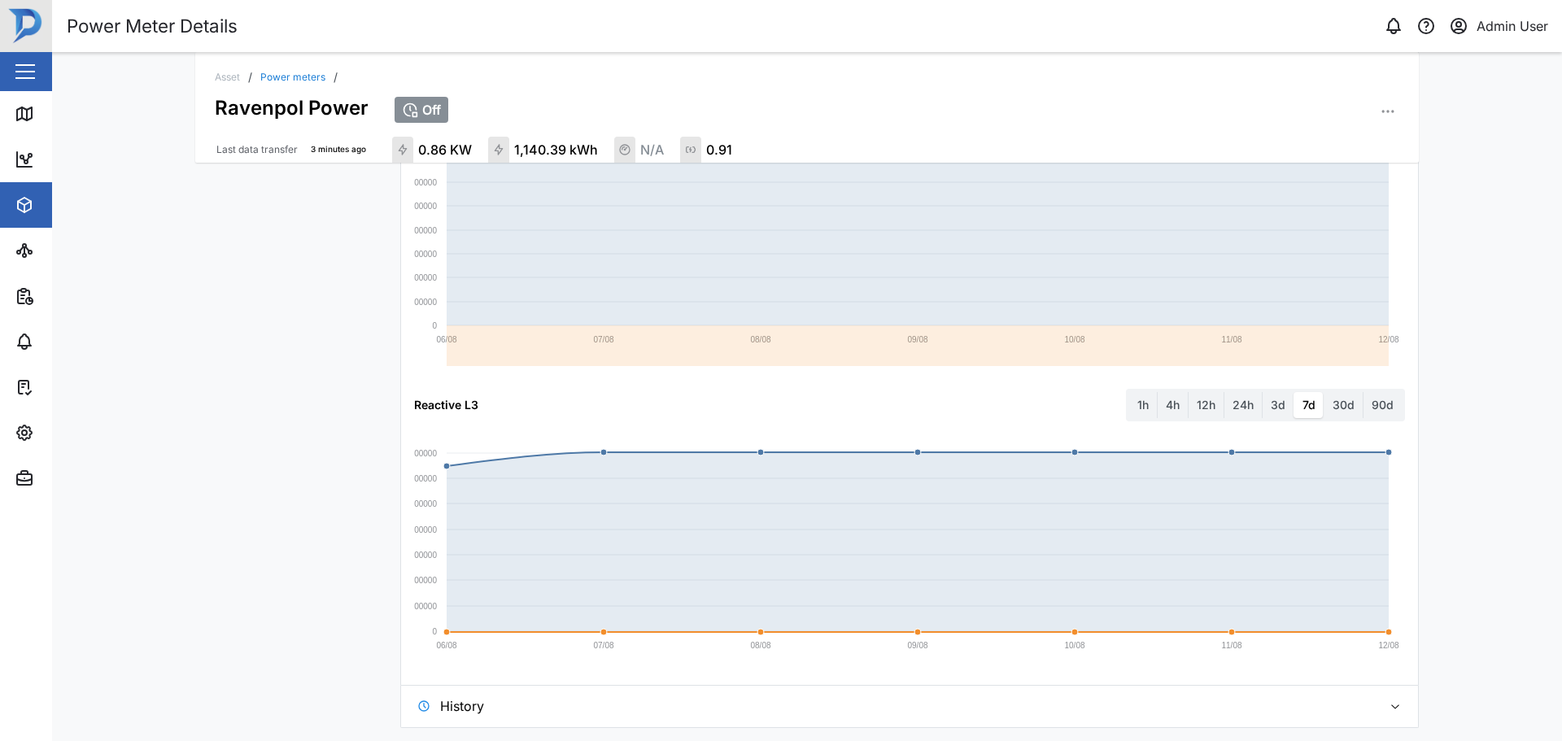
click at [1399, 723] on button "History" at bounding box center [909, 706] width 1017 height 41
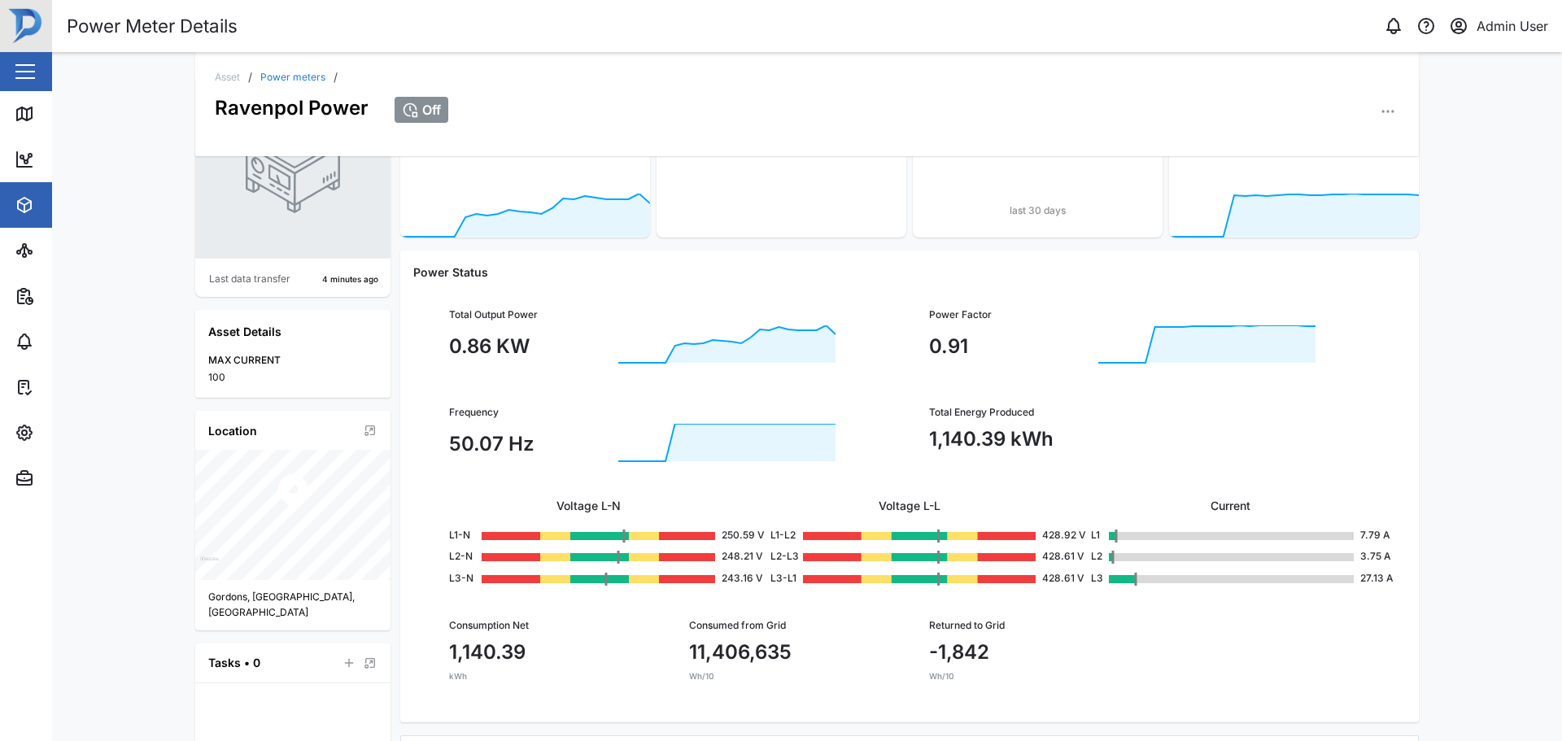
scroll to position [0, 0]
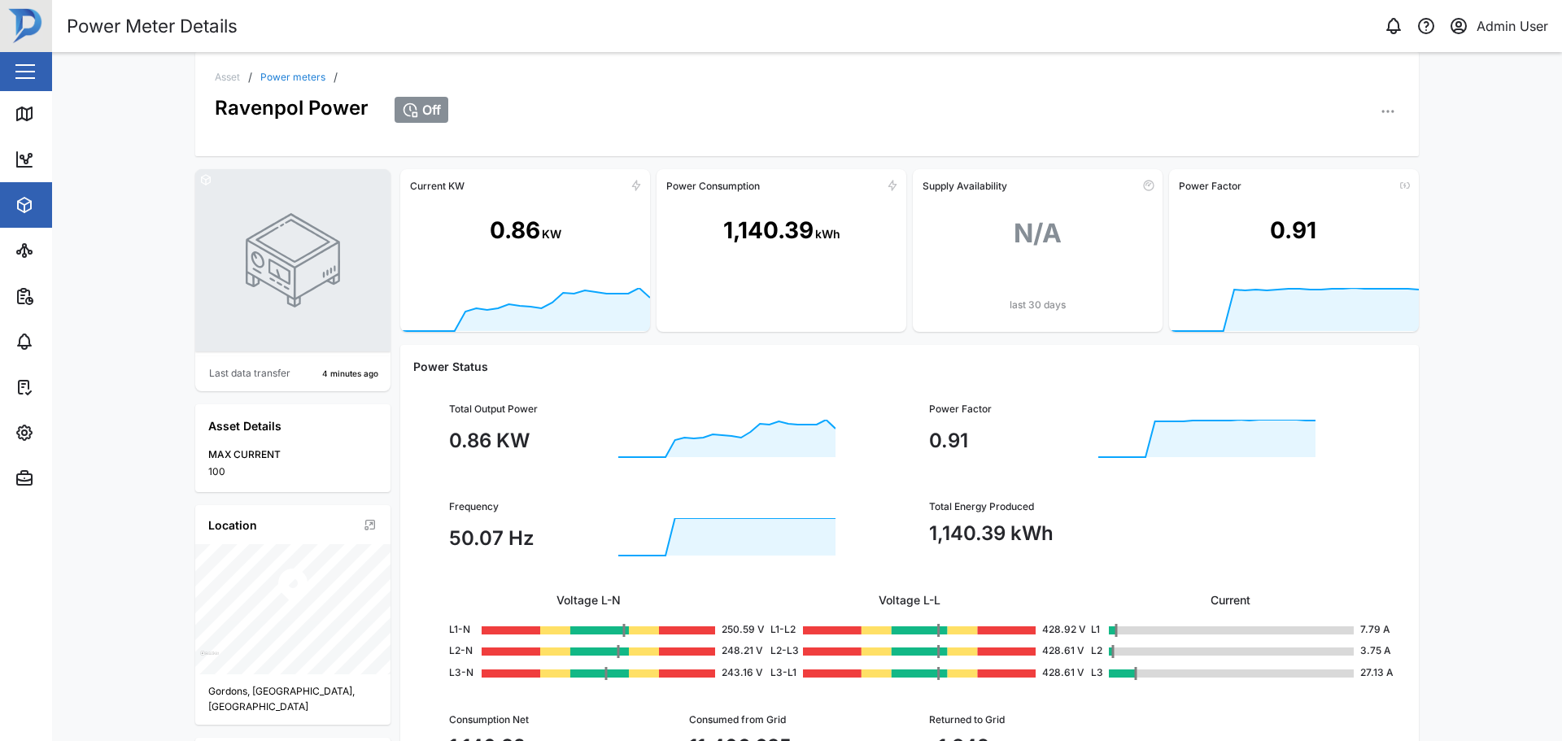
click at [1486, 403] on div "Asset / Power meters / Ravenpol Power Off Last data transfer 4 minutes ago Asse…" at bounding box center [807, 396] width 1510 height 689
click at [1484, 341] on div "Asset / Power meters / Ravenpol Power Off Last data transfer 4 minutes ago Asse…" at bounding box center [807, 396] width 1510 height 689
click at [1484, 342] on div "Asset / Power meters / Ravenpol Power Off Last data transfer 4 minutes ago Asse…" at bounding box center [807, 396] width 1510 height 689
click at [1427, 312] on div "Asset / Power meters / Ravenpol Power Off Last data transfer 5 minutes ago Asse…" at bounding box center [807, 396] width 1510 height 689
click at [1431, 183] on div "Asset / Power meters / Ravenpol Power Off Last data transfer 5 minutes ago Asse…" at bounding box center [807, 396] width 1510 height 689
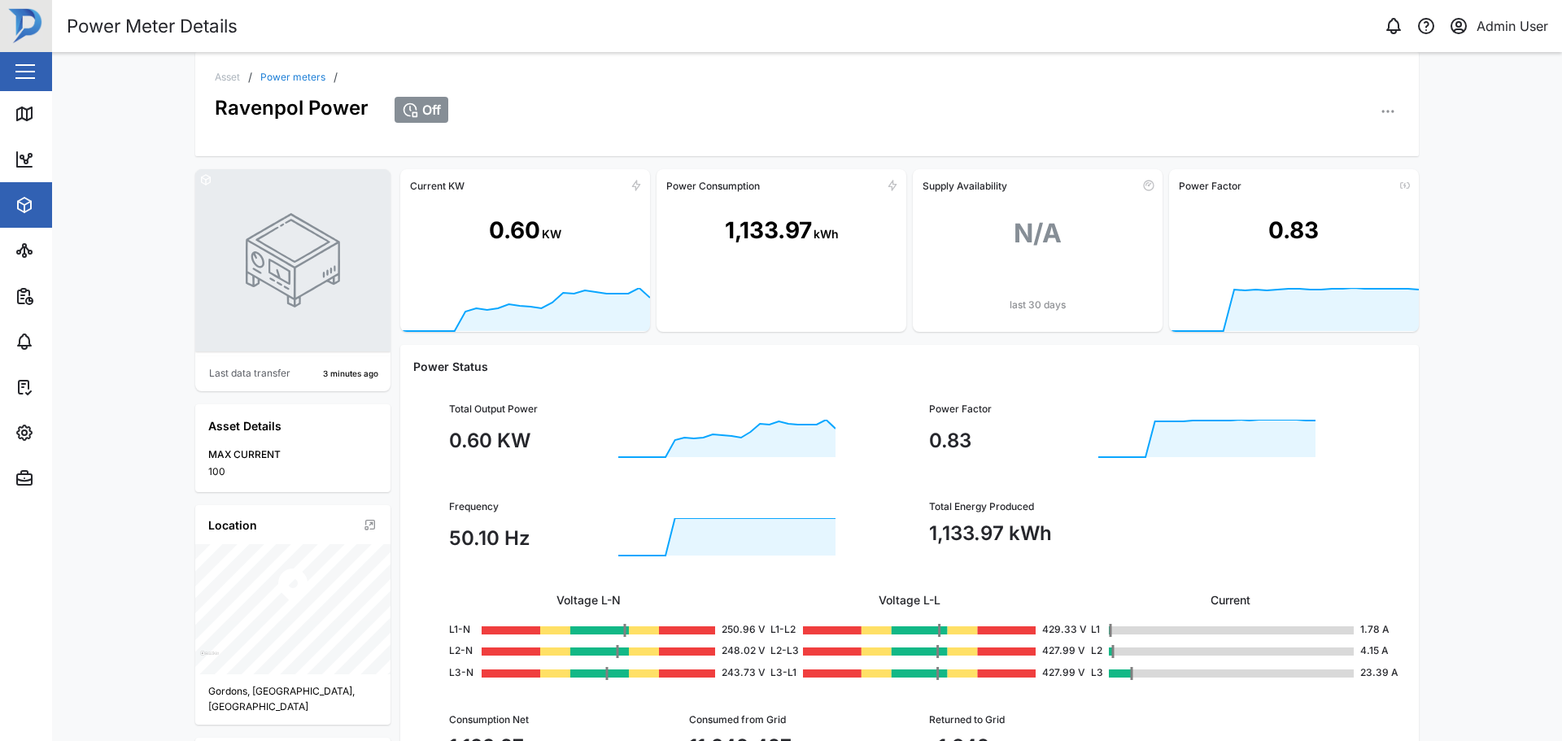
click at [1528, 378] on div "Asset / Power meters / Ravenpol Power Off Last data transfer 3 minutes ago Asse…" at bounding box center [807, 396] width 1510 height 689
click at [199, 180] on div at bounding box center [292, 260] width 195 height 182
click at [344, 327] on div at bounding box center [292, 260] width 195 height 182
click at [335, 191] on div at bounding box center [292, 260] width 195 height 182
click at [201, 180] on div at bounding box center [292, 260] width 195 height 182
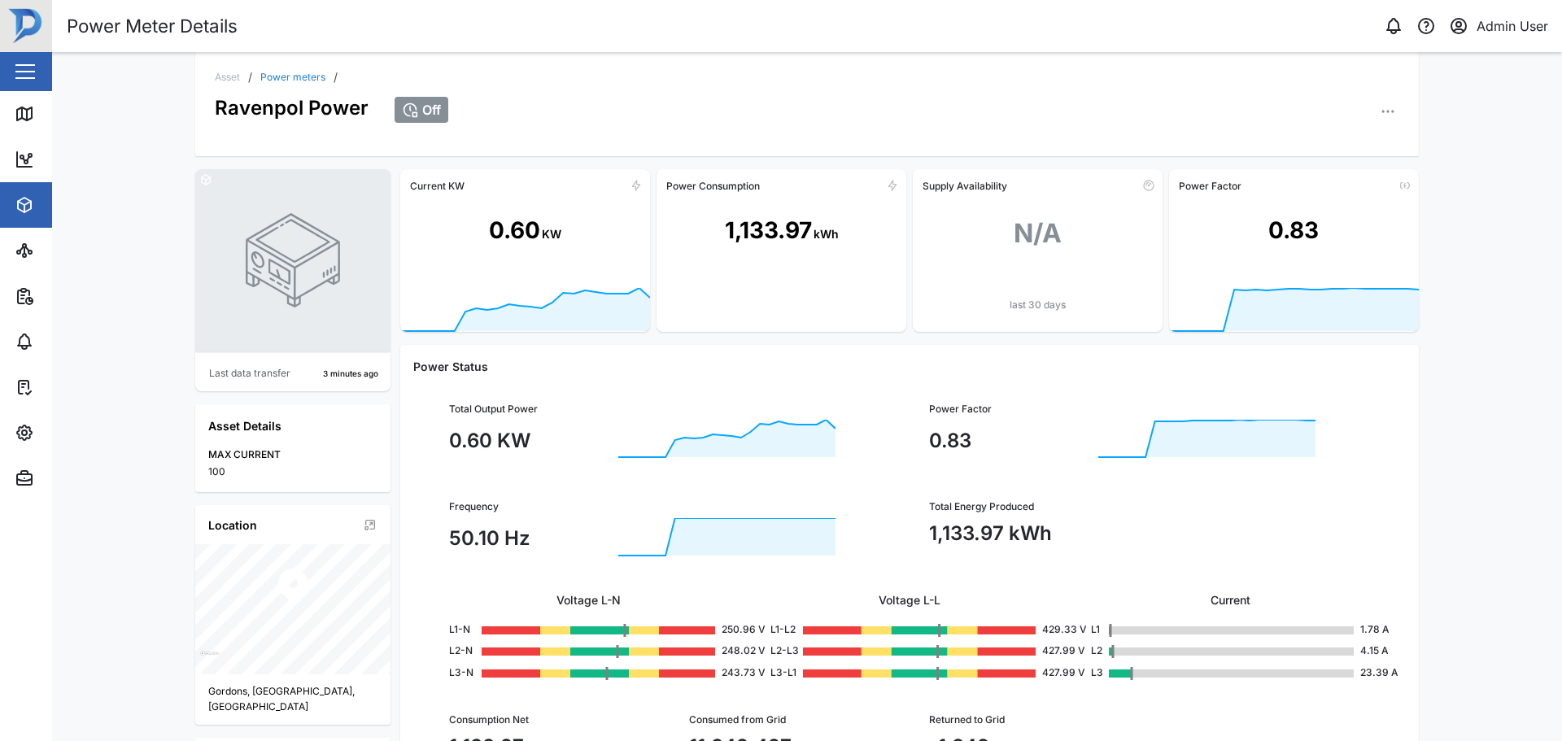
click at [271, 327] on div at bounding box center [292, 260] width 195 height 182
click at [1383, 119] on icon "button" at bounding box center [1388, 111] width 16 height 16
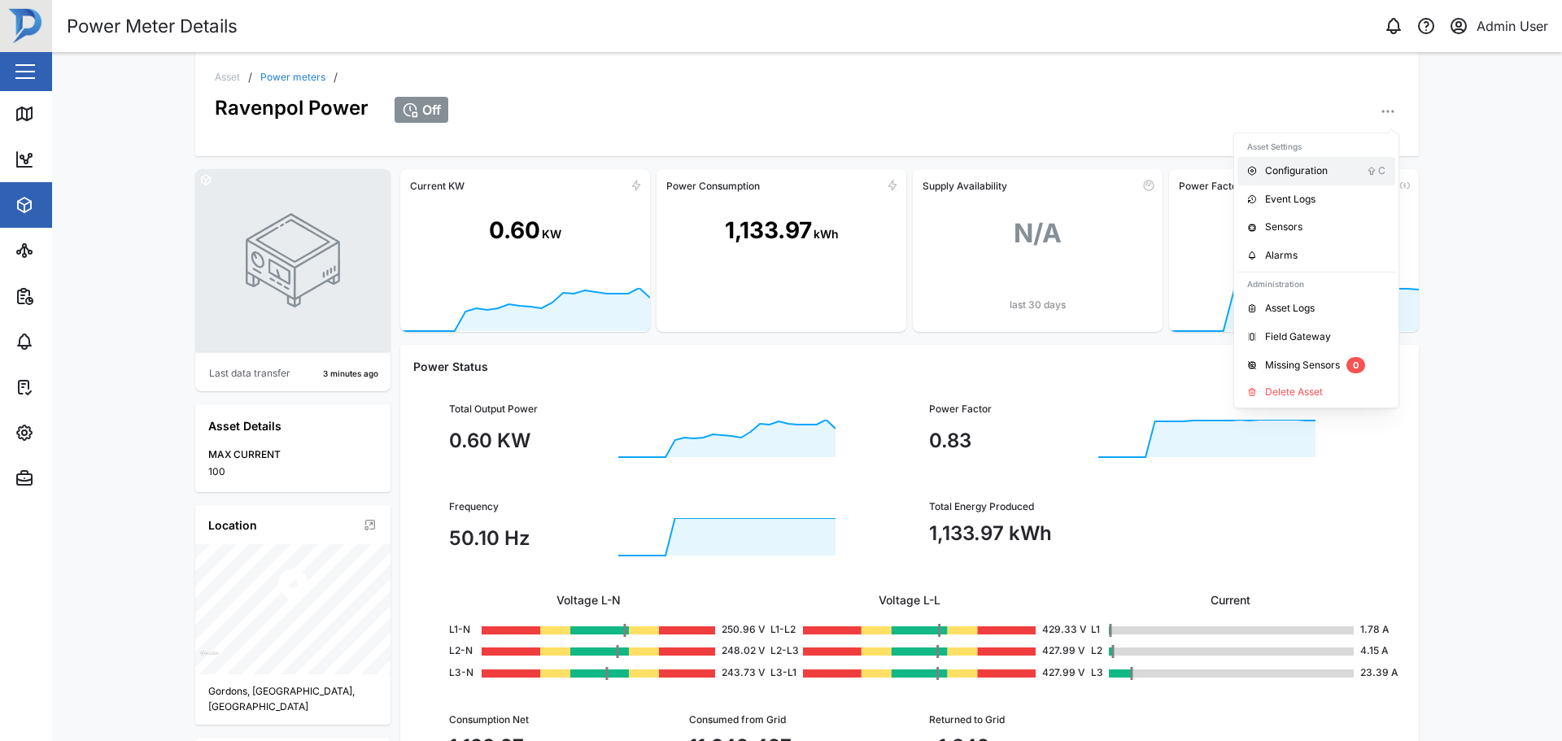
click at [1313, 173] on div "Configuration" at bounding box center [1316, 171] width 102 height 15
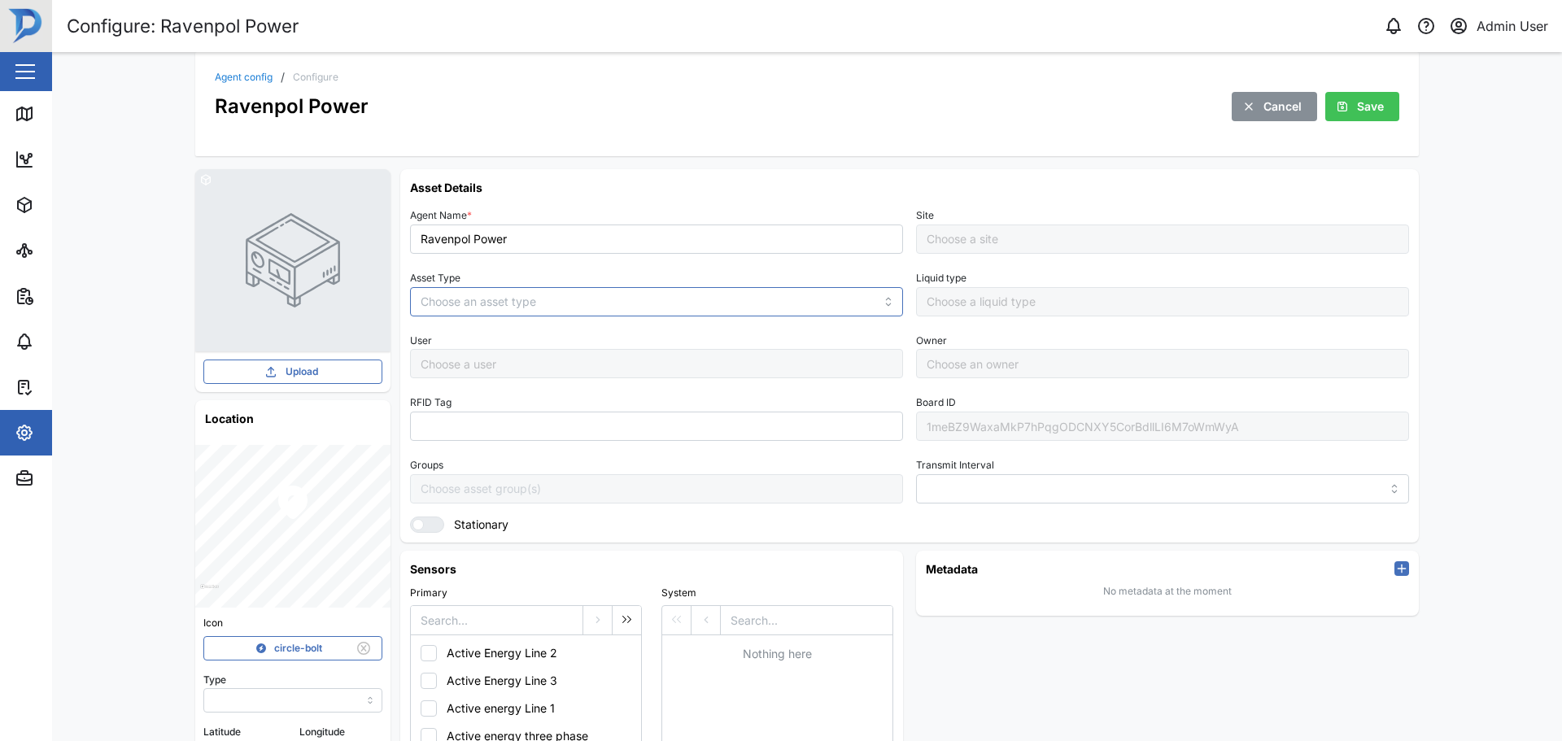
type input "MANUAL"
type input "POWER_METER"
type input "5 minutes"
type input "Default Site"
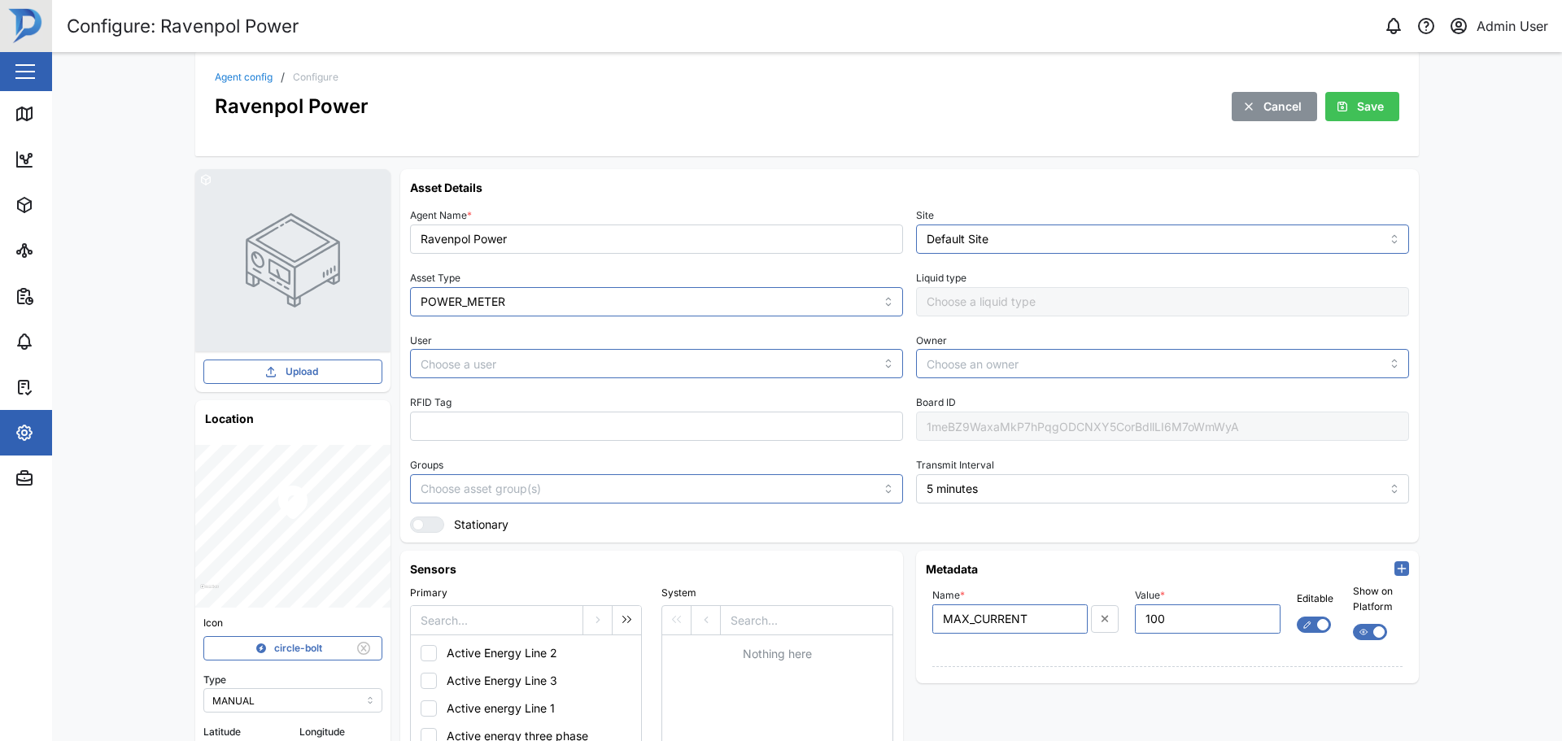
click at [274, 373] on div "Upload" at bounding box center [291, 372] width 159 height 23
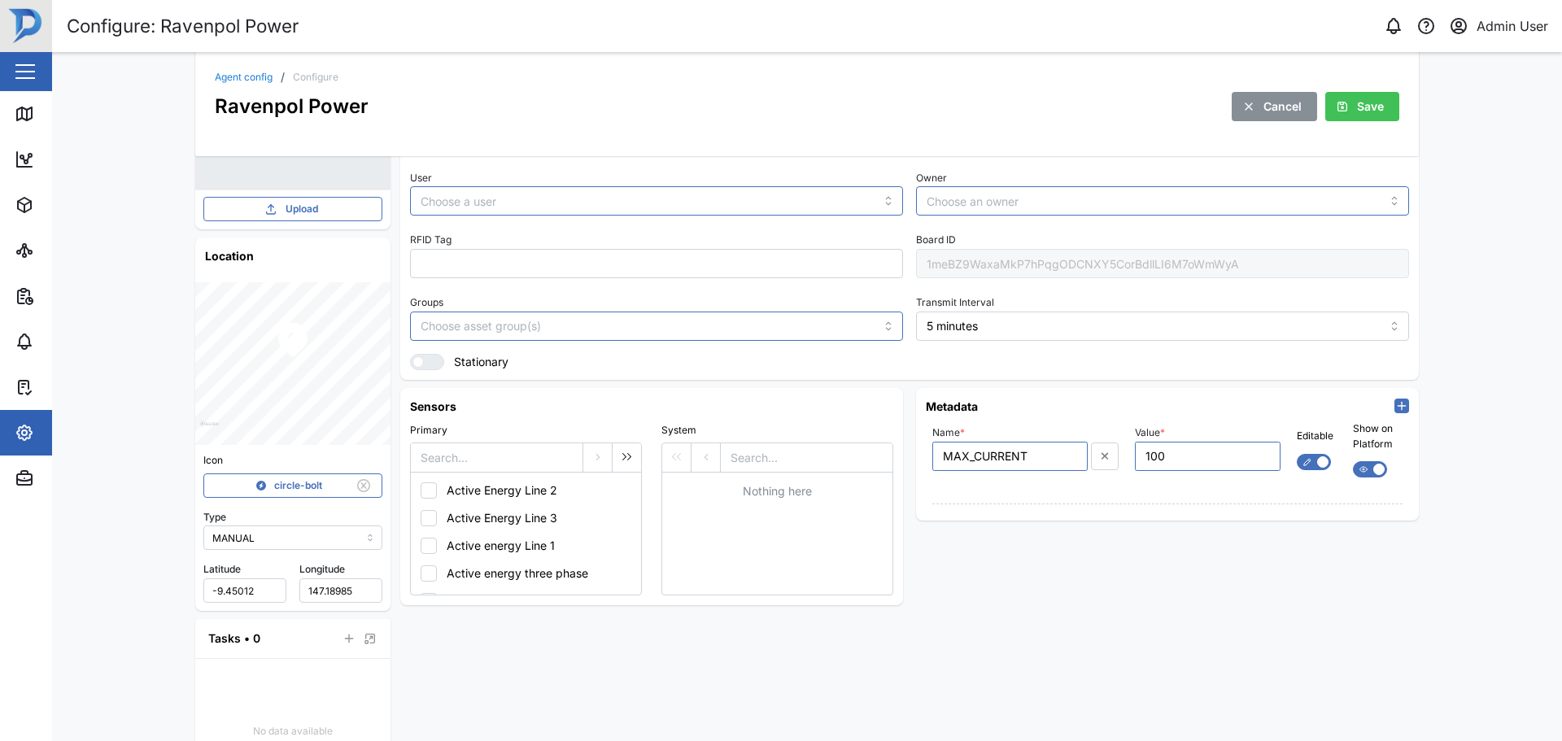
click at [1254, 110] on div "Cancel" at bounding box center [1272, 107] width 59 height 28
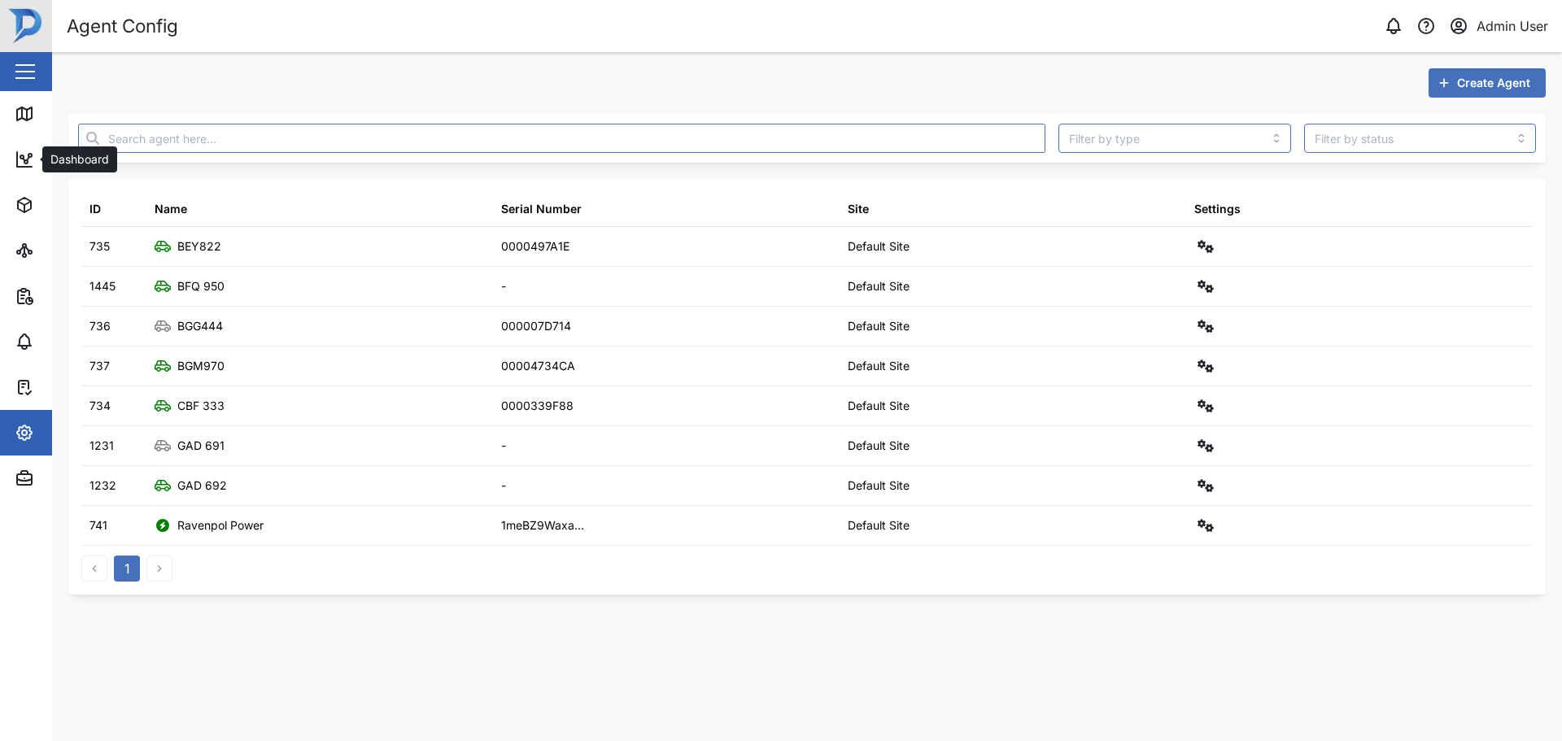
click at [12, 163] on link "Dashboard" at bounding box center [106, 160] width 212 height 46
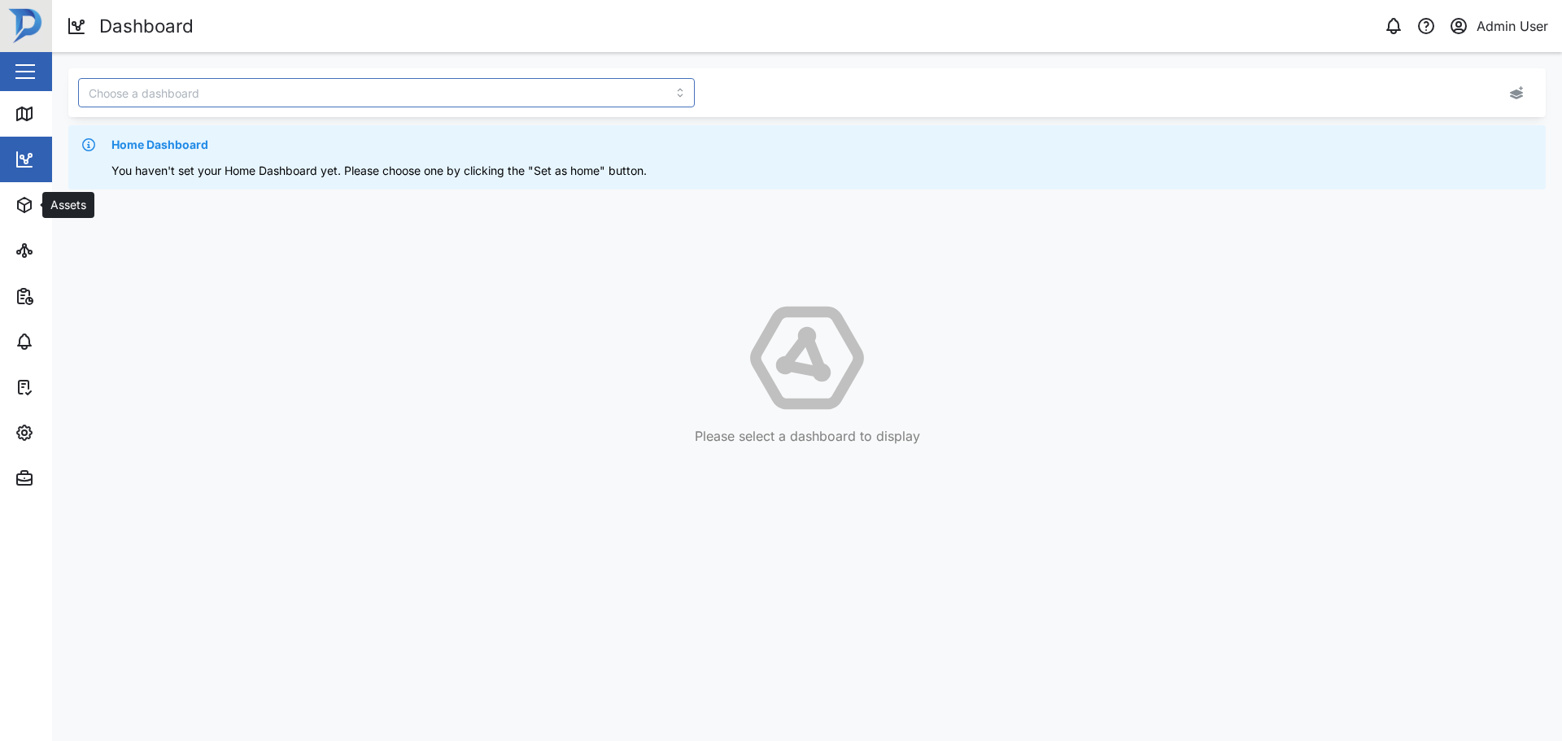
click at [18, 204] on icon "button" at bounding box center [24, 205] width 13 height 15
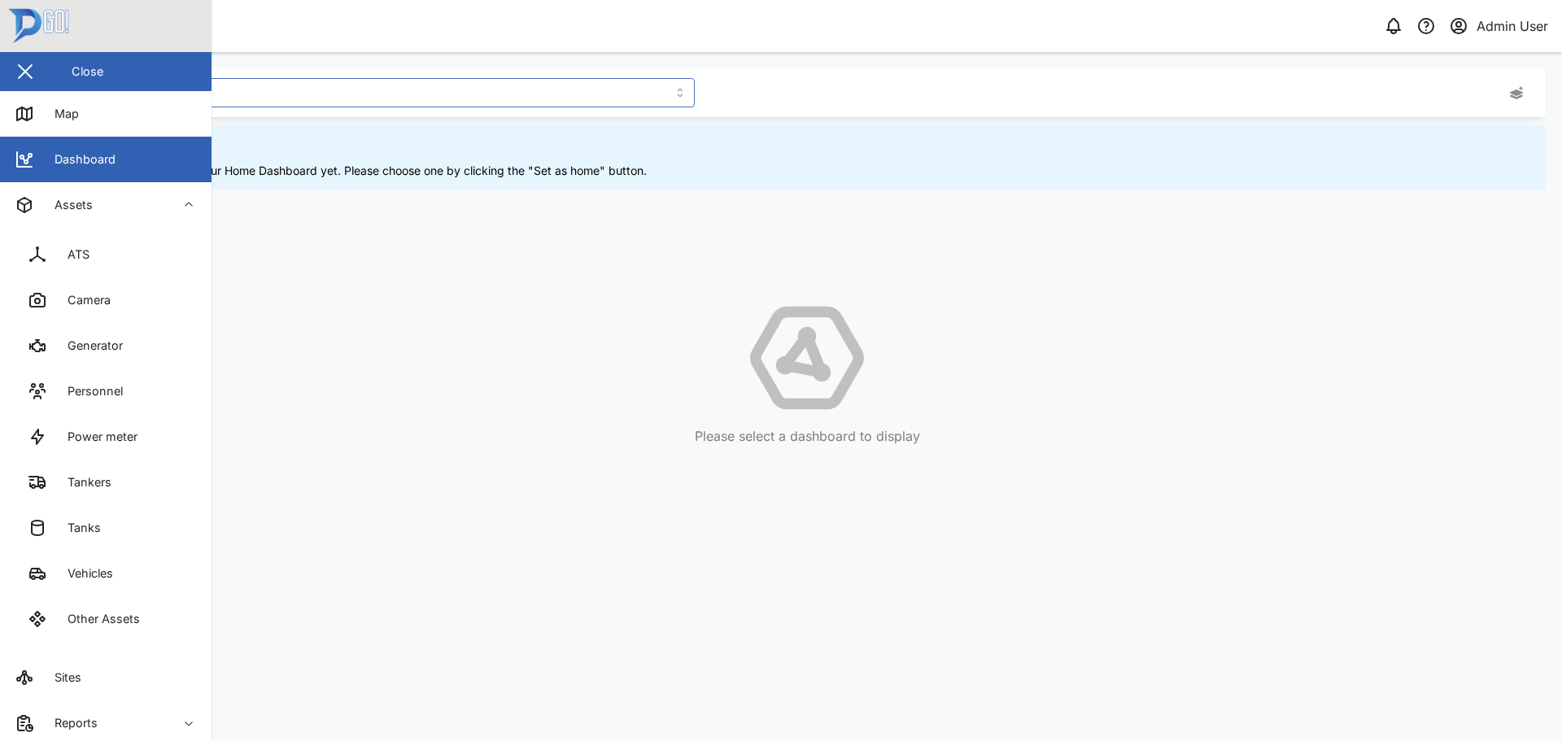
click at [110, 242] on link "ATS" at bounding box center [106, 255] width 186 height 46
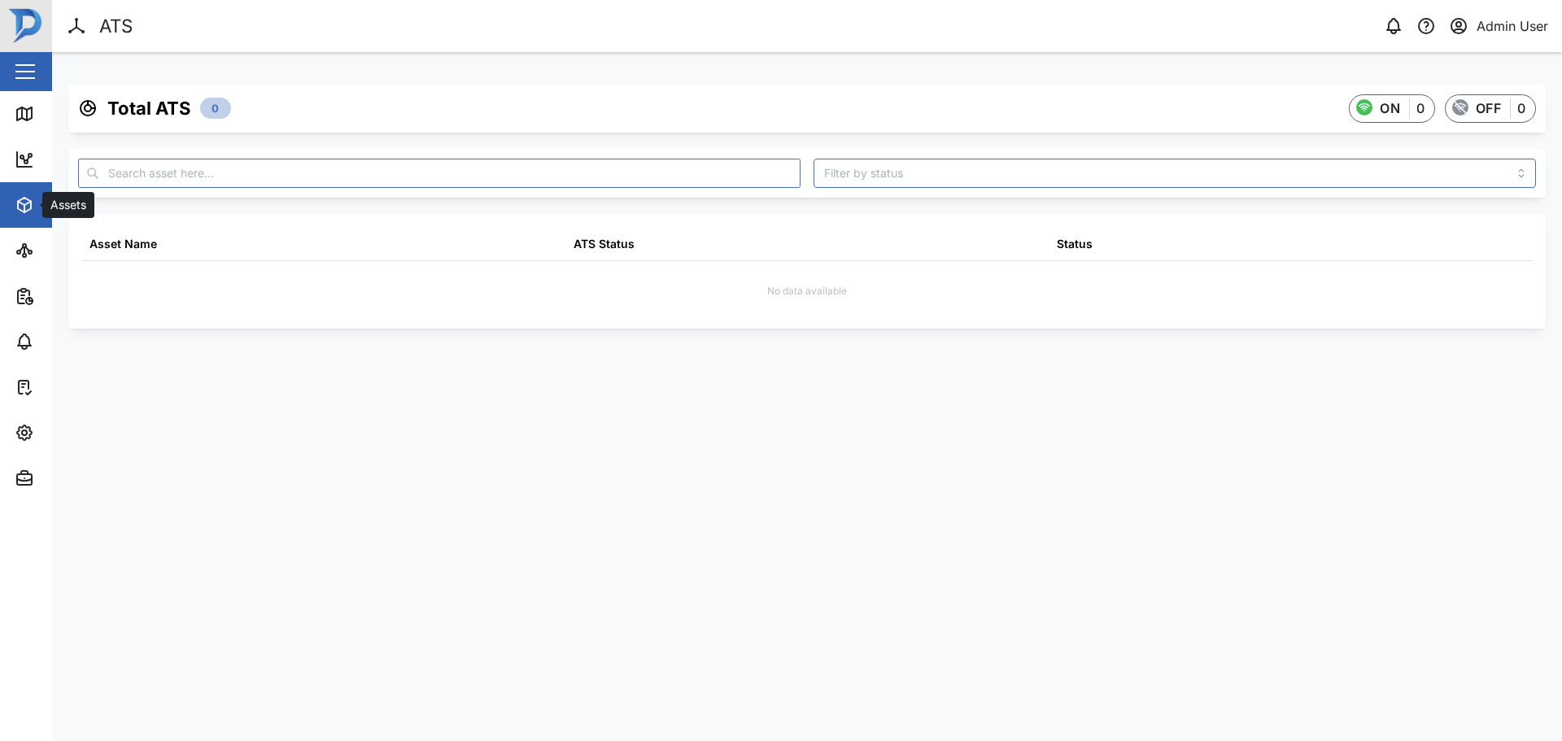
click at [20, 208] on icon "button" at bounding box center [25, 205] width 20 height 20
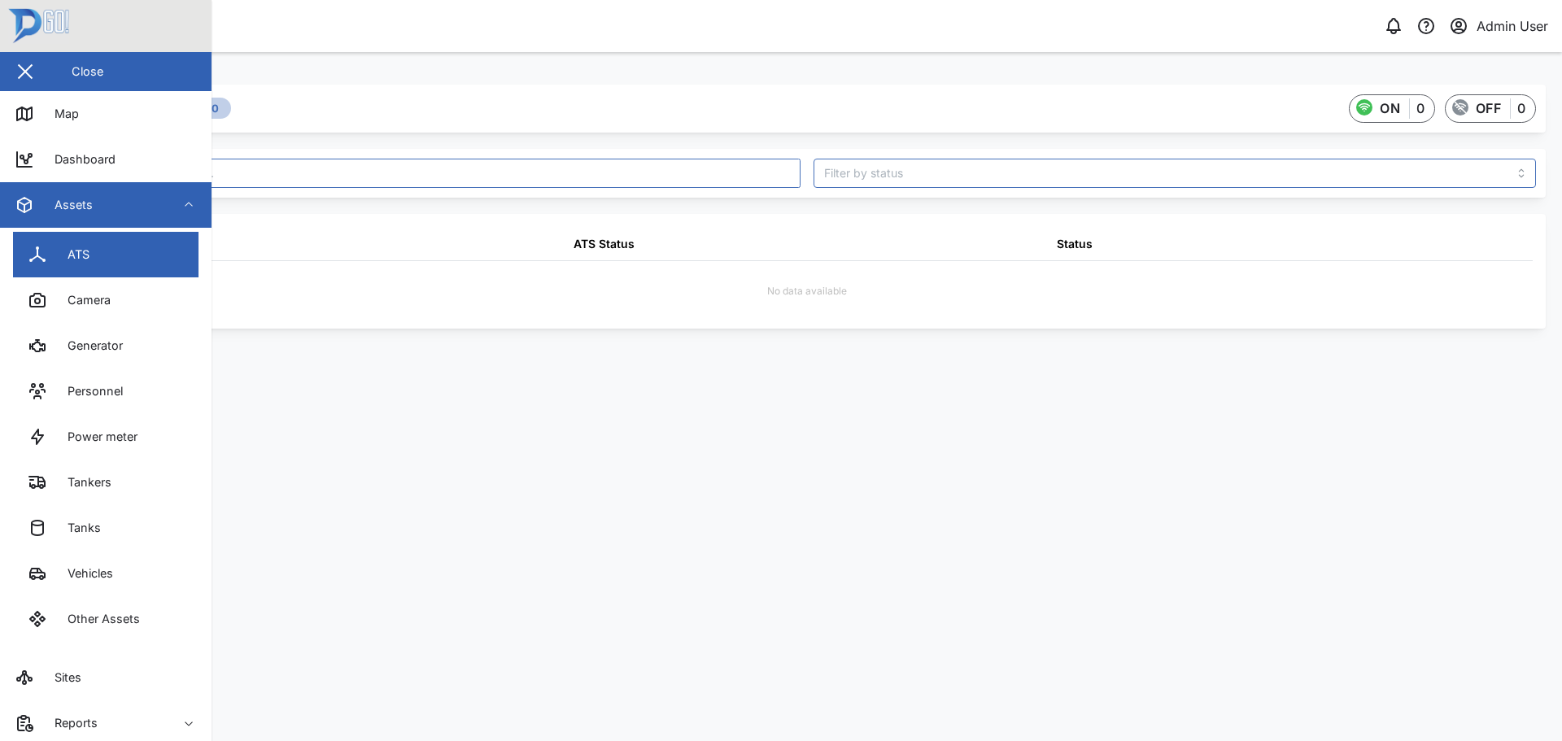
click at [111, 308] on div "Camera" at bounding box center [82, 300] width 55 height 18
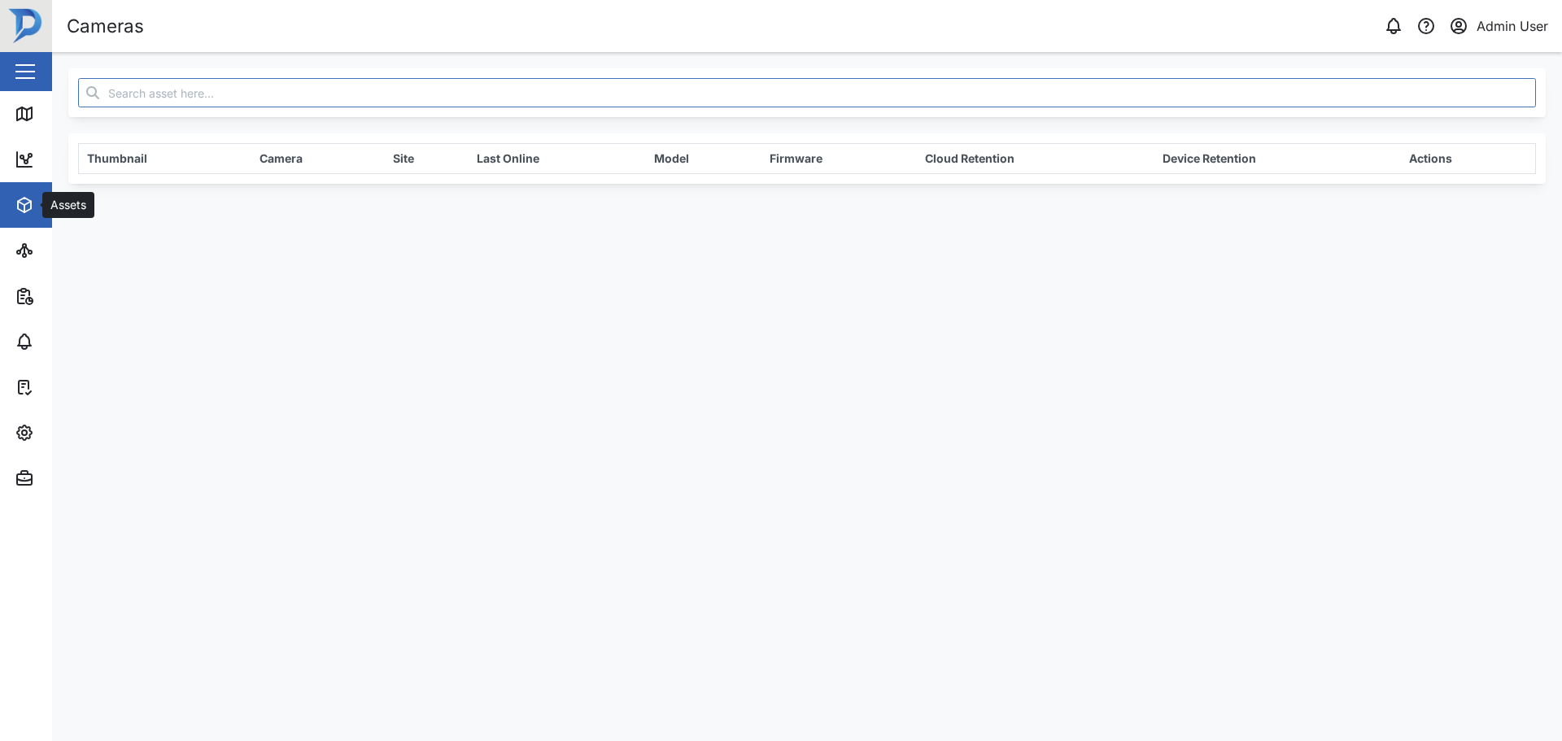
click at [28, 198] on icon "button" at bounding box center [25, 205] width 20 height 20
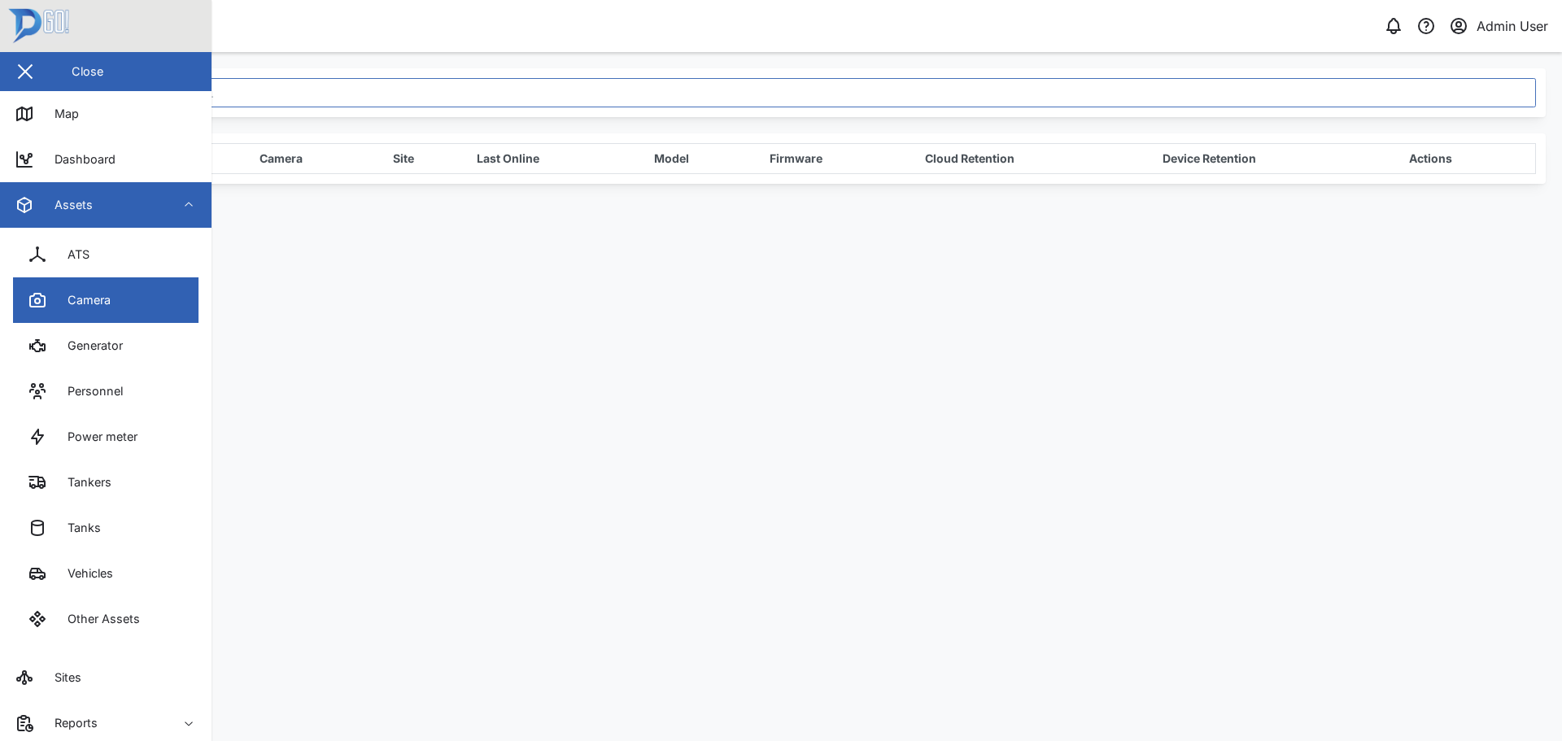
click at [89, 578] on div "Vehicles" at bounding box center [84, 574] width 58 height 18
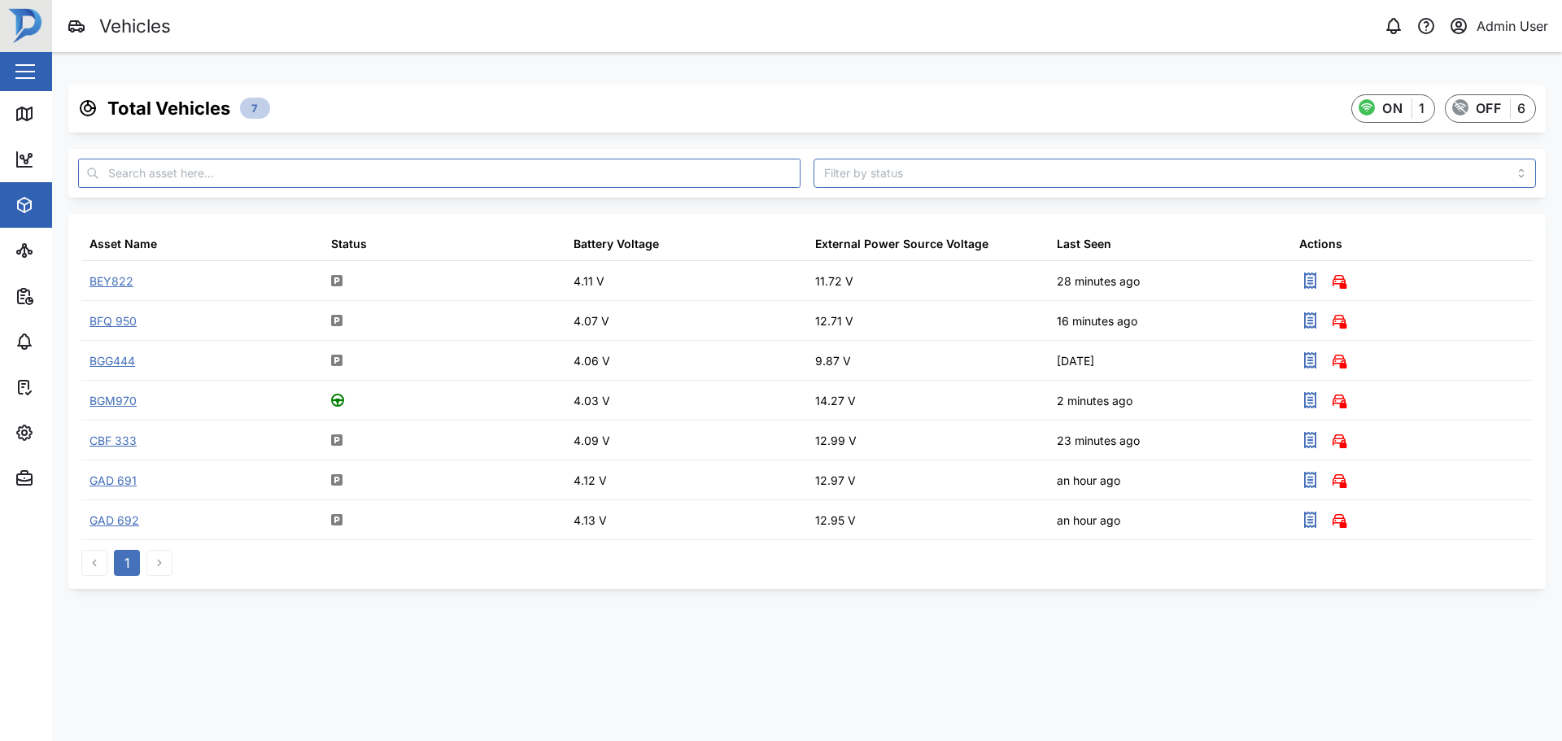
drag, startPoint x: 89, startPoint y: 578, endPoint x: 264, endPoint y: 74, distance: 533.5
click at [264, 74] on div "Total Vehicles 7 ON 1 OFF 6 Asset Name Status Battery Voltage External Power So…" at bounding box center [807, 328] width 1510 height 553
click at [120, 404] on div "BGM970" at bounding box center [113, 401] width 47 height 18
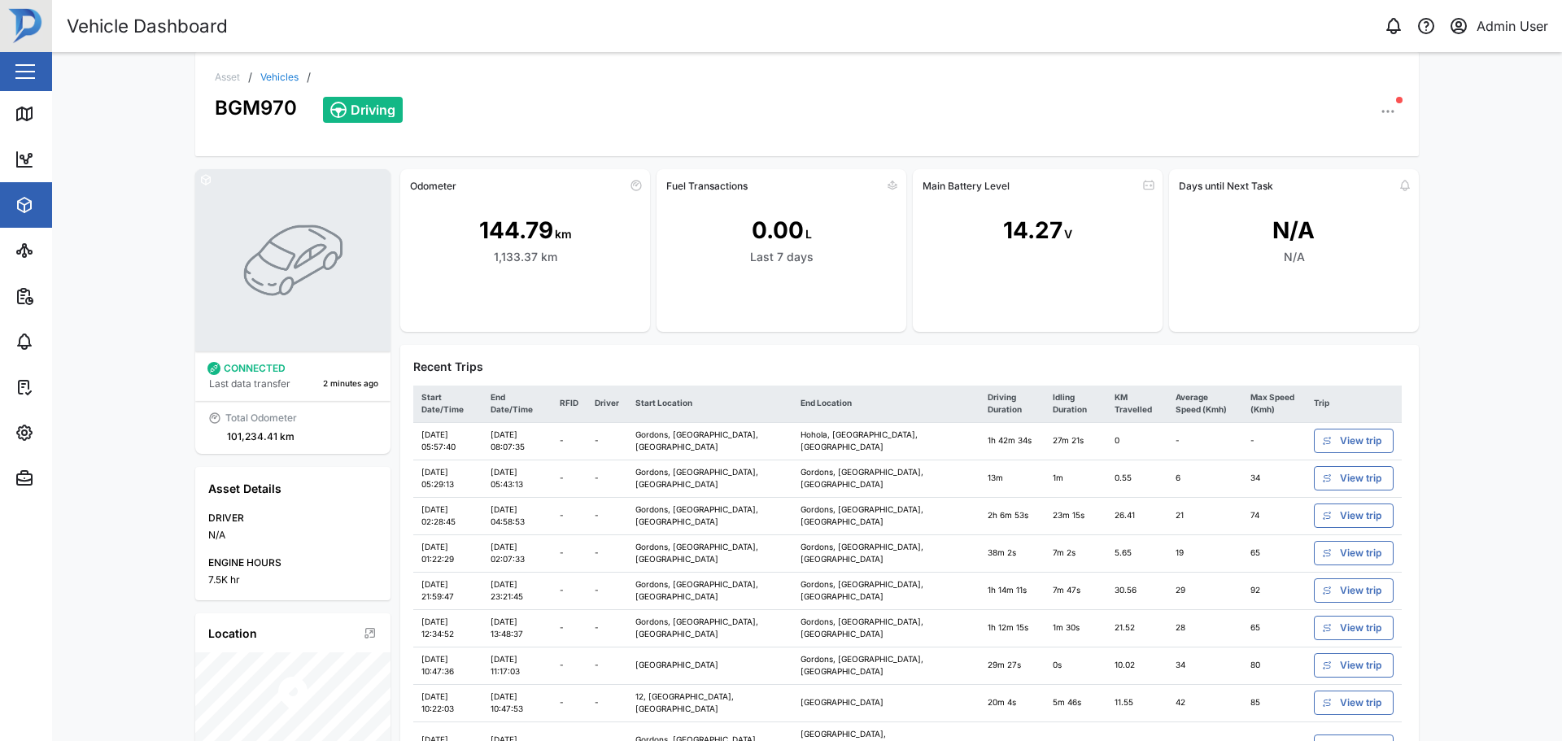
click at [1425, 339] on div "CONNECTED Last data transfer 2 minutes ago Total Odometer 101,234.41 km Asset D…" at bounding box center [807, 608] width 1250 height 905
click at [1420, 344] on div "CONNECTED Last data transfer 2 minutes ago Total Odometer 101,234.41 km Asset D…" at bounding box center [807, 608] width 1250 height 905
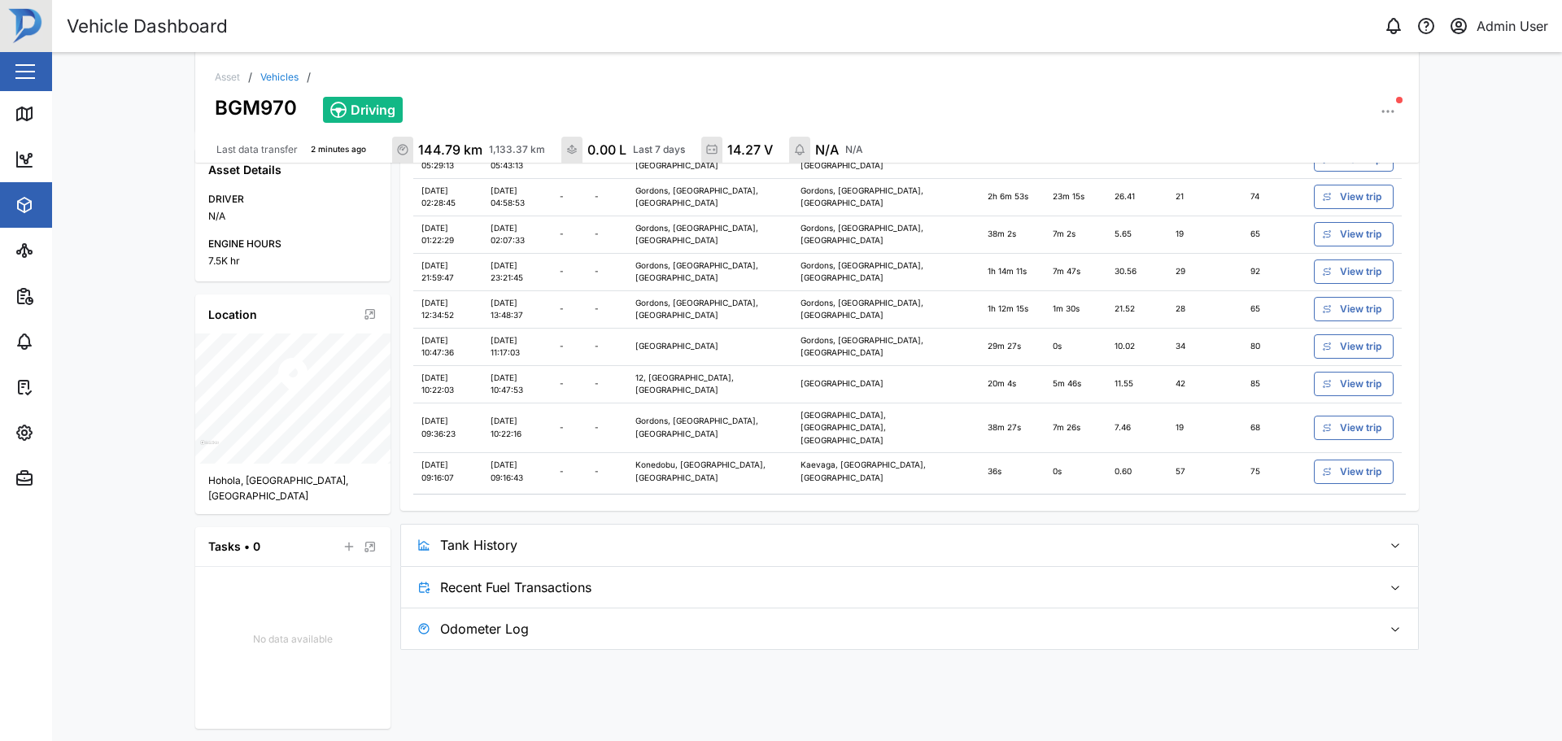
scroll to position [326, 0]
click at [1399, 538] on span "button" at bounding box center [1396, 544] width 20 height 13
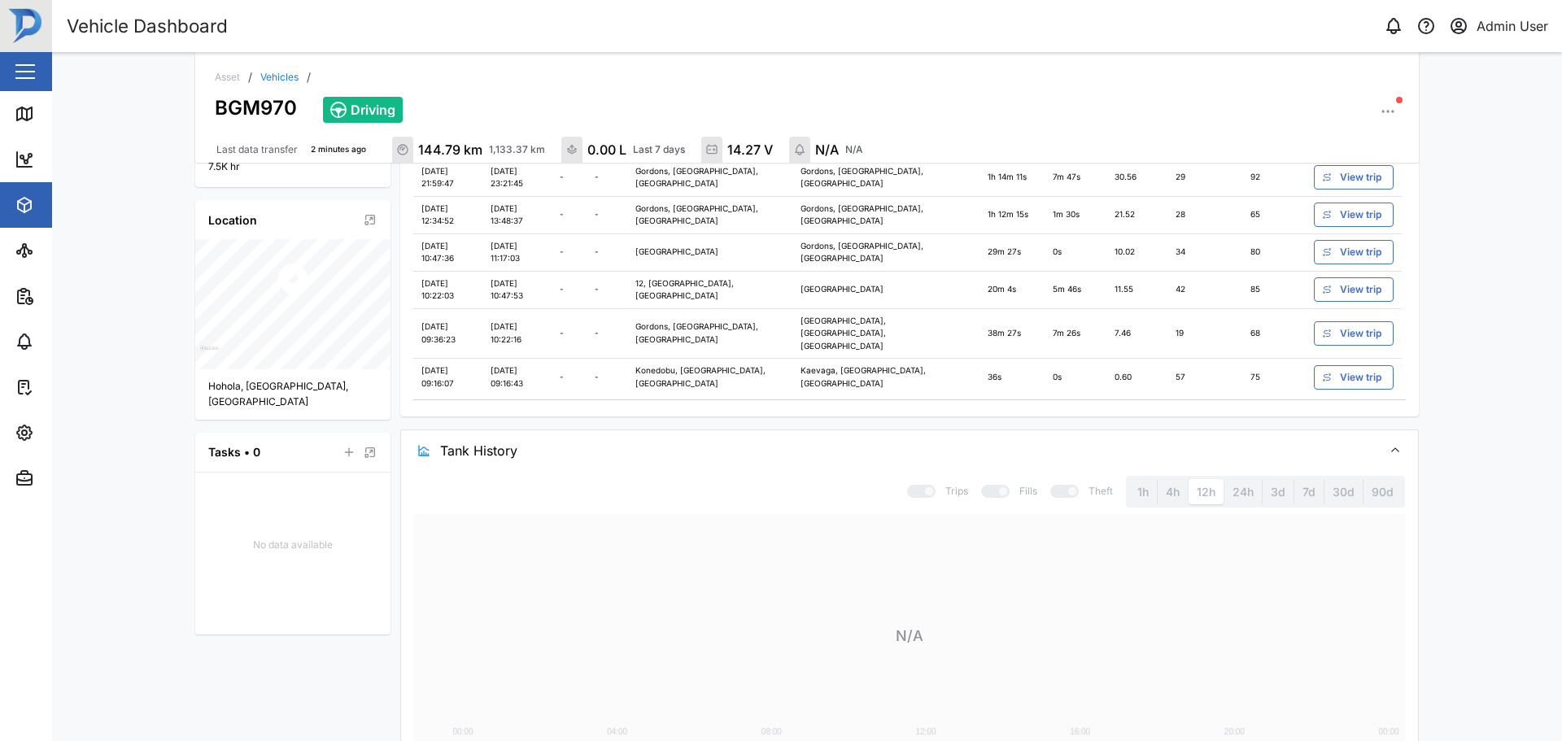
scroll to position [535, 0]
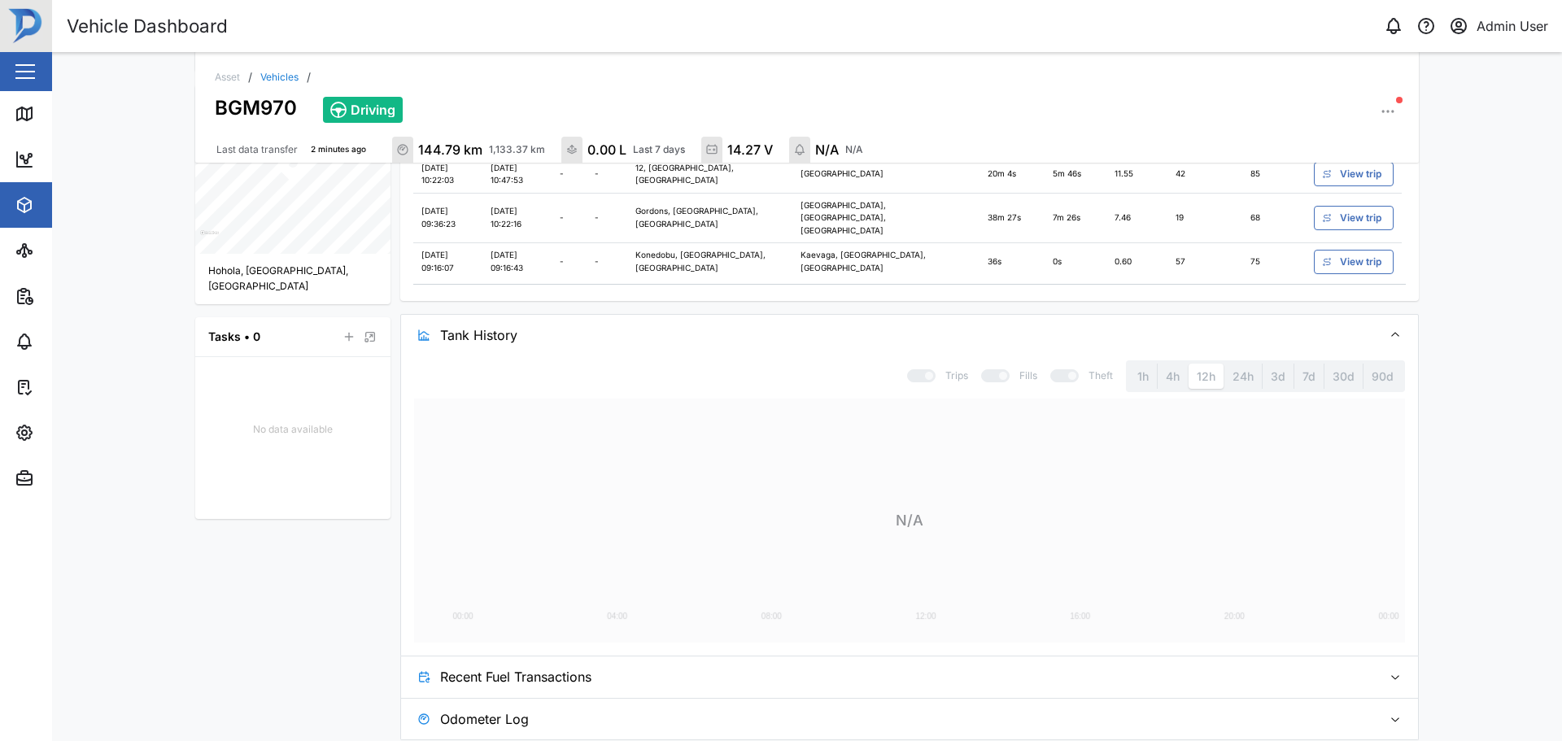
click at [1392, 675] on button "Recent Fuel Transactions" at bounding box center [909, 677] width 1017 height 41
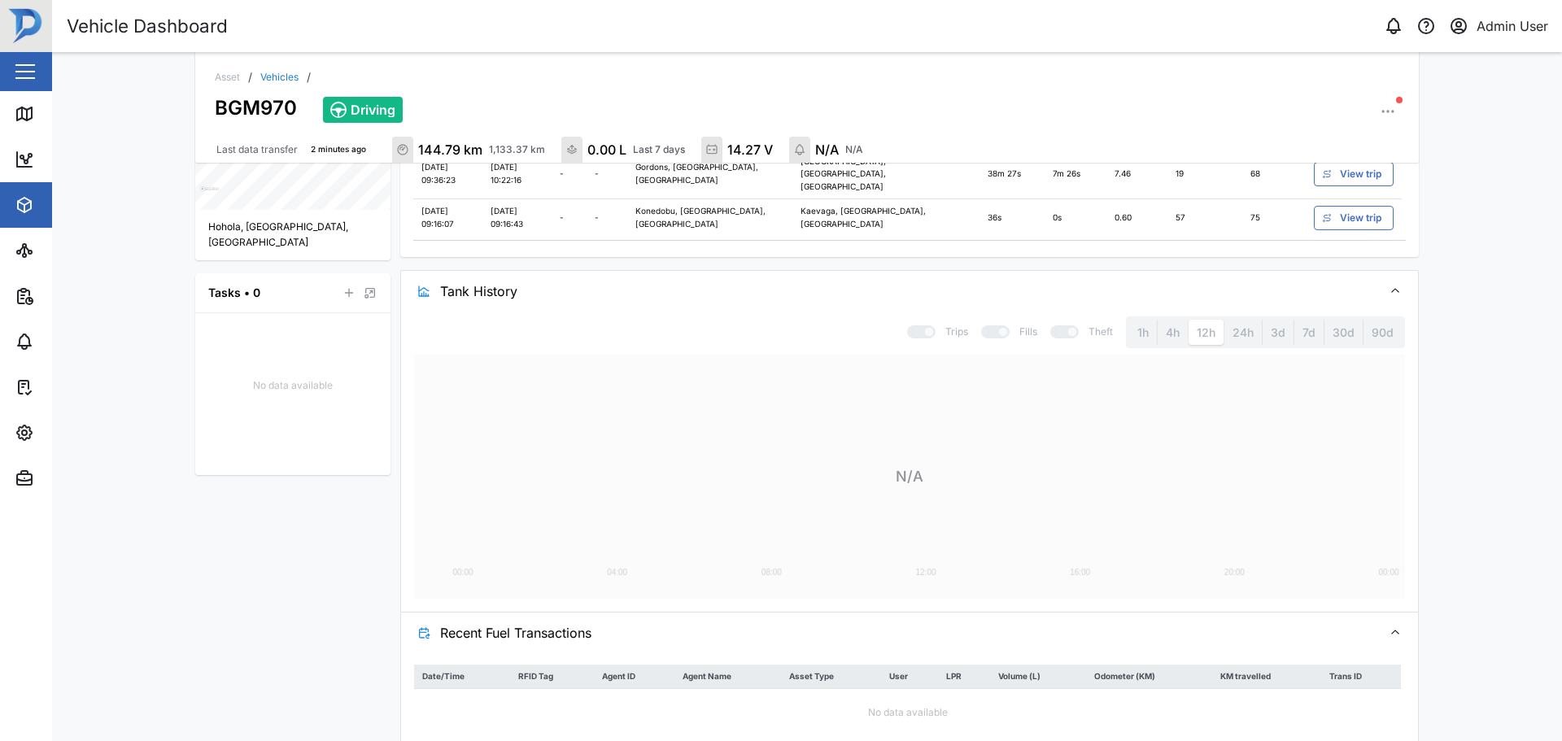
scroll to position [637, 0]
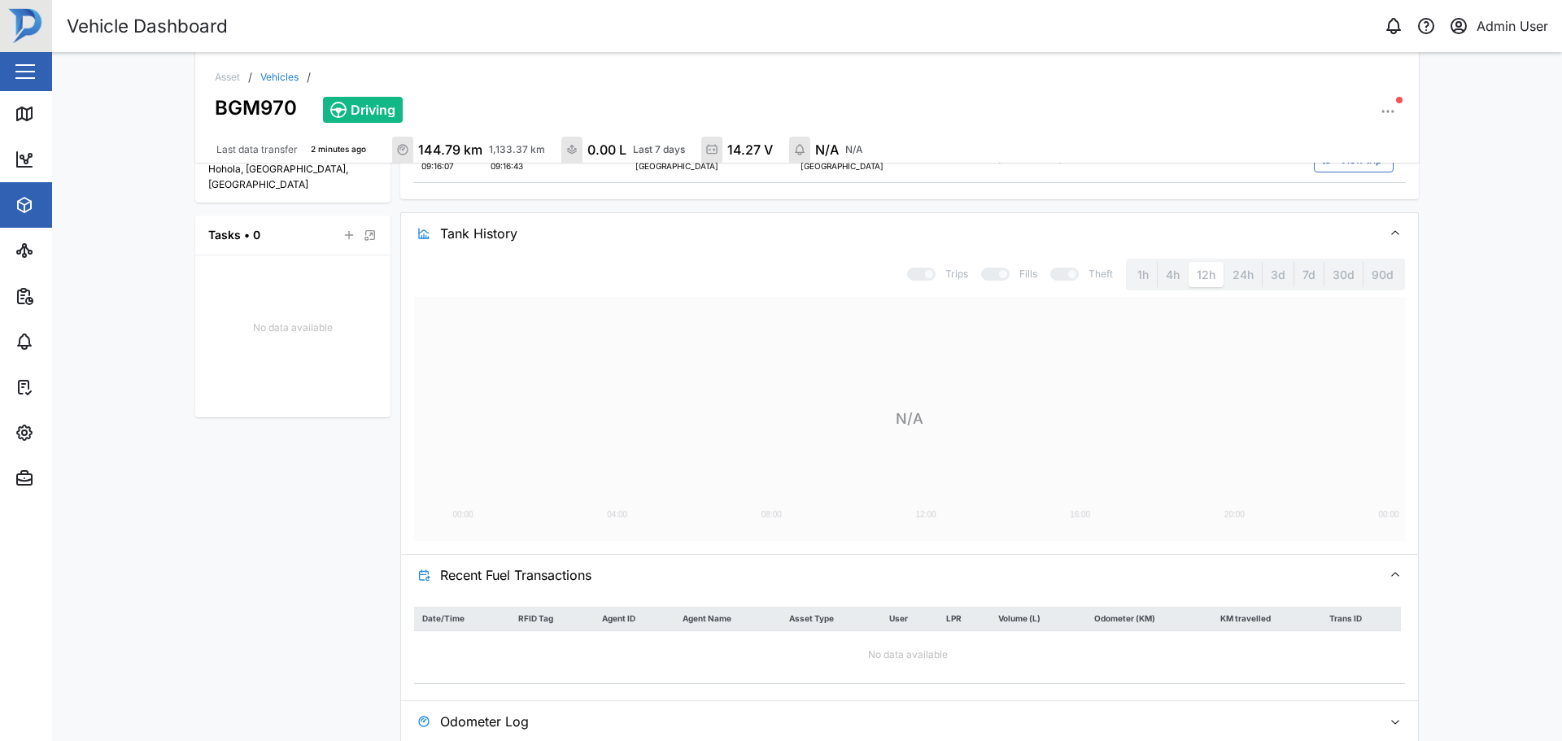
click at [1379, 717] on button "Odometer Log" at bounding box center [909, 721] width 1017 height 41
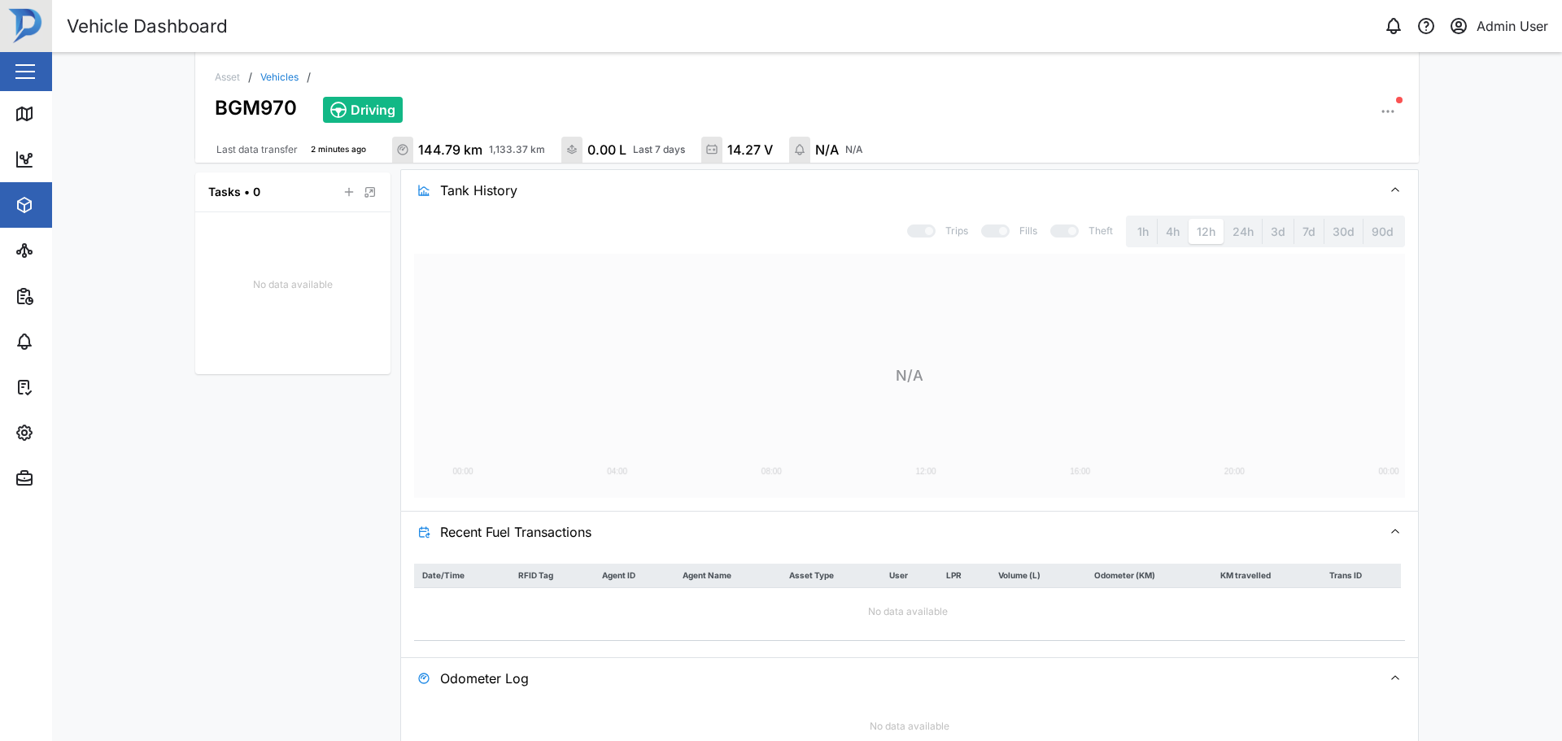
scroll to position [704, 0]
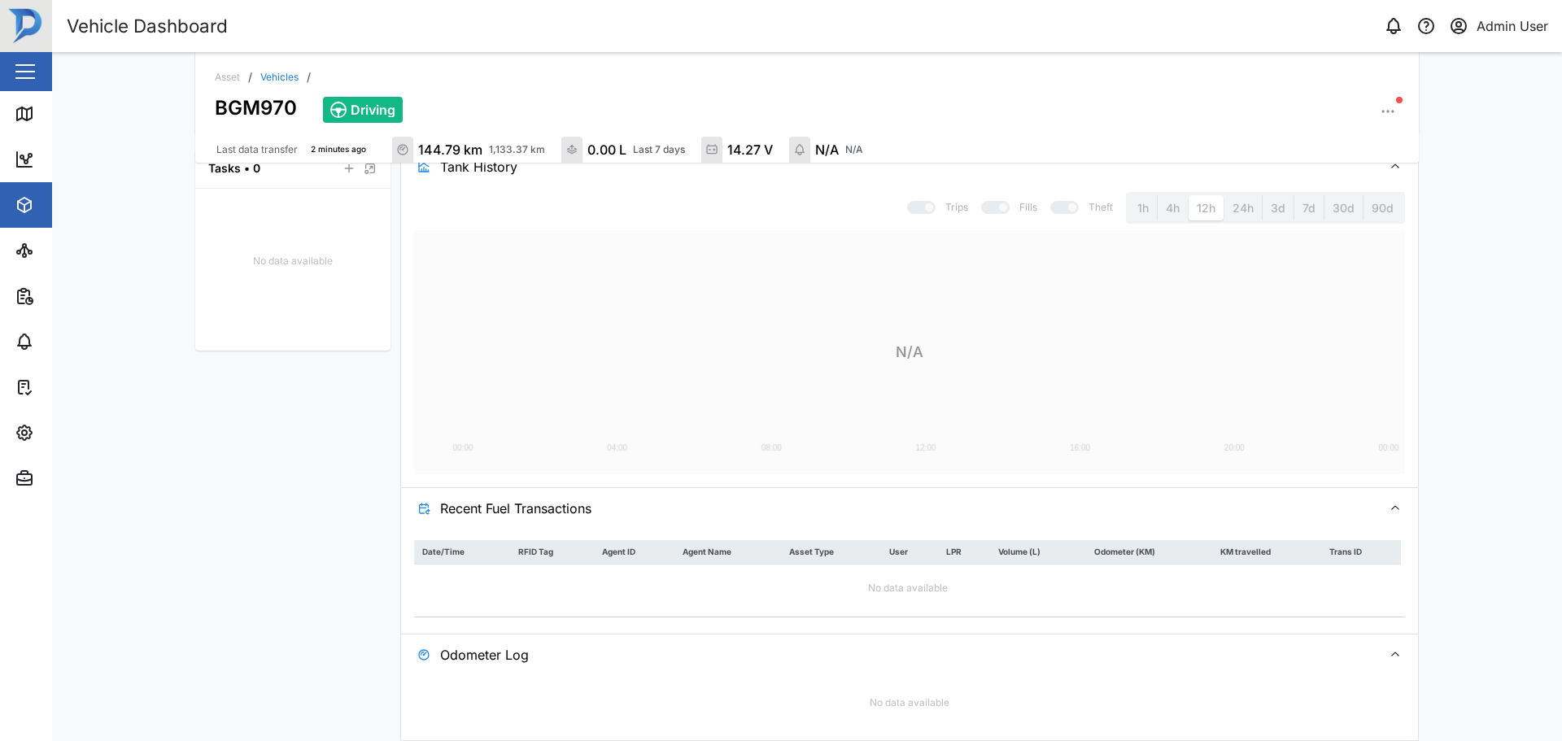
click at [1392, 649] on icon "button" at bounding box center [1395, 655] width 13 height 13
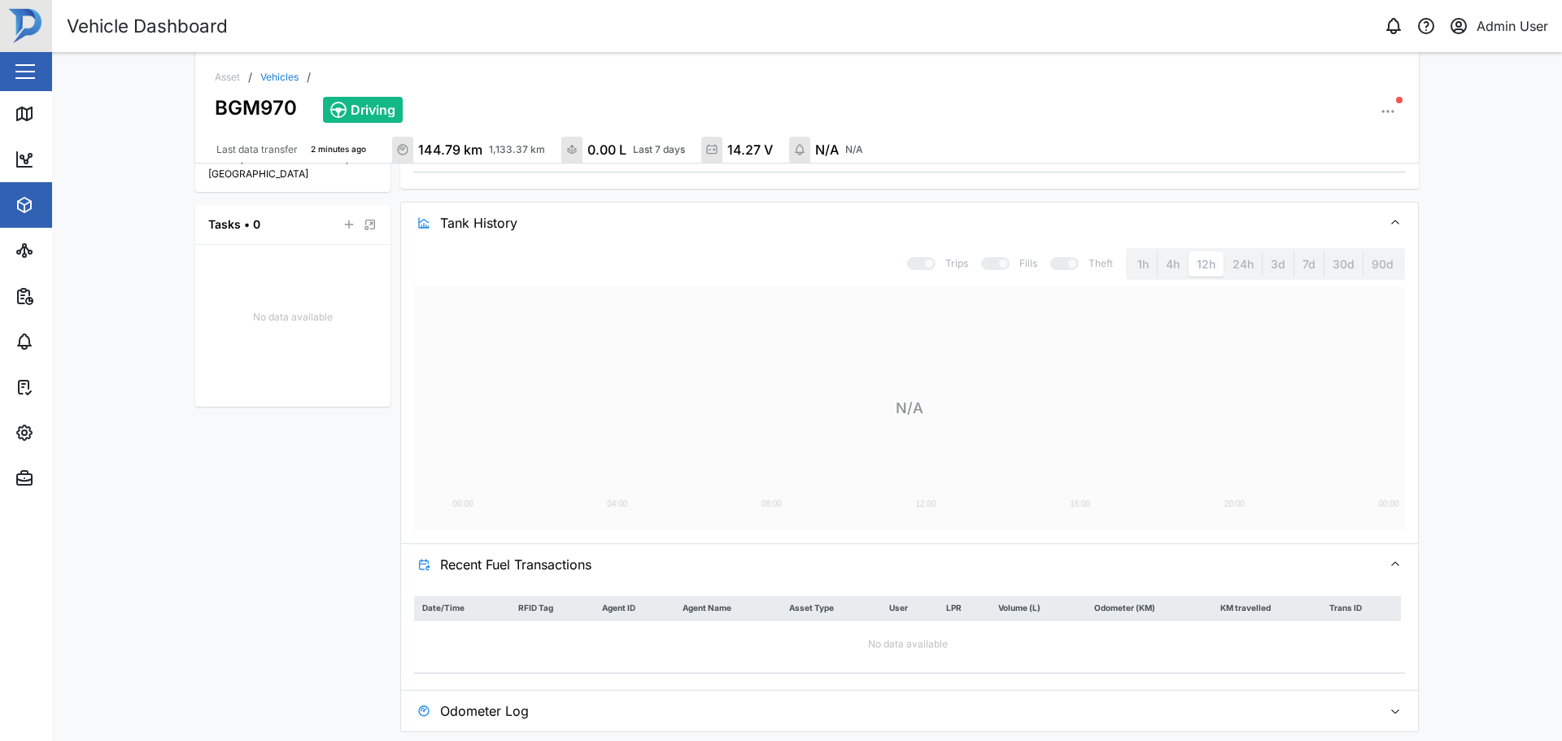
scroll to position [640, 0]
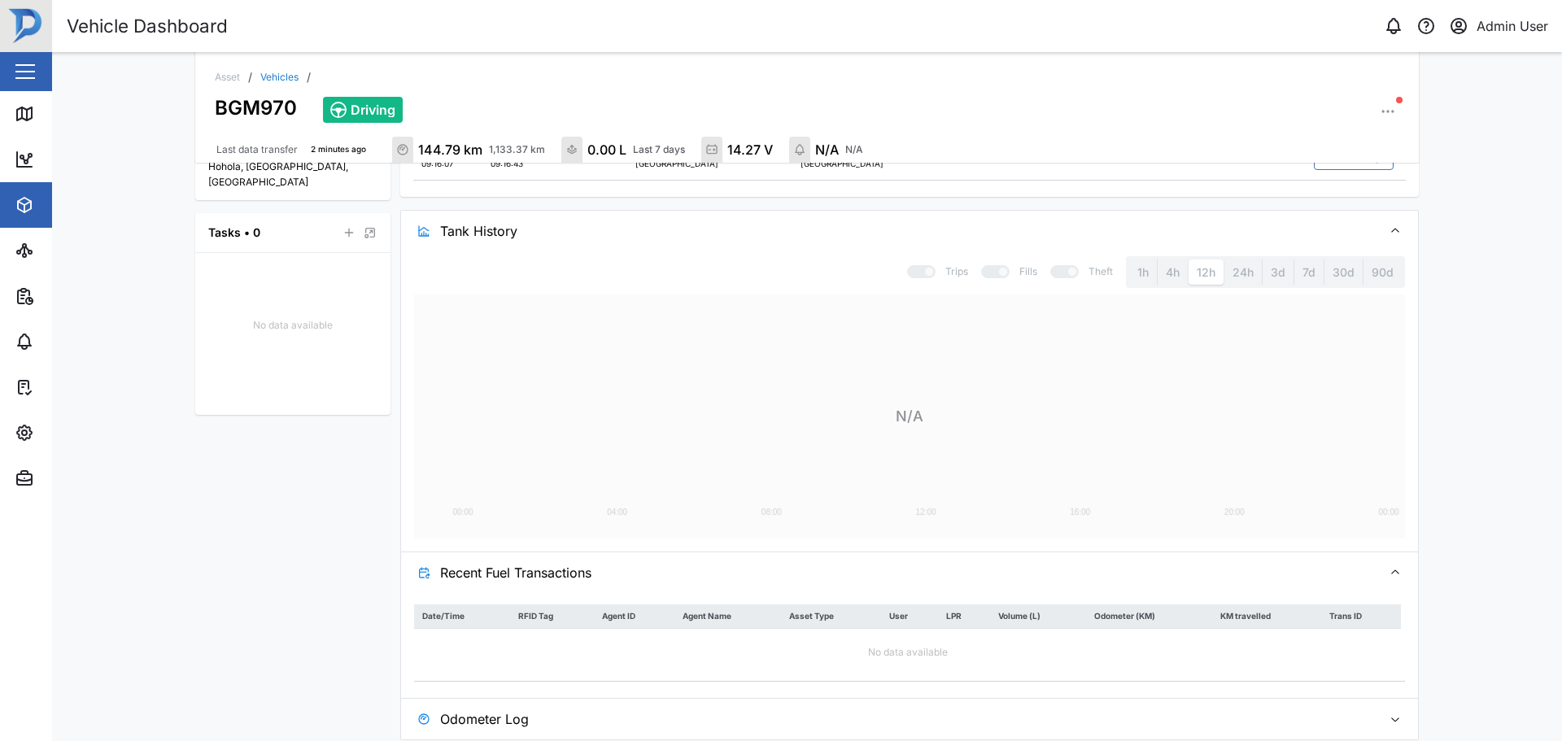
click at [1392, 566] on icon "button" at bounding box center [1395, 572] width 13 height 13
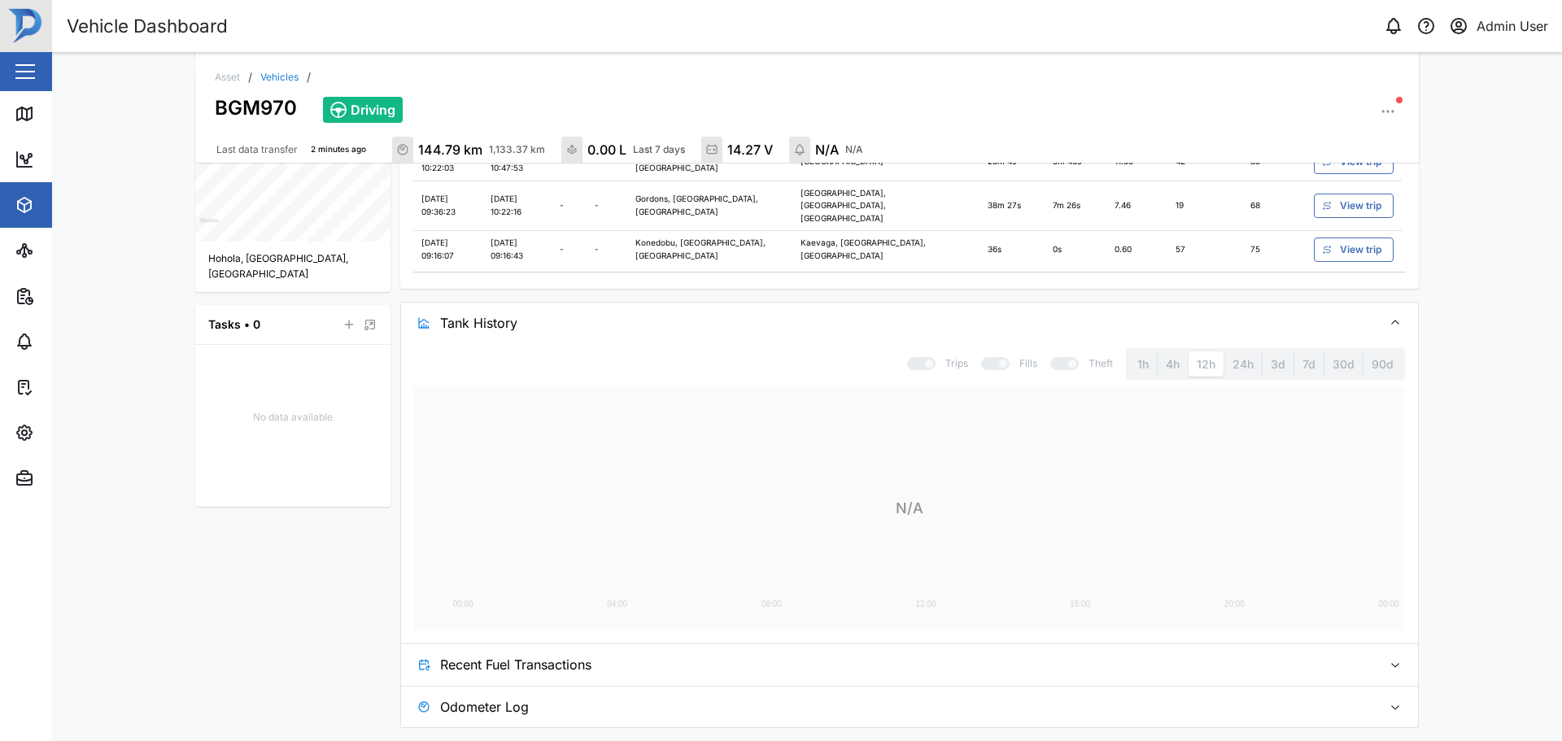
scroll to position [535, 0]
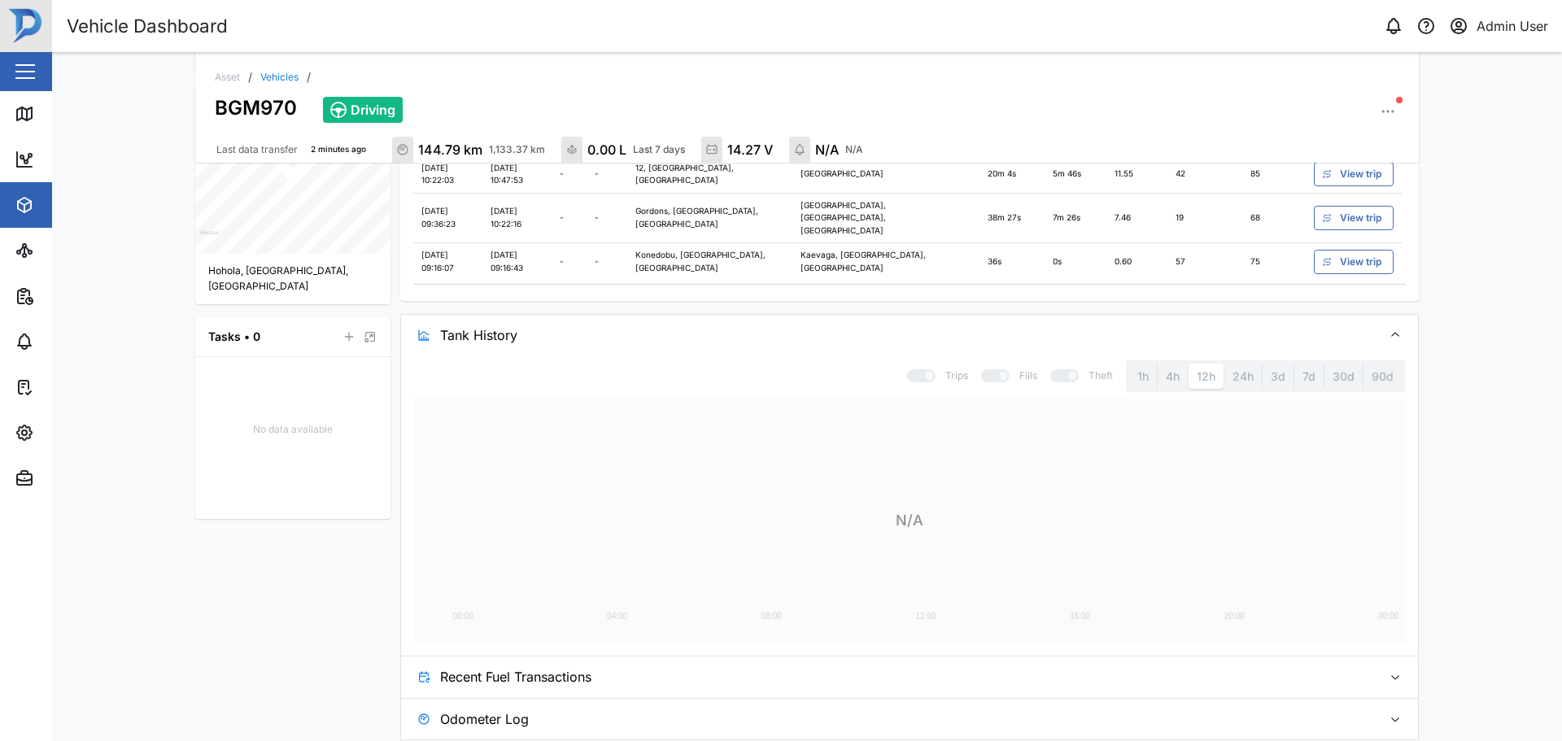
click at [1390, 329] on icon "button" at bounding box center [1395, 335] width 13 height 13
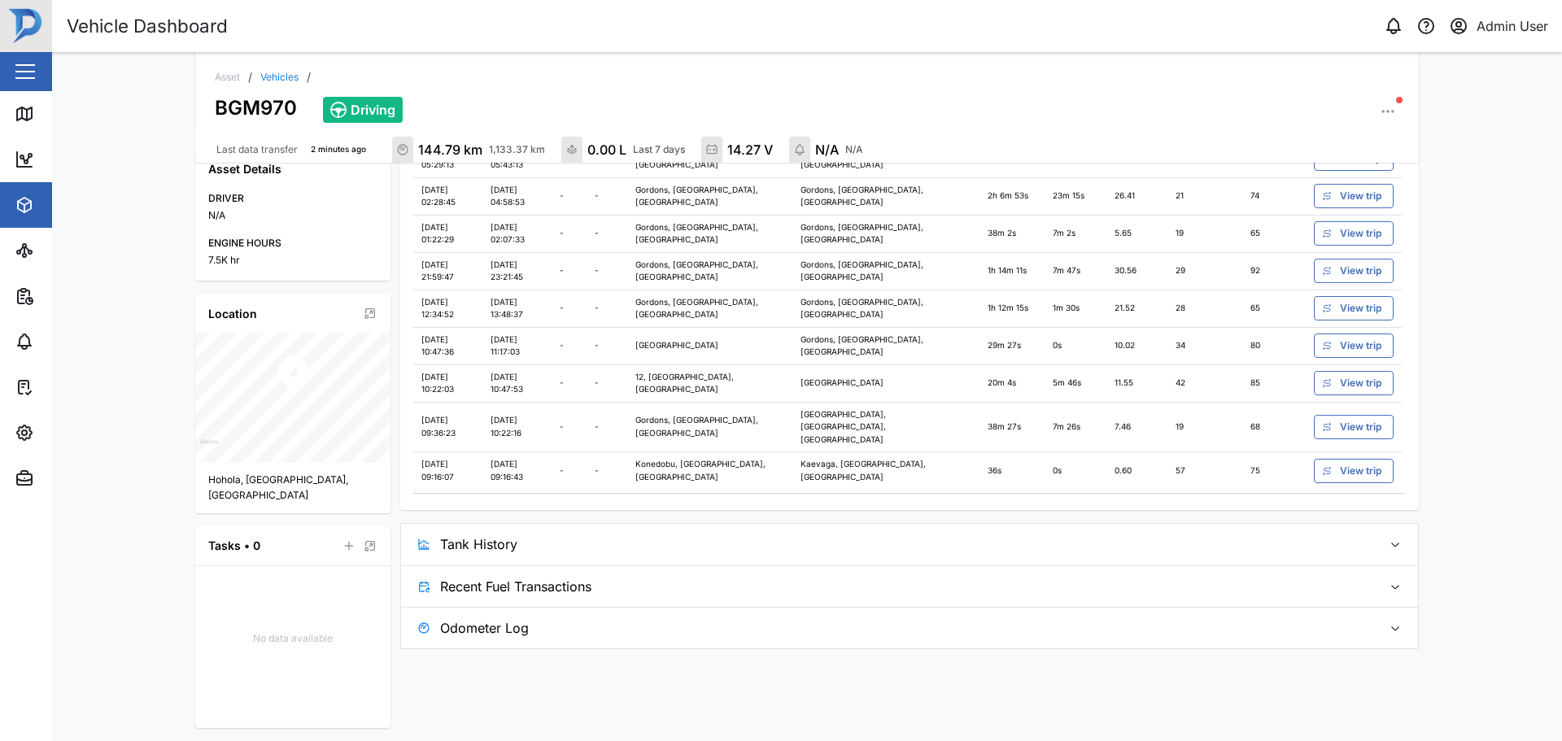
scroll to position [326, 0]
click at [4, 199] on button "Assets" at bounding box center [106, 205] width 212 height 46
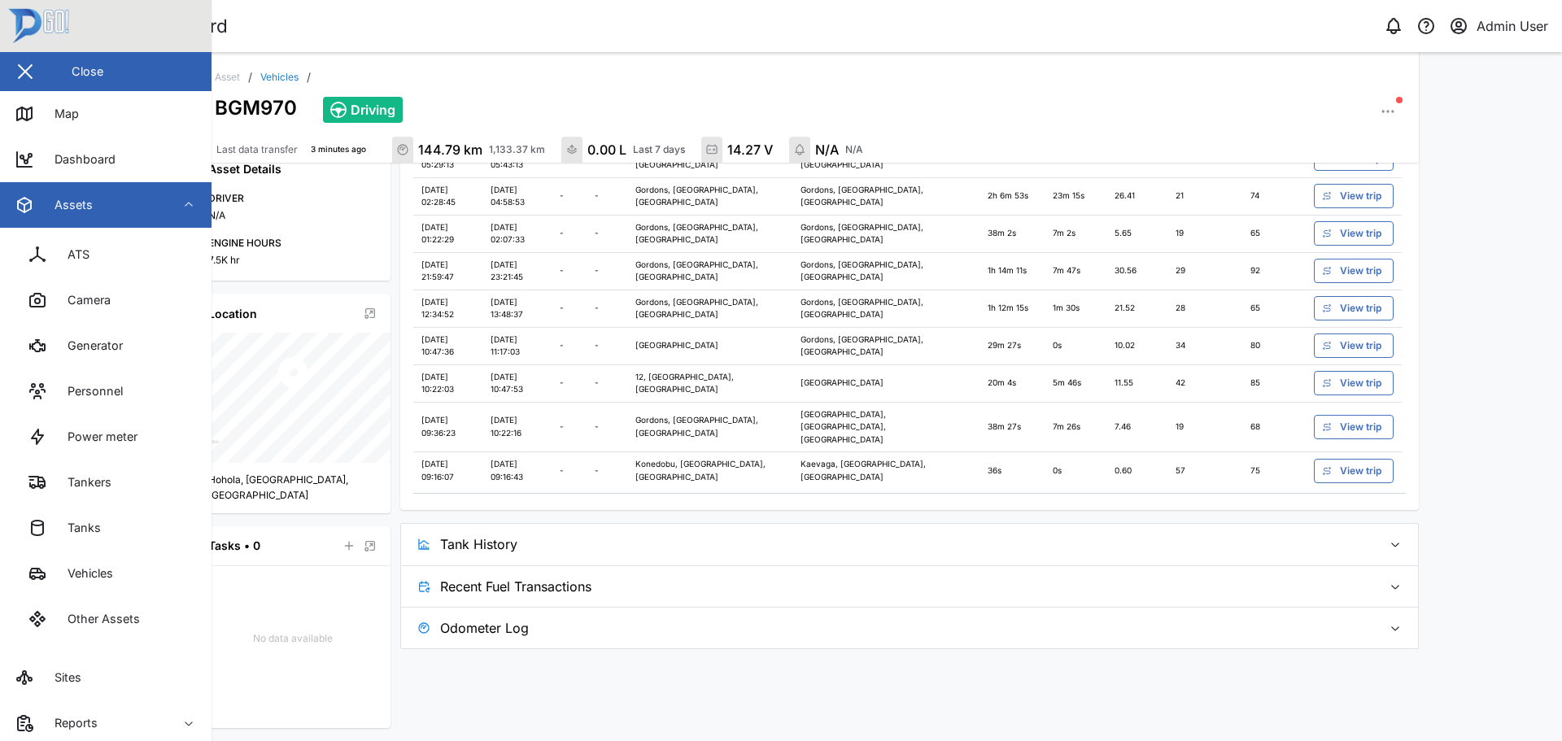
click at [120, 439] on div "Power meter" at bounding box center [96, 437] width 82 height 18
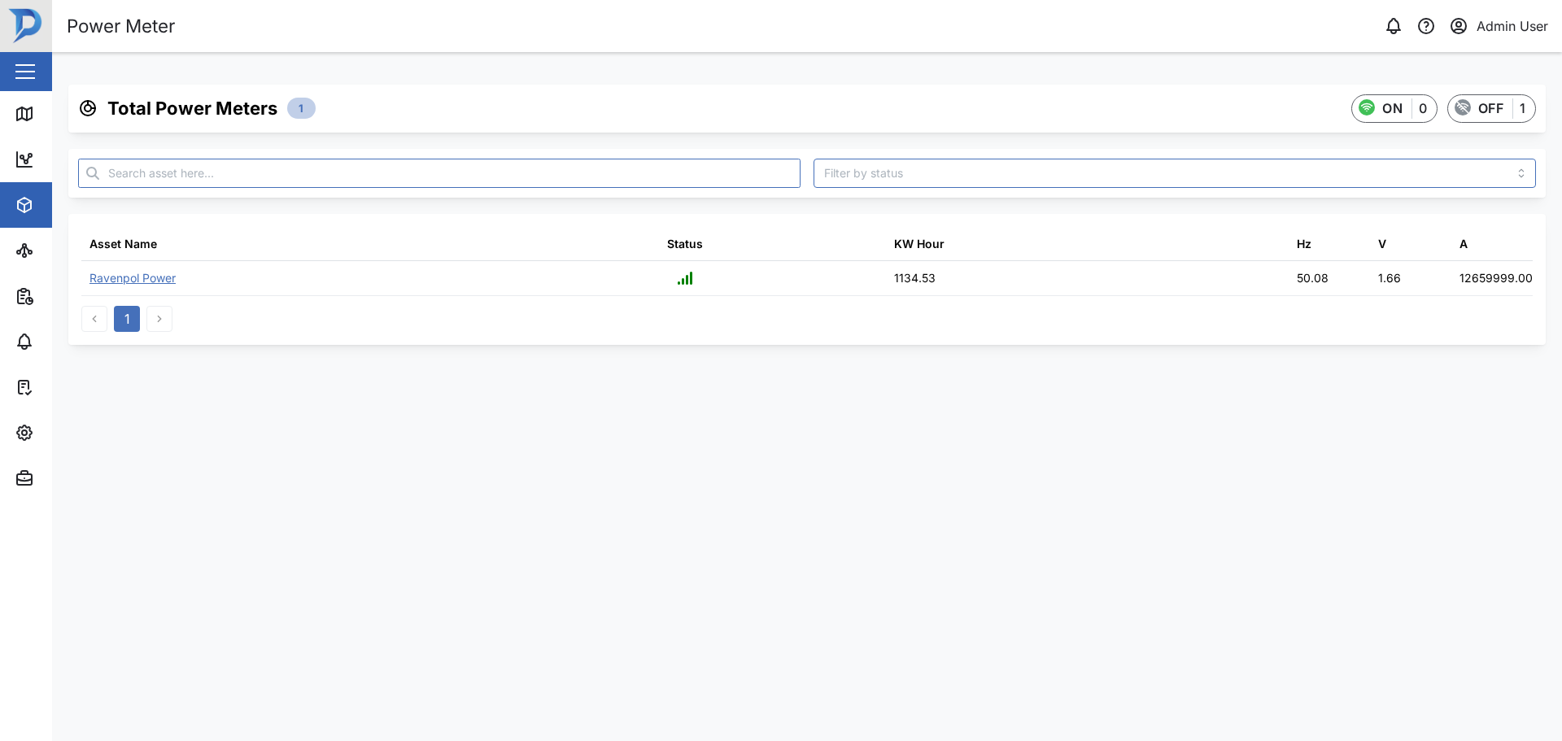
click at [126, 281] on div "Ravenpol Power" at bounding box center [133, 278] width 86 height 18
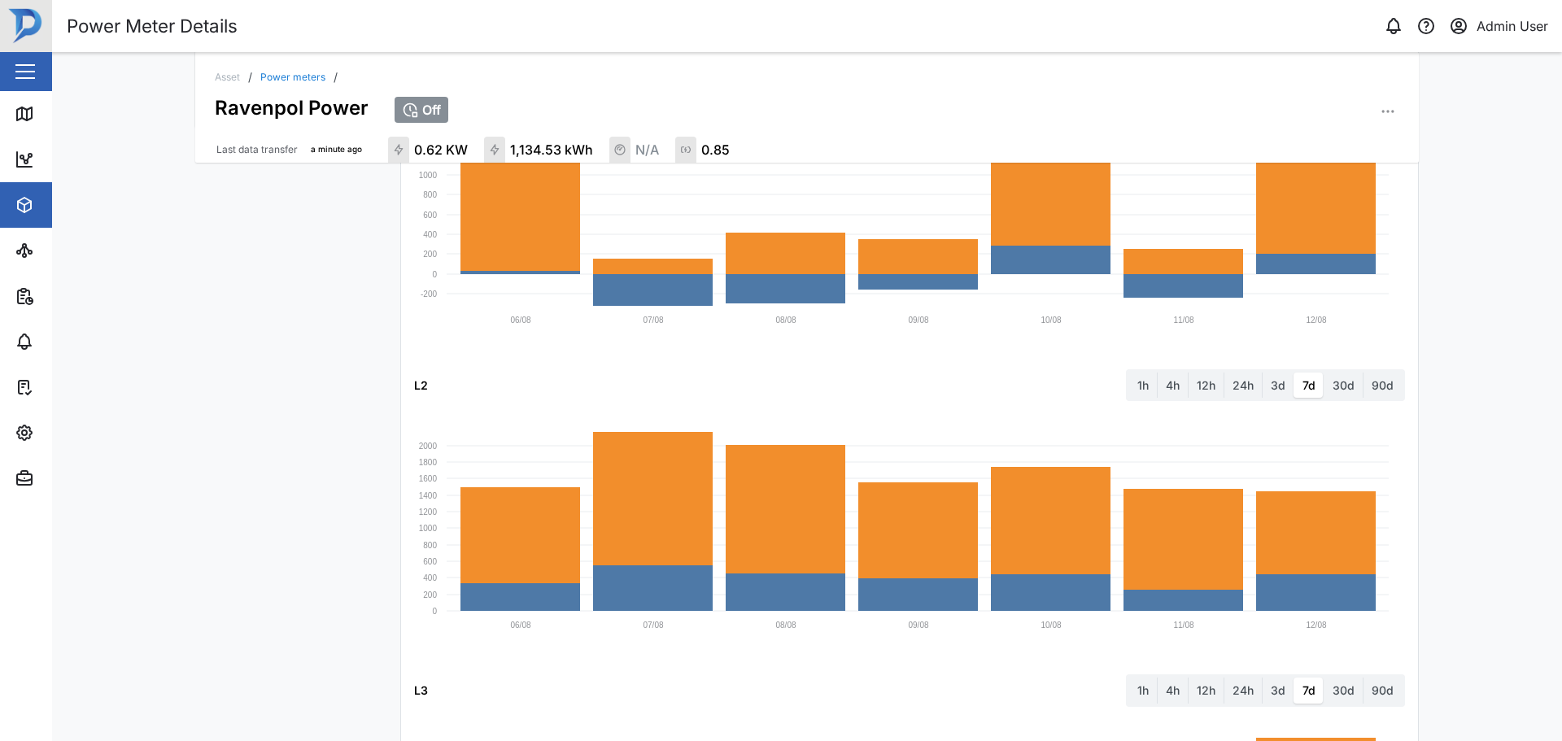
scroll to position [656, 0]
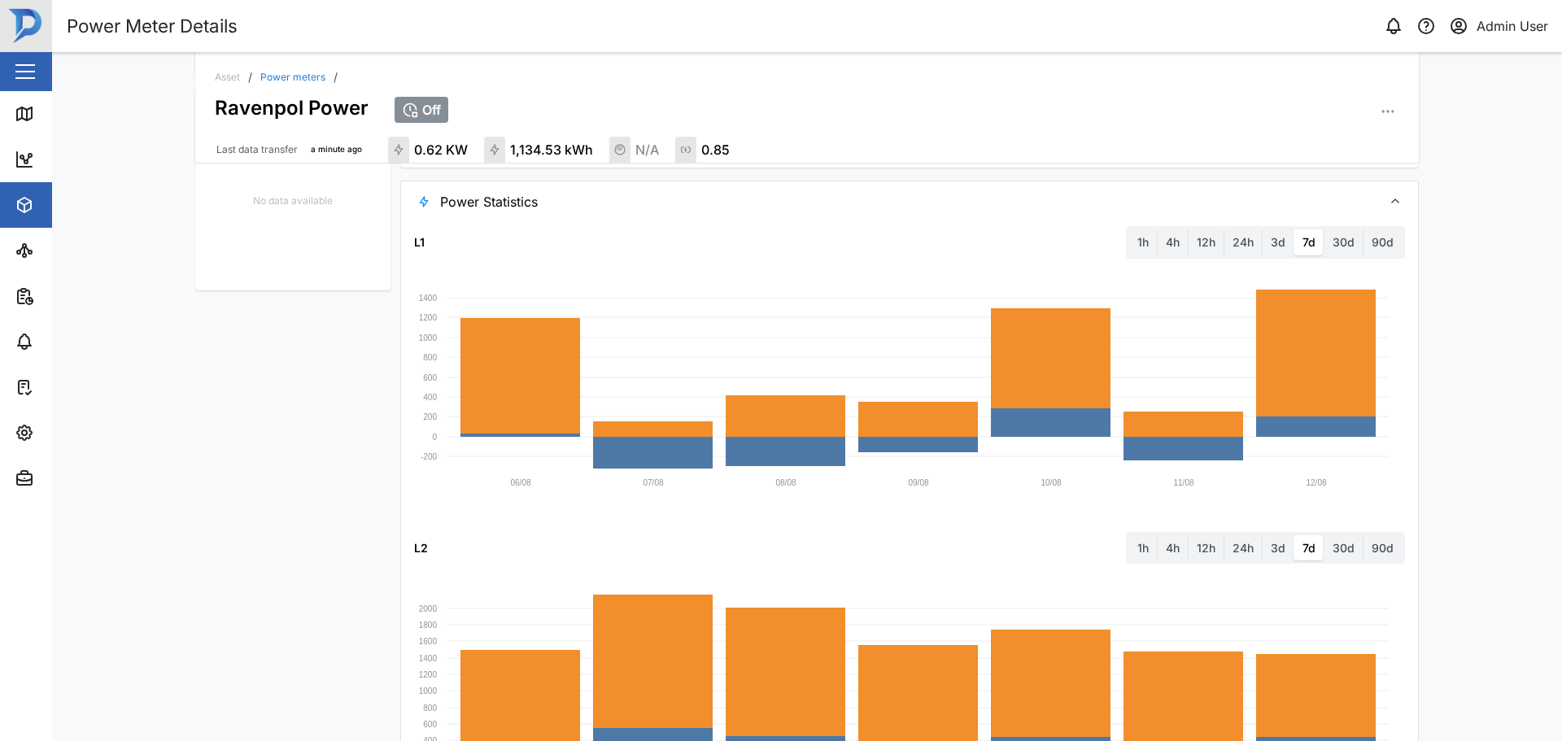
click at [1339, 233] on label "30d" at bounding box center [1344, 242] width 38 height 26
click at [1325, 229] on days "30d" at bounding box center [1325, 229] width 0 height 0
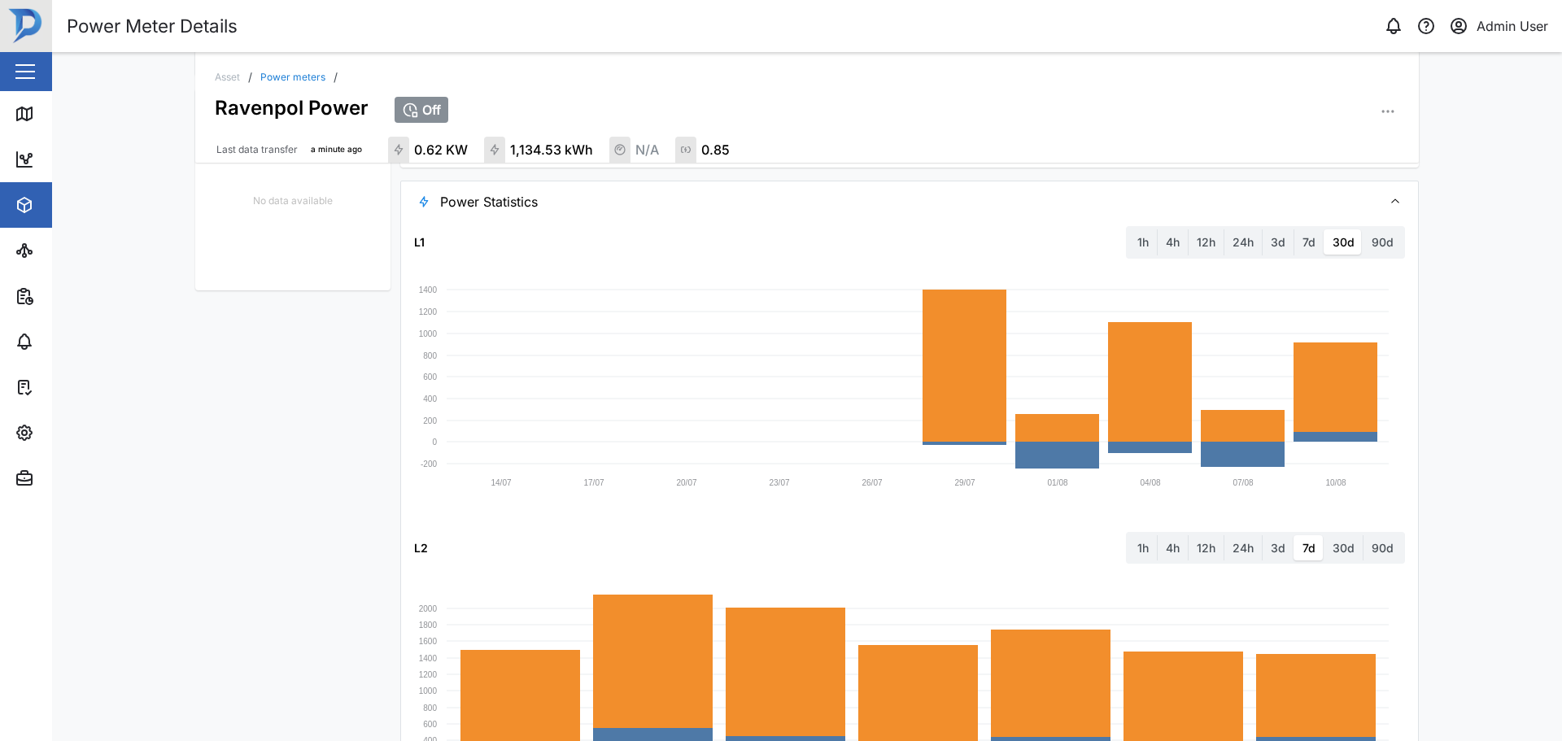
click at [1139, 241] on label "1h" at bounding box center [1144, 242] width 28 height 26
click at [1130, 229] on hour "1h" at bounding box center [1130, 229] width 0 height 0
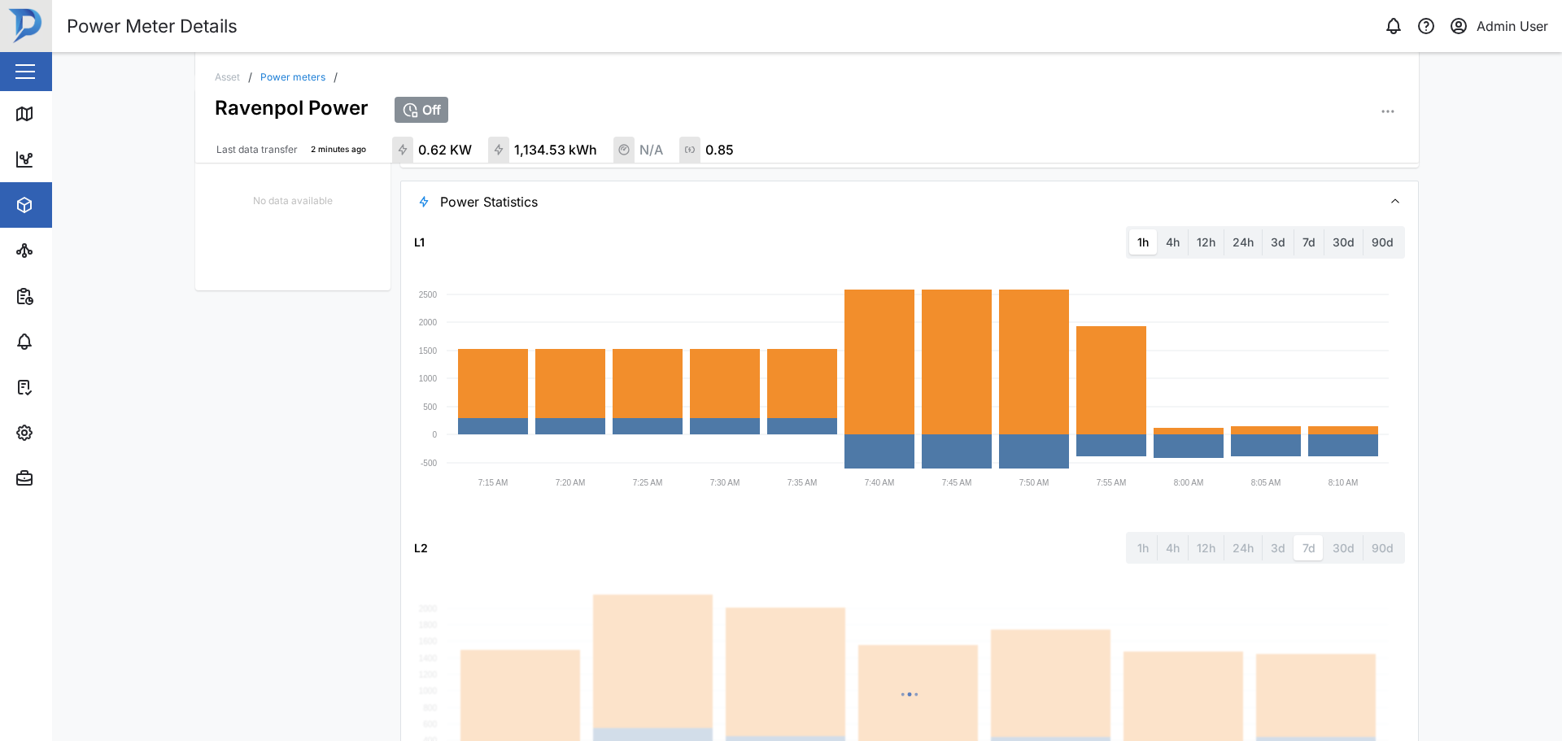
click at [1242, 245] on label "24h" at bounding box center [1243, 242] width 37 height 26
click at [1225, 229] on hours "24h" at bounding box center [1225, 229] width 0 height 0
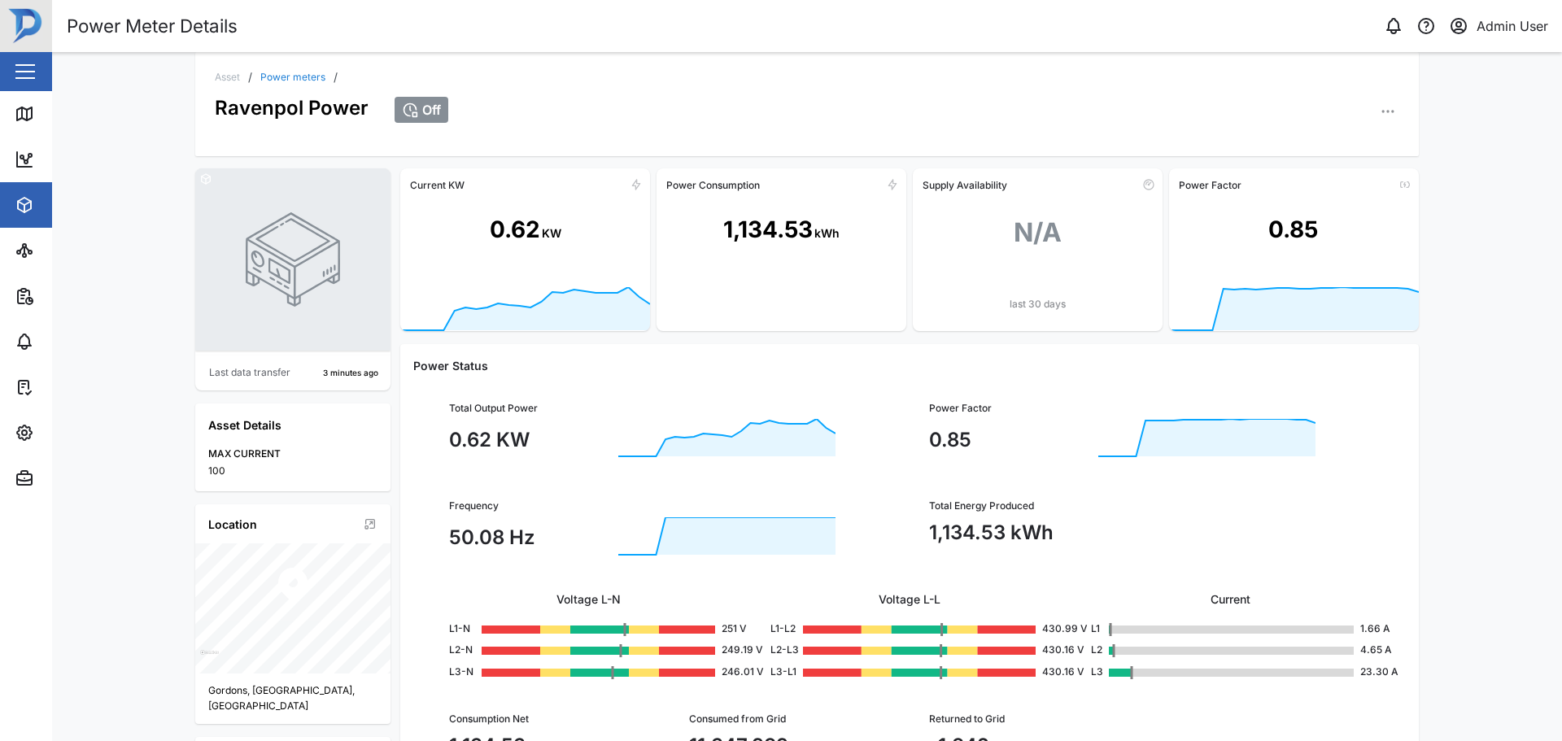
scroll to position [0, 0]
click at [31, 208] on icon "button" at bounding box center [24, 205] width 13 height 15
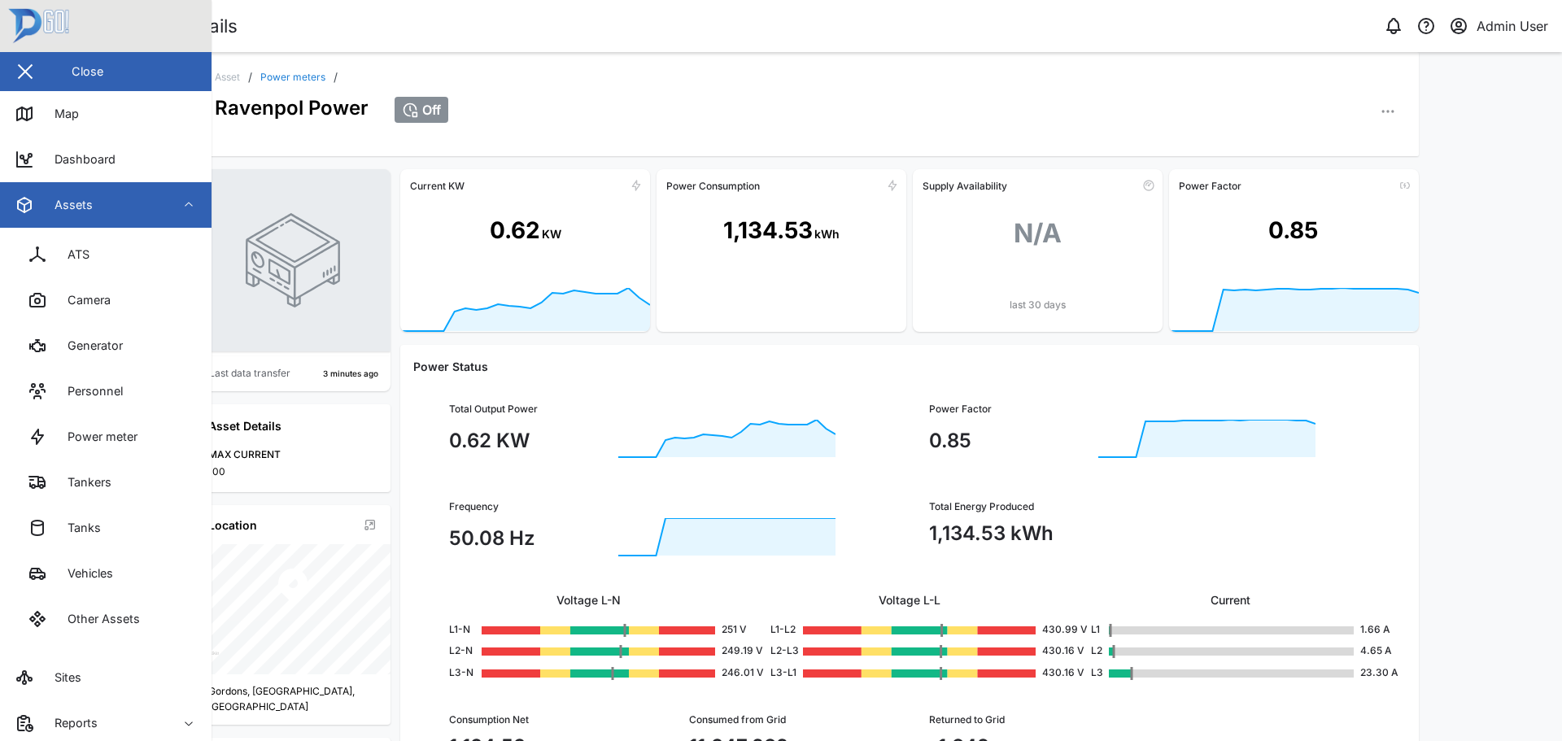
click at [80, 484] on div "Tankers" at bounding box center [83, 483] width 56 height 18
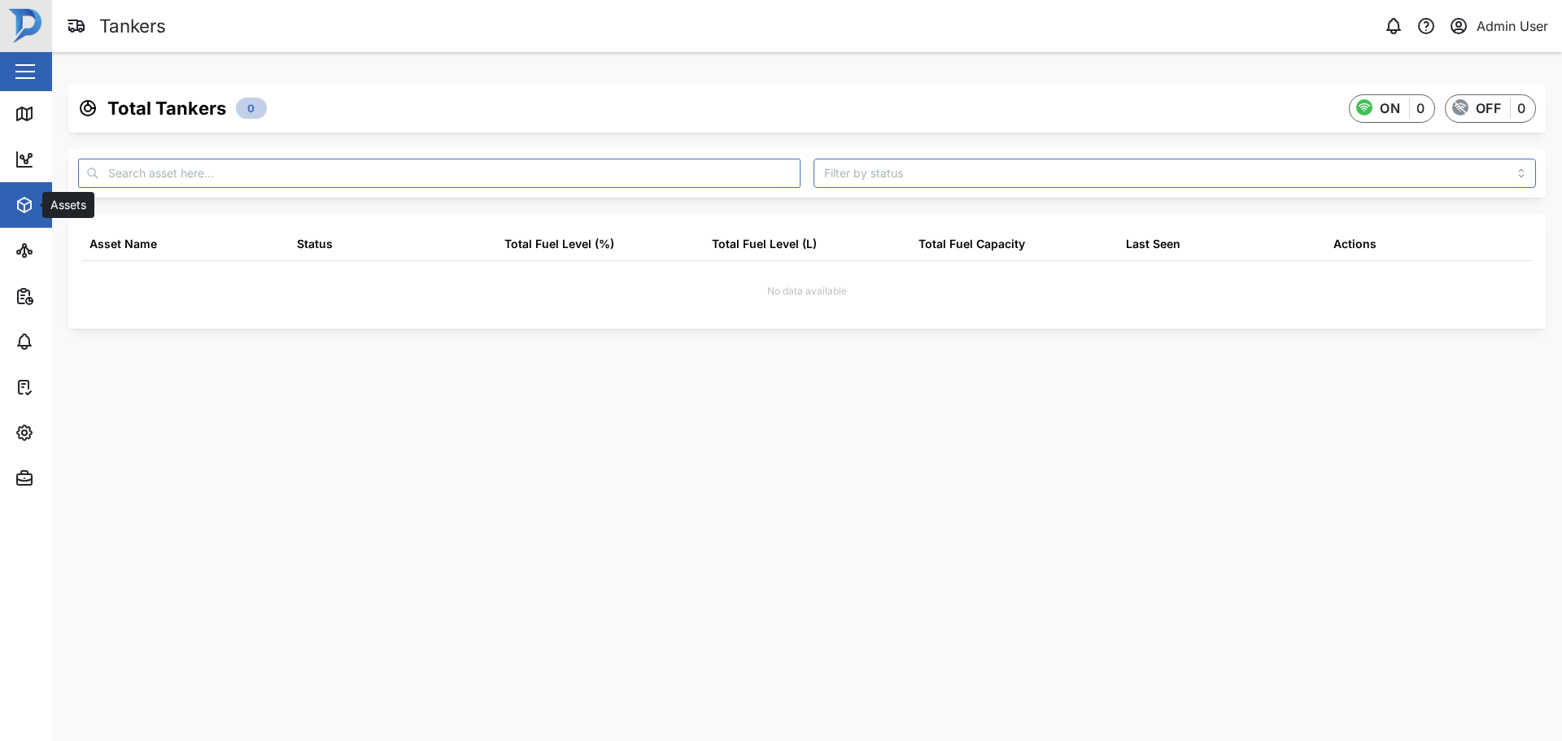
click at [22, 198] on icon "button" at bounding box center [25, 205] width 20 height 20
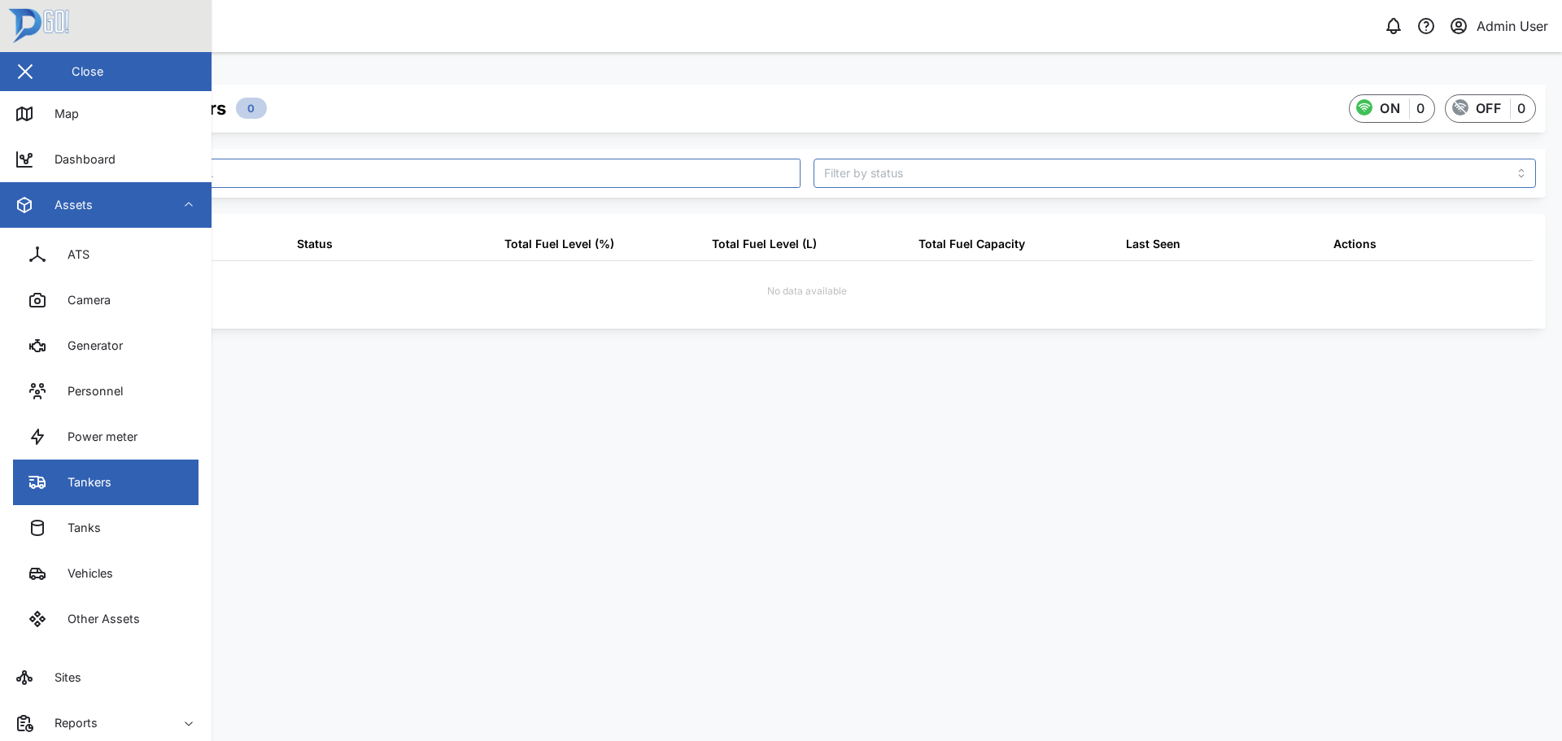
click at [120, 298] on link "Camera" at bounding box center [106, 300] width 186 height 46
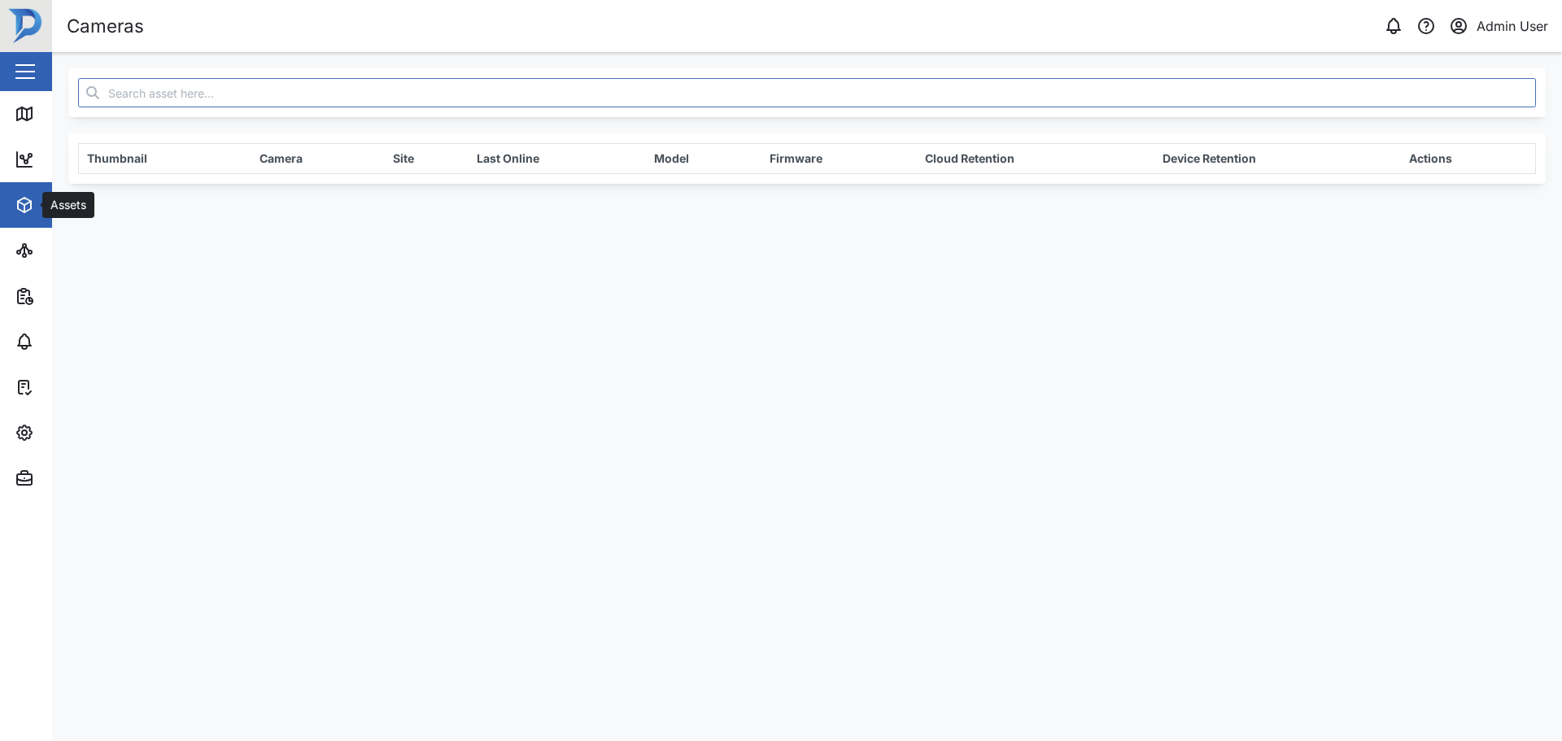
click at [35, 211] on div "Assets" at bounding box center [89, 205] width 148 height 20
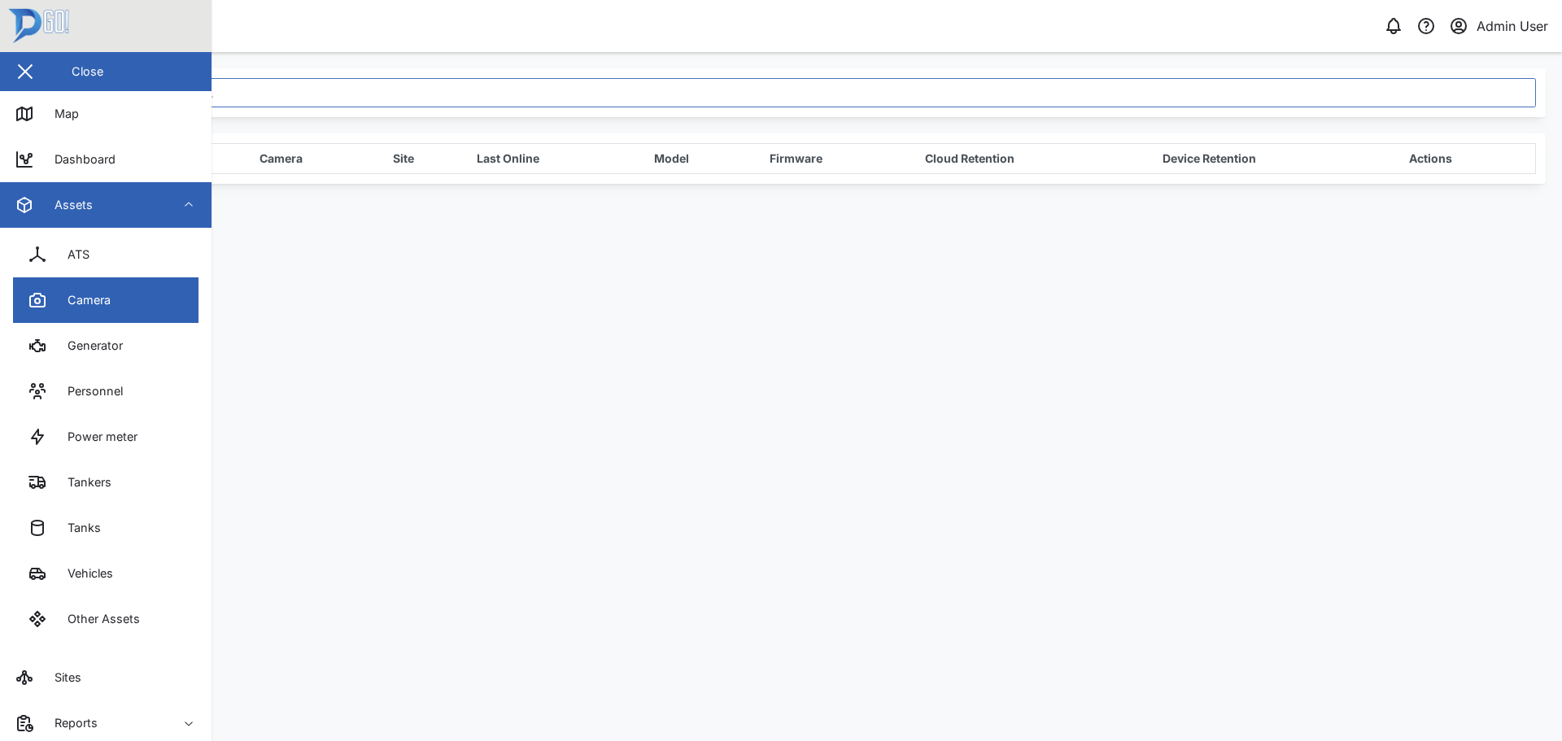
click at [106, 113] on link "Map" at bounding box center [106, 114] width 212 height 46
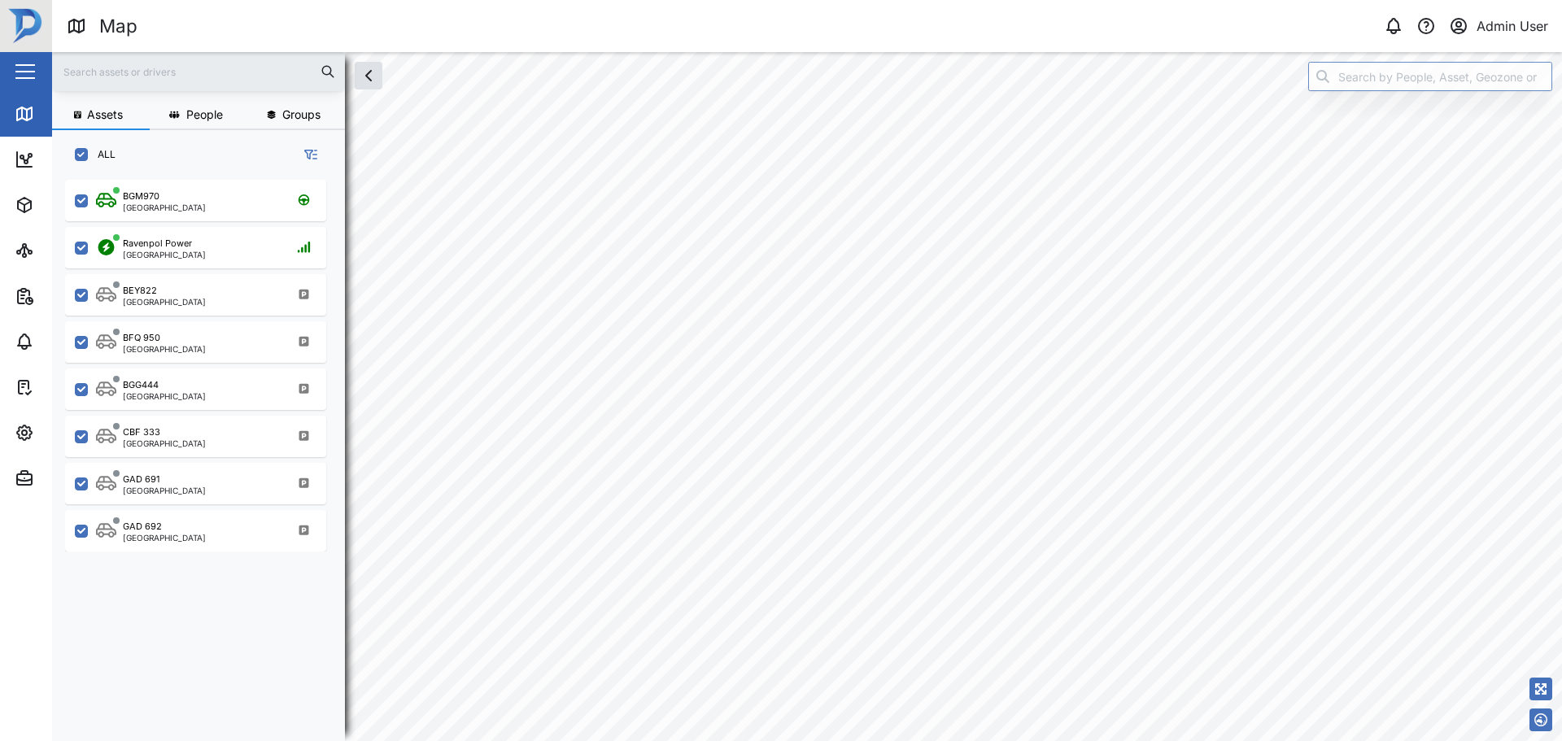
scroll to position [542, 255]
click at [425, 659] on div "Driving" at bounding box center [440, 659] width 33 height 15
click at [1546, 728] on button "button" at bounding box center [1541, 720] width 23 height 23
click at [1538, 659] on icon "button" at bounding box center [1541, 661] width 13 height 13
click at [1543, 686] on icon "button" at bounding box center [1541, 684] width 13 height 13
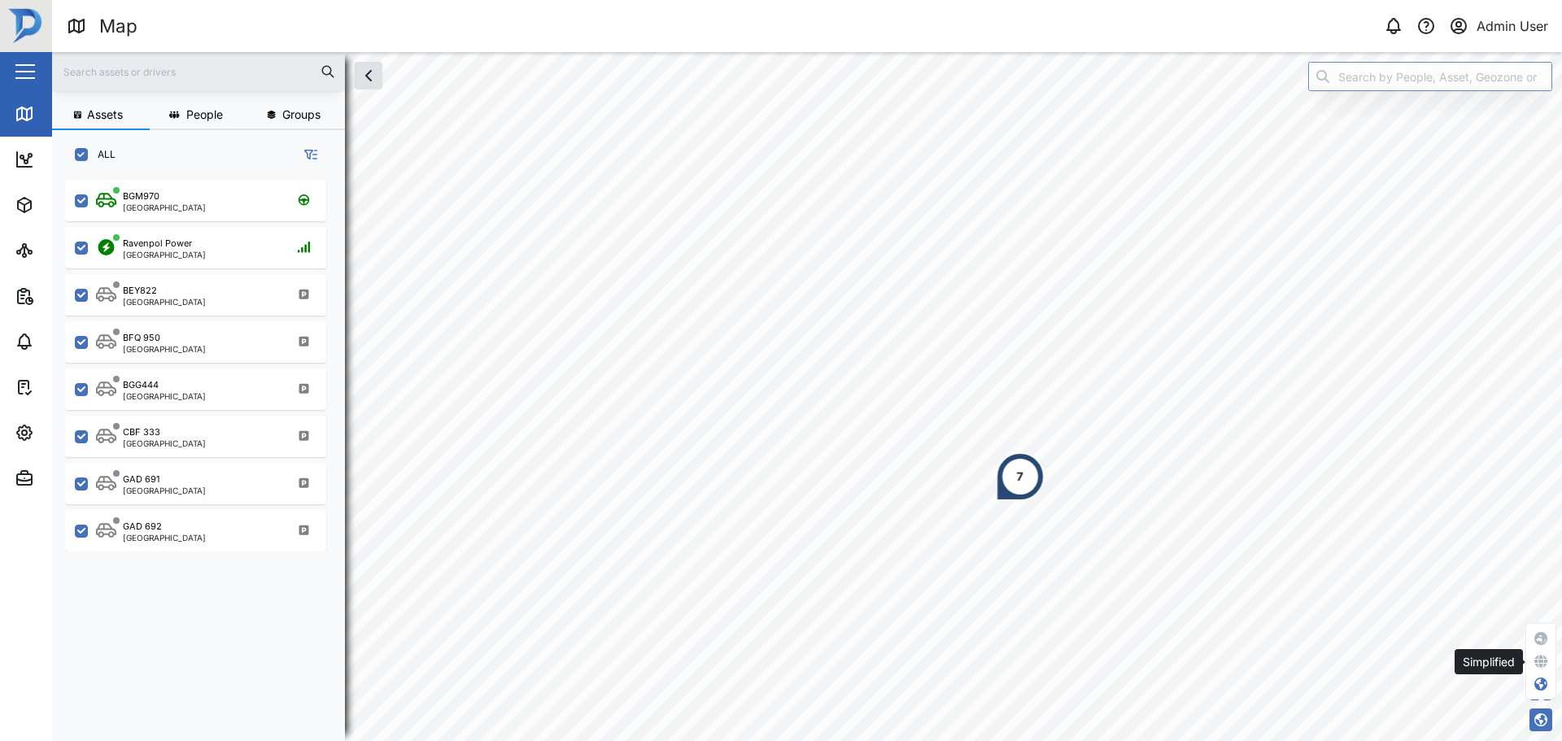
click at [1545, 659] on icon "button" at bounding box center [1541, 661] width 13 height 13
